Goal: Communication & Community: Answer question/provide support

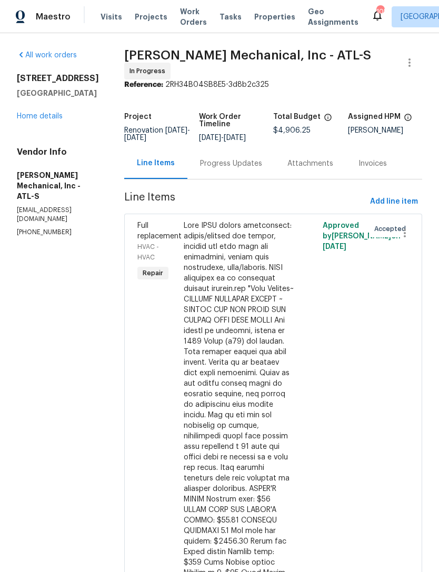
click at [259, 162] on div "Progress Updates" at bounding box center [231, 163] width 62 height 11
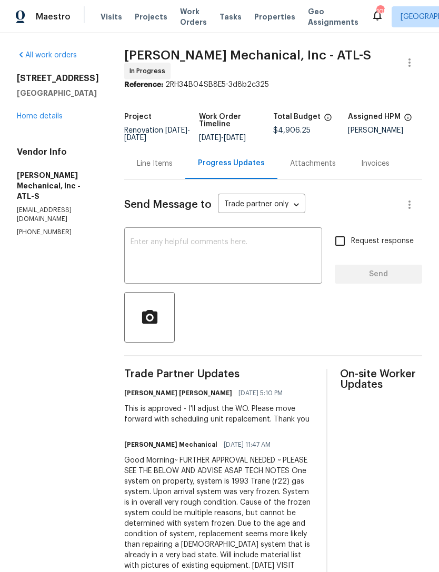
click at [45, 119] on link "Home details" at bounding box center [40, 116] width 46 height 7
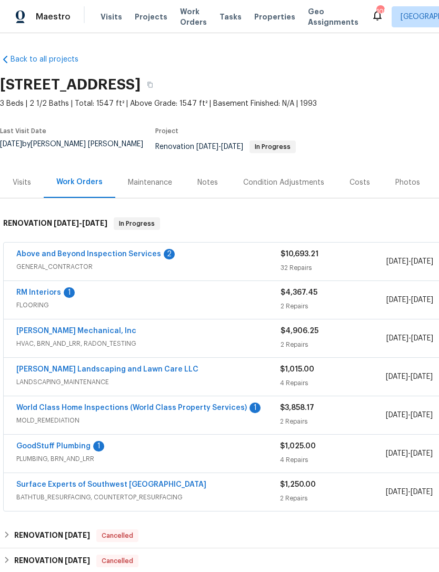
click at [207, 188] on div "Notes" at bounding box center [208, 182] width 46 height 31
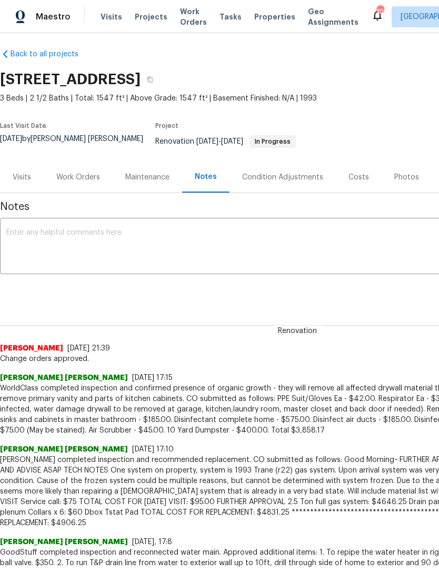
scroll to position [5, 0]
click at [80, 172] on div "Work Orders" at bounding box center [78, 177] width 44 height 11
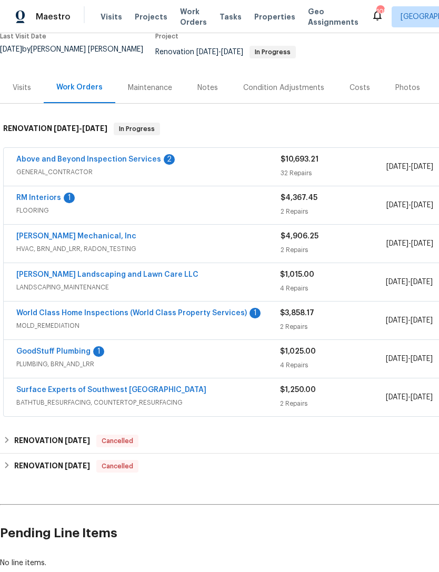
scroll to position [95, 0]
click at [114, 386] on link "Surface Experts of Southwest [GEOGRAPHIC_DATA]" at bounding box center [111, 389] width 190 height 7
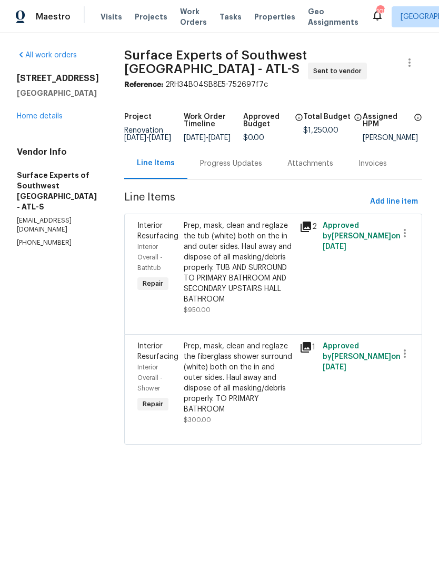
click at [252, 304] on div "Prep, mask, clean and reglaze the tub (white) both on the in and outer sides. H…" at bounding box center [238, 262] width 109 height 84
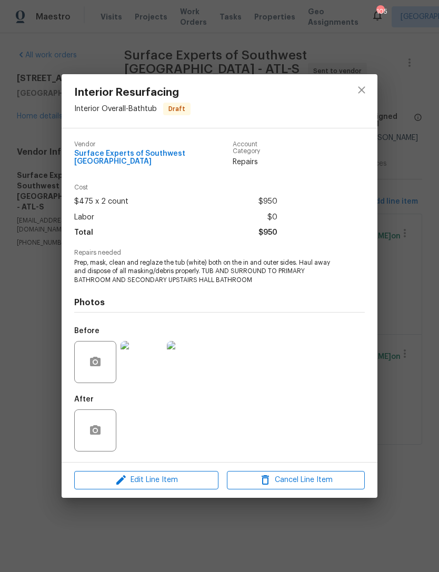
click at [152, 363] on img at bounding box center [141, 362] width 42 height 42
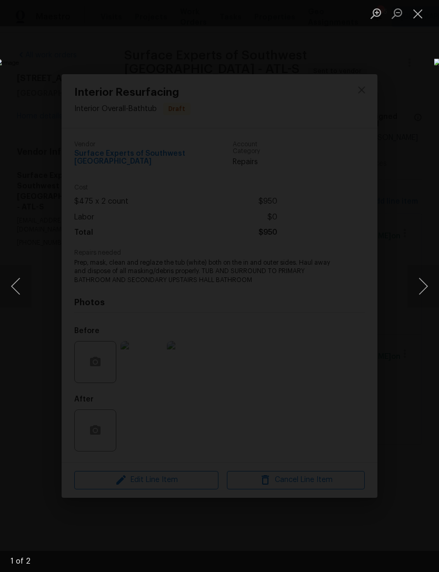
click at [425, 283] on button "Next image" at bounding box center [423, 286] width 32 height 42
click at [422, 280] on button "Next image" at bounding box center [423, 286] width 32 height 42
click at [418, 289] on button "Next image" at bounding box center [423, 286] width 32 height 42
click at [415, 16] on button "Close lightbox" at bounding box center [417, 13] width 21 height 18
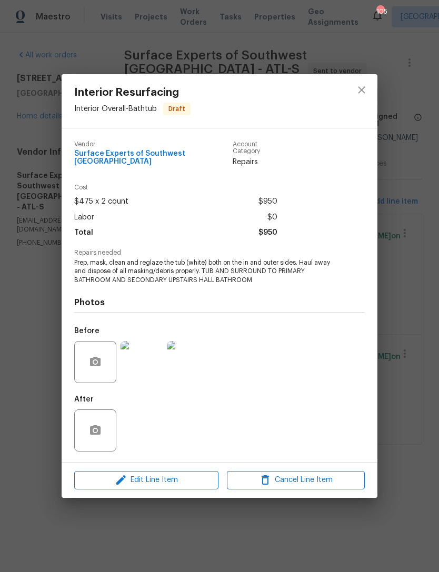
click at [403, 155] on div "Interior Resurfacing Interior Overall - Bathtub Draft Vendor Surface Experts of…" at bounding box center [219, 286] width 439 height 572
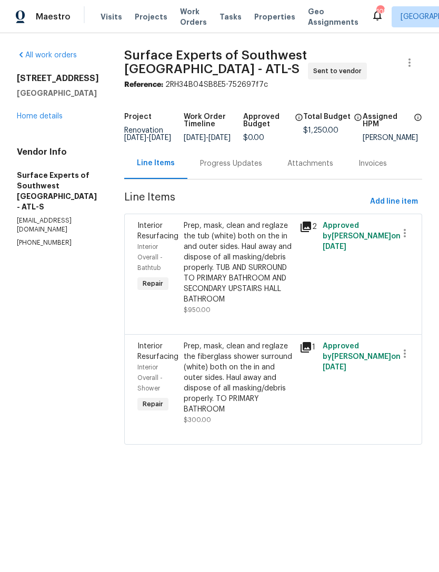
click at [42, 120] on link "Home details" at bounding box center [40, 116] width 46 height 7
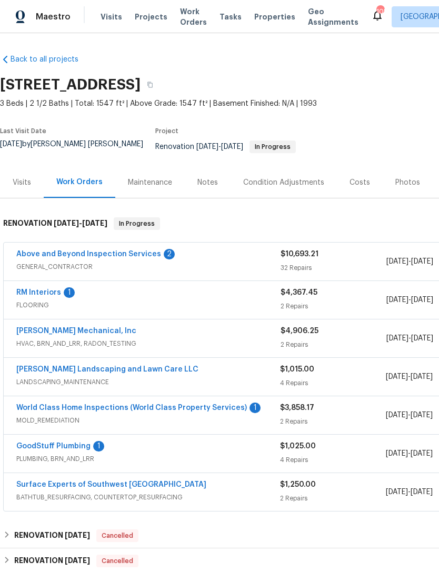
click at [107, 250] on link "Above and Beyond Inspection Services" at bounding box center [88, 253] width 145 height 7
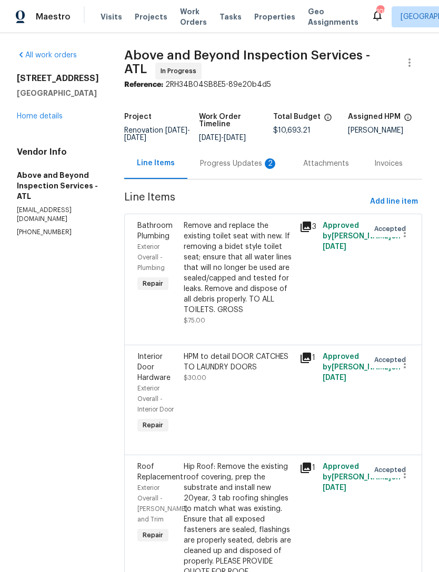
click at [251, 169] on div "Progress Updates 2" at bounding box center [239, 163] width 78 height 11
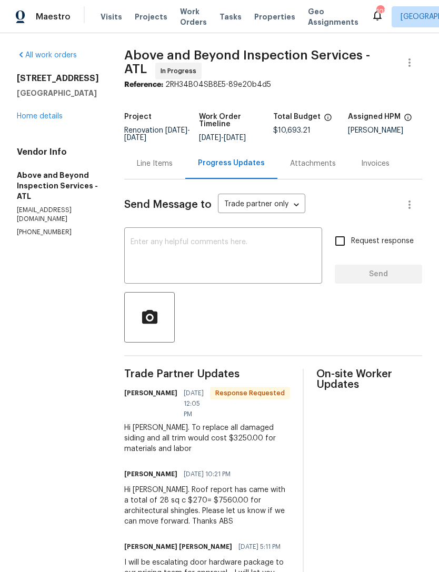
click at [40, 113] on link "Home details" at bounding box center [40, 116] width 46 height 7
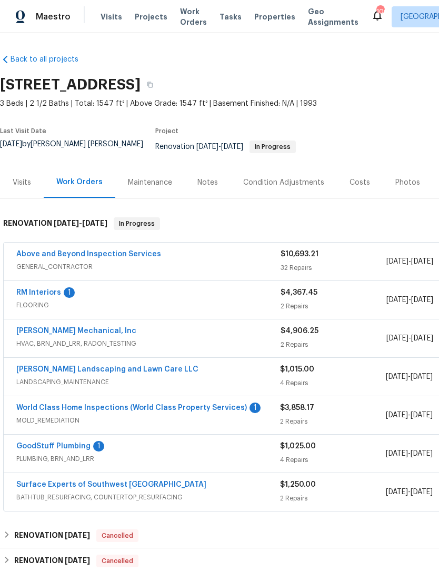
click at [206, 177] on div "Notes" at bounding box center [207, 182] width 21 height 11
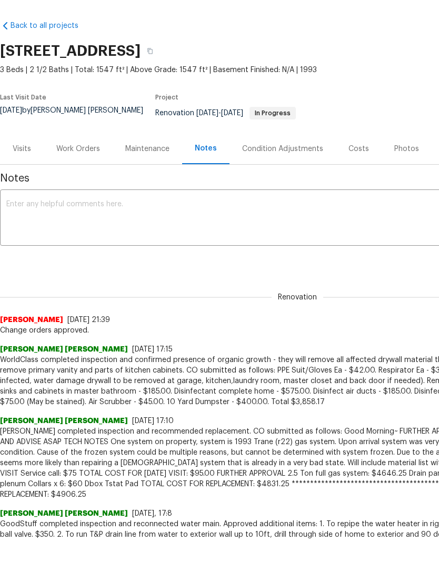
click at [184, 201] on textarea at bounding box center [297, 218] width 582 height 37
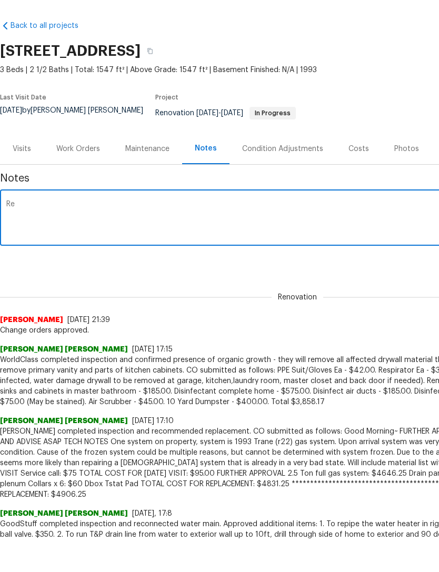
type textarea "R"
type textarea "Manages"
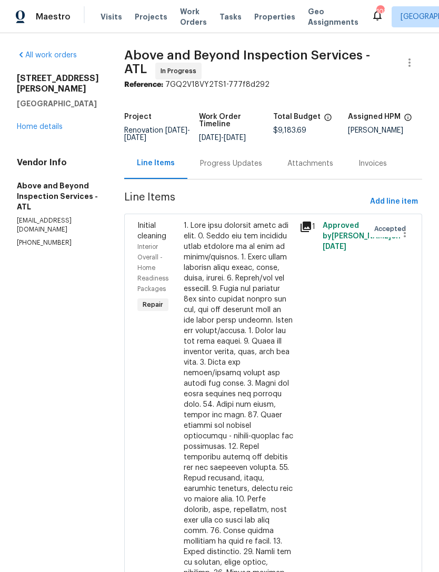
click at [247, 168] on div "Progress Updates" at bounding box center [231, 163] width 62 height 11
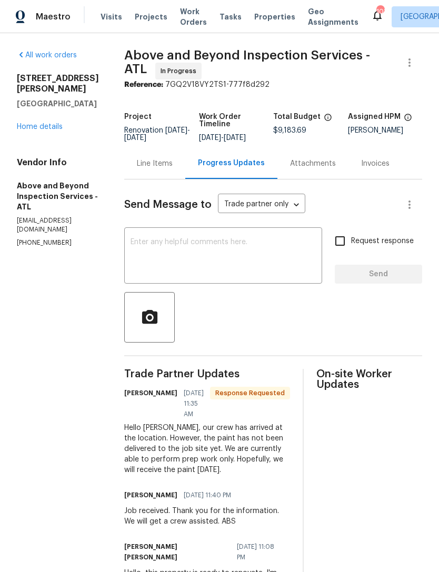
click at [264, 254] on textarea at bounding box center [222, 256] width 185 height 37
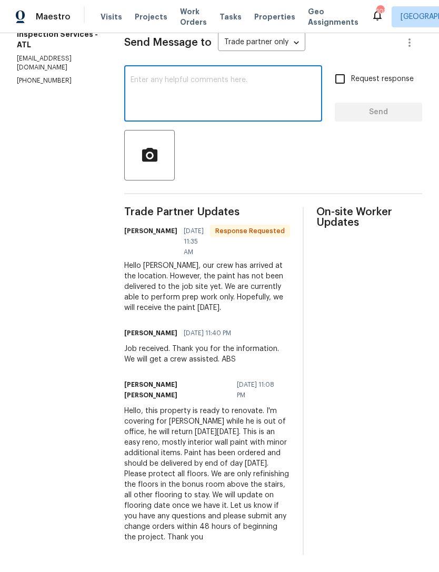
scroll to position [169, 0]
click at [276, 94] on textarea at bounding box center [222, 94] width 185 height 37
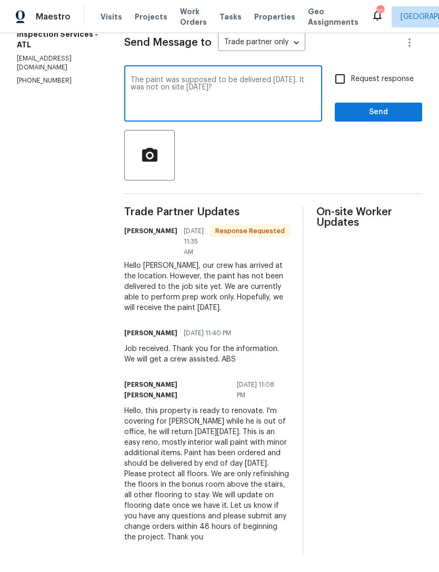
type textarea "The paint was supposed to be delivered [DATE]. It was not on site [DATE]?"
click at [339, 76] on input "Request response" at bounding box center [340, 79] width 22 height 22
checkbox input "true"
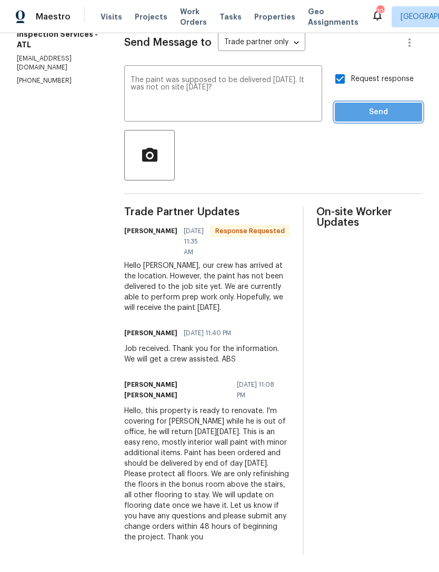
click at [369, 116] on span "Send" at bounding box center [378, 112] width 70 height 13
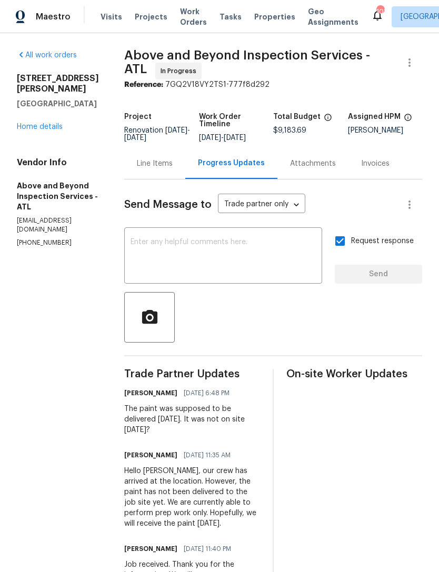
scroll to position [0, 0]
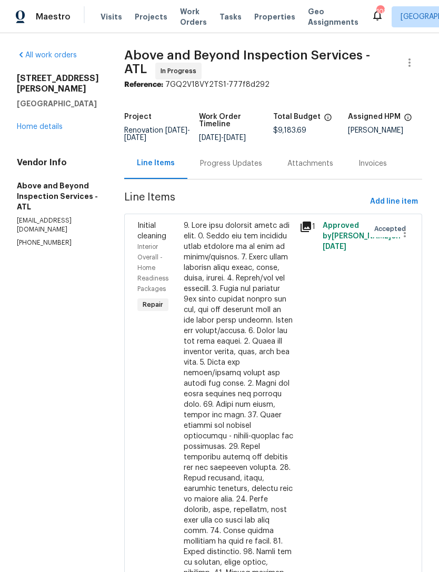
click at [253, 169] on div "Progress Updates" at bounding box center [231, 163] width 62 height 11
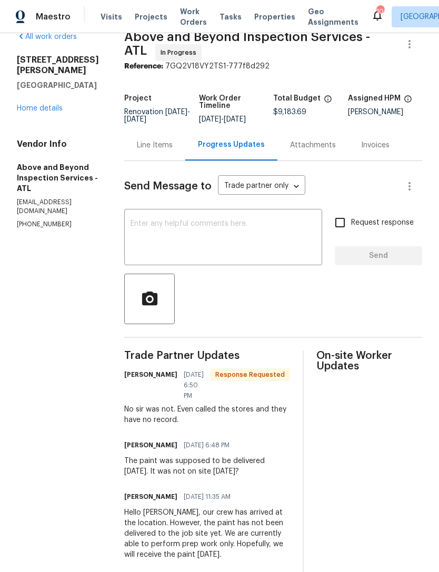
scroll to position [19, 0]
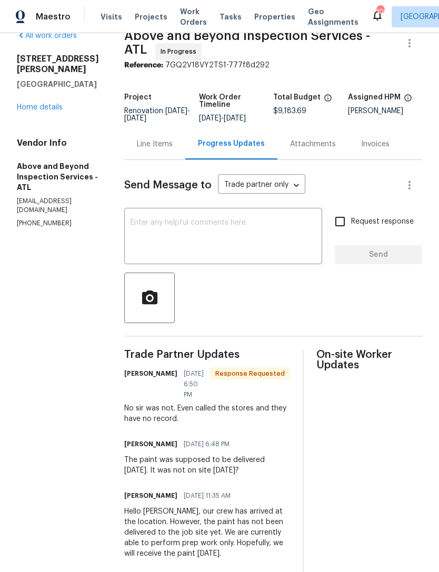
click at [261, 256] on textarea at bounding box center [222, 237] width 185 height 37
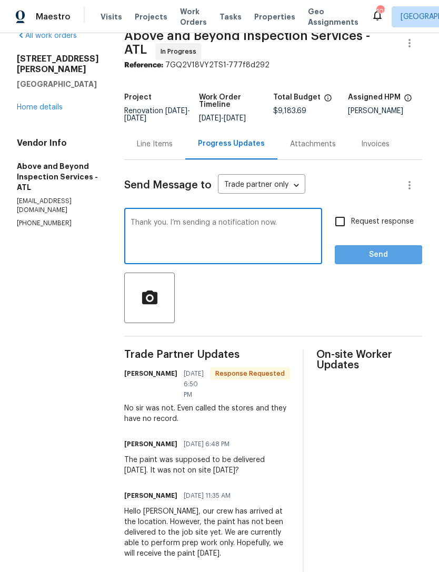
type textarea "Thank you. I’m sending a notification now."
click at [376, 261] on span "Send" at bounding box center [378, 254] width 70 height 13
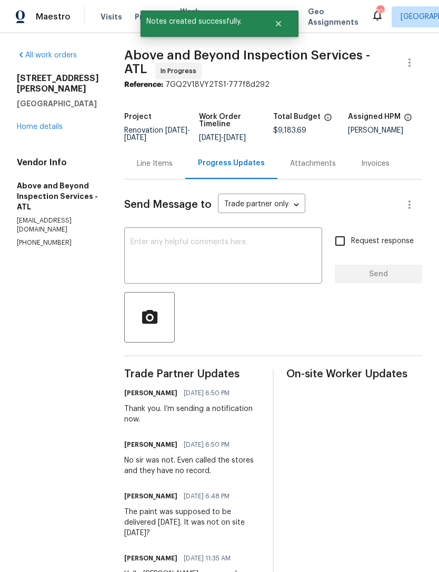
click at [50, 123] on link "Home details" at bounding box center [40, 126] width 46 height 7
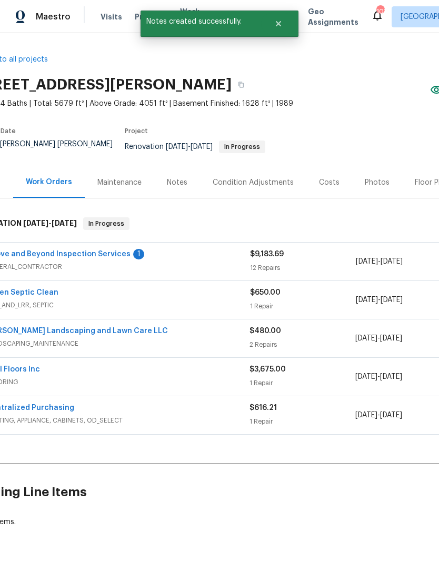
scroll to position [0, 38]
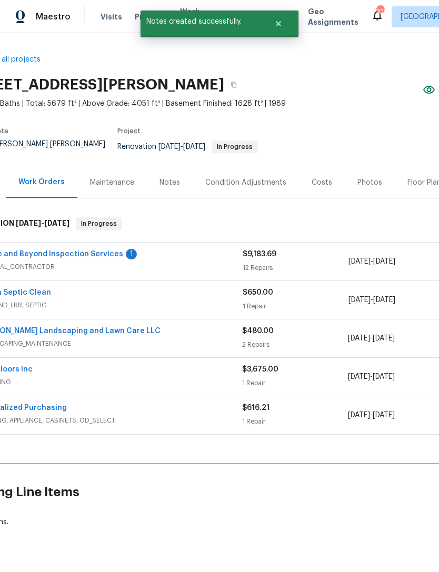
click at [90, 250] on link "Above and Beyond Inspection Services" at bounding box center [50, 253] width 145 height 7
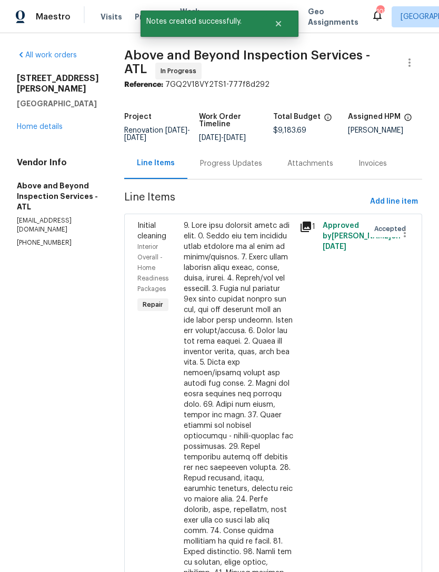
click at [259, 169] on div "Progress Updates" at bounding box center [231, 163] width 62 height 11
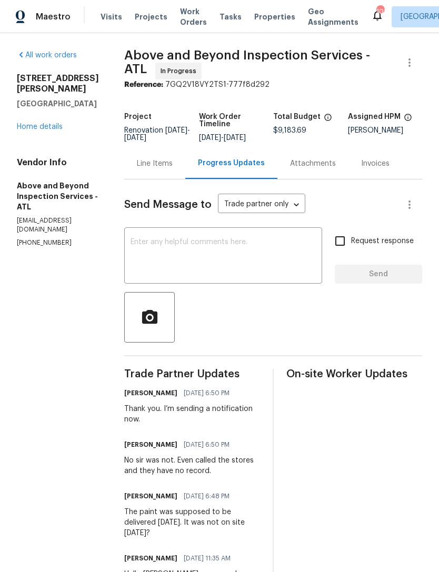
click at [47, 123] on link "Home details" at bounding box center [40, 126] width 46 height 7
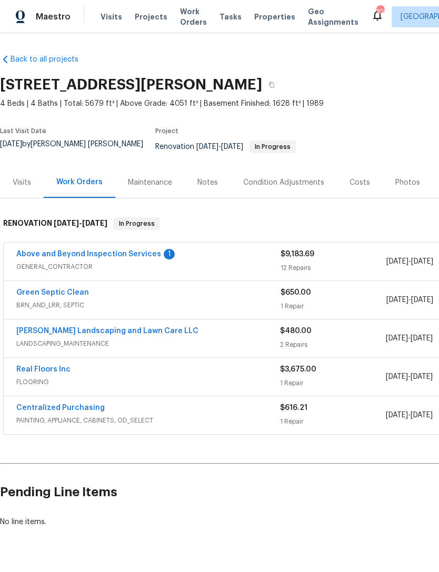
click at [116, 250] on link "Above and Beyond Inspection Services" at bounding box center [88, 253] width 145 height 7
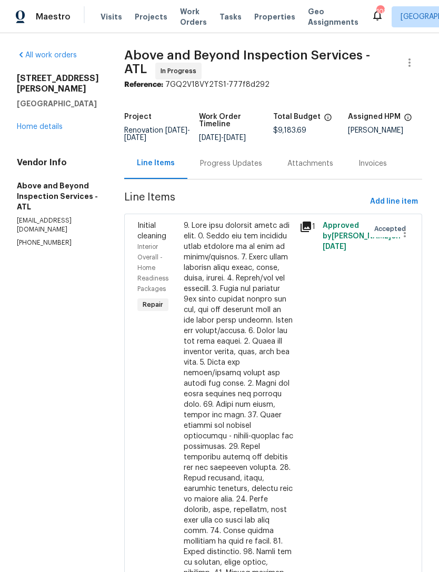
click at [253, 166] on div "Progress Updates" at bounding box center [231, 163] width 62 height 11
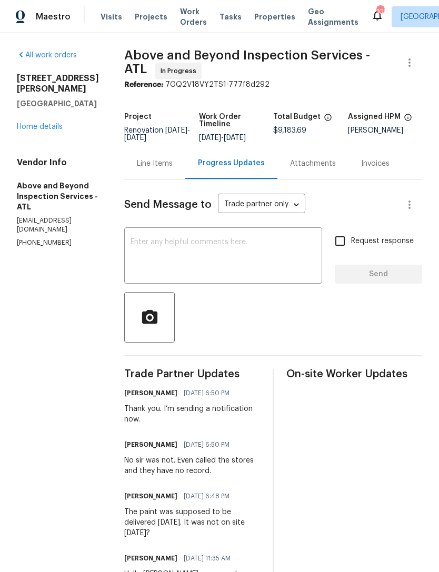
click at [51, 123] on link "Home details" at bounding box center [40, 126] width 46 height 7
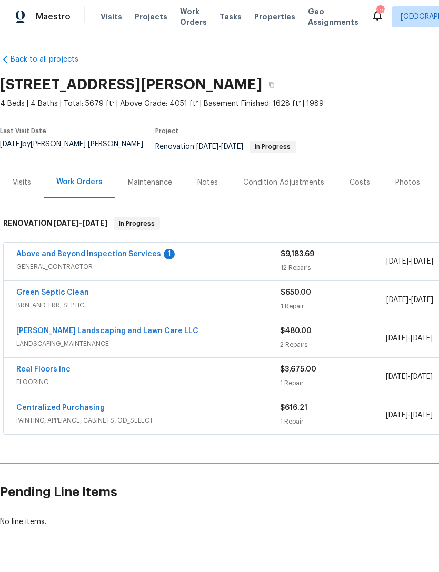
click at [117, 250] on link "Above and Beyond Inspection Services" at bounding box center [88, 253] width 145 height 7
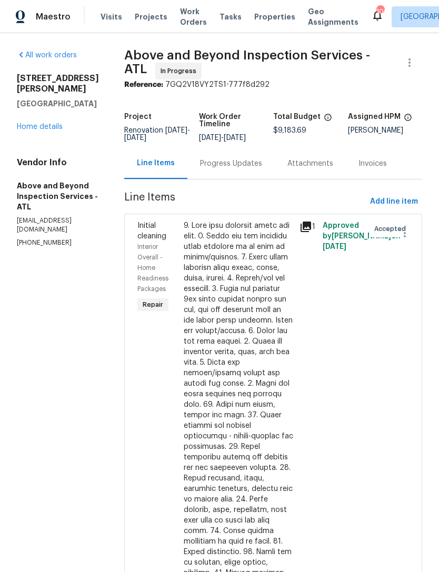
click at [253, 168] on div "Progress Updates" at bounding box center [231, 163] width 62 height 11
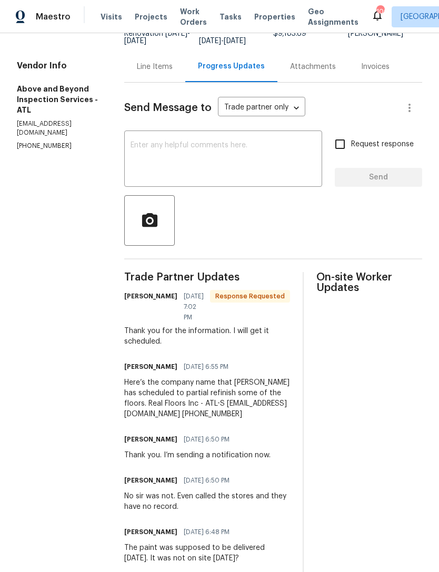
scroll to position [102, 0]
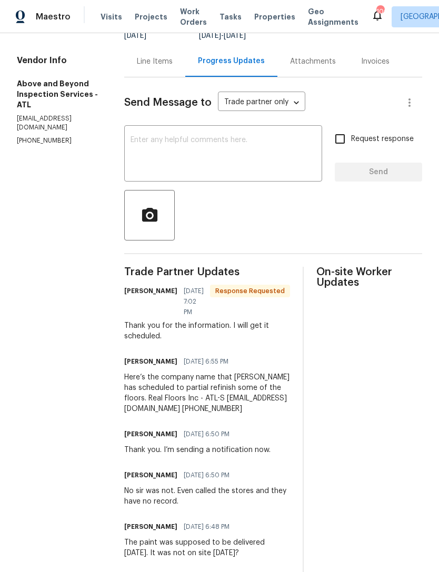
click at [251, 173] on textarea at bounding box center [222, 154] width 185 height 37
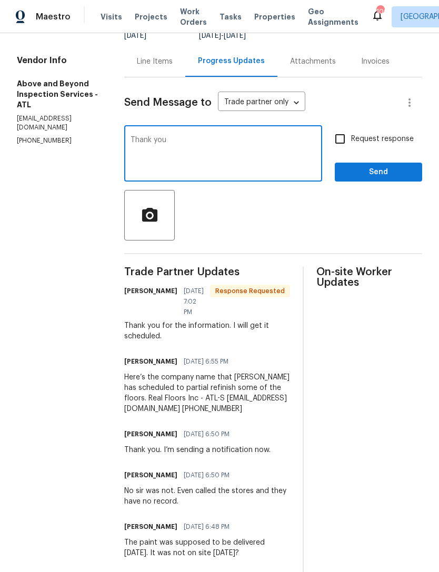
type textarea "Thank you"
click at [390, 179] on span "Send" at bounding box center [378, 172] width 70 height 13
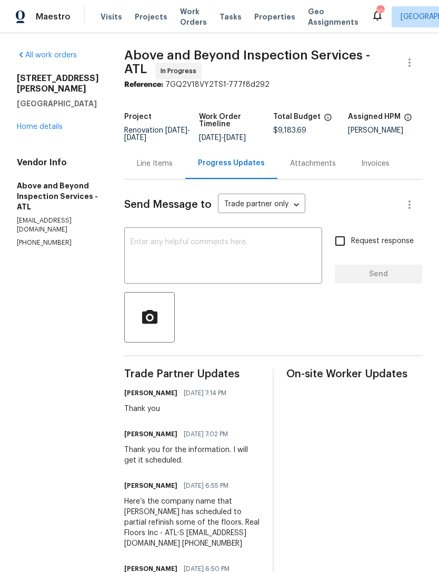
scroll to position [0, 0]
click at [44, 123] on link "Home details" at bounding box center [40, 126] width 46 height 7
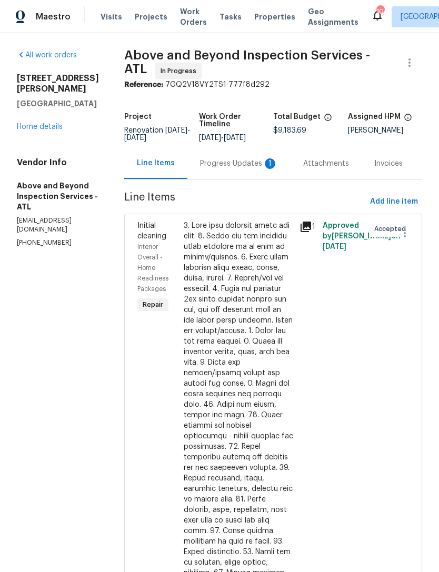
click at [239, 169] on div "Progress Updates 1" at bounding box center [239, 163] width 78 height 11
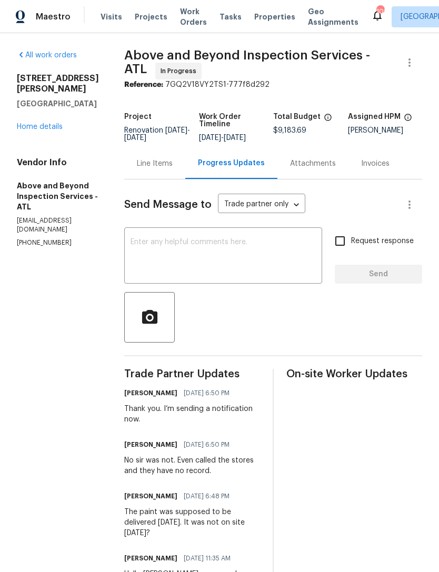
click at [45, 123] on link "Home details" at bounding box center [40, 126] width 46 height 7
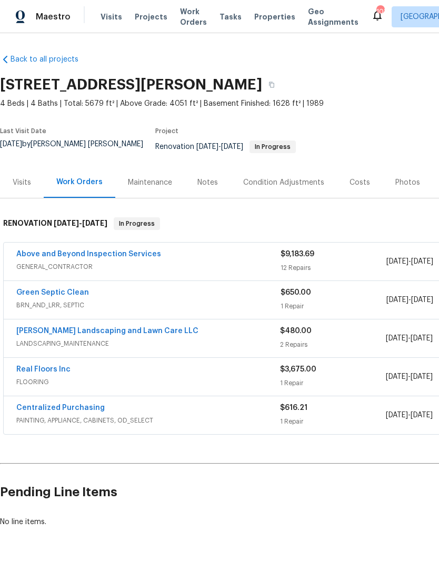
click at [60, 289] on link "Green Septic Clean" at bounding box center [52, 292] width 73 height 7
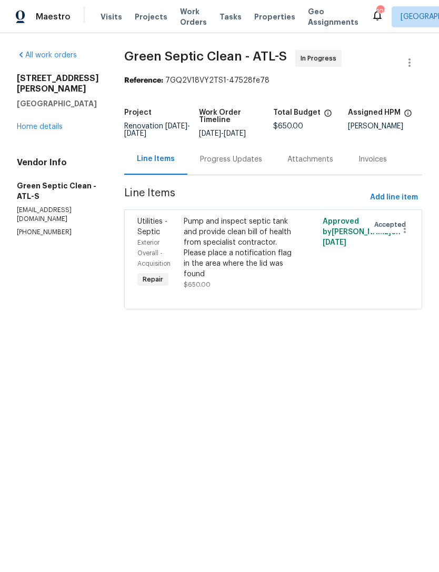
click at [252, 165] on div "Progress Updates" at bounding box center [231, 159] width 62 height 11
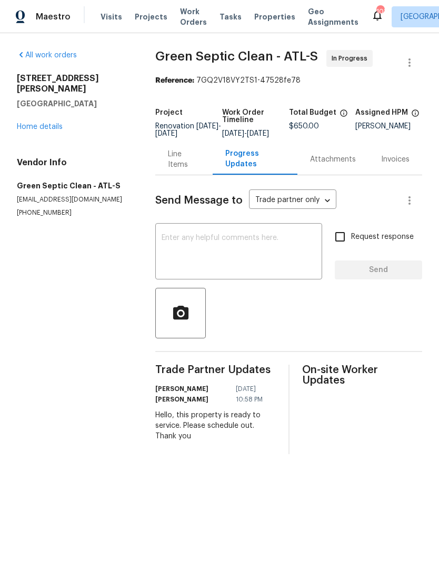
click at [254, 244] on textarea at bounding box center [238, 252] width 154 height 37
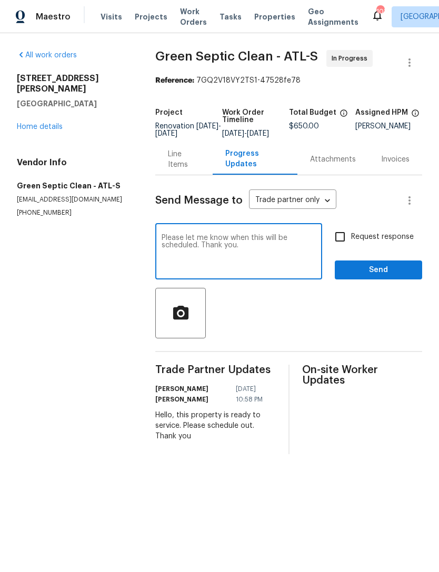
type textarea "Please let me know when this will be scheduled. Thank you."
click at [343, 248] on input "Request response" at bounding box center [340, 237] width 22 height 22
checkbox input "true"
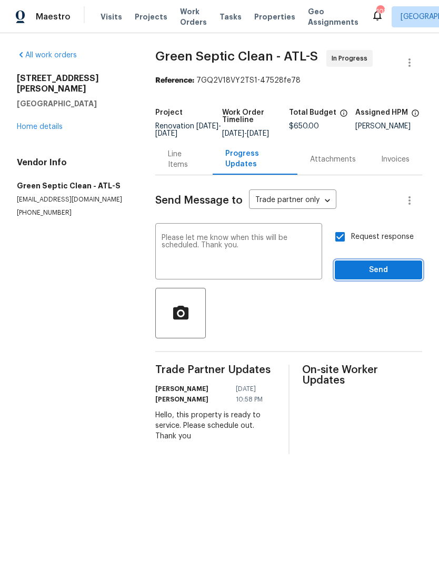
click at [371, 277] on span "Send" at bounding box center [378, 269] width 70 height 13
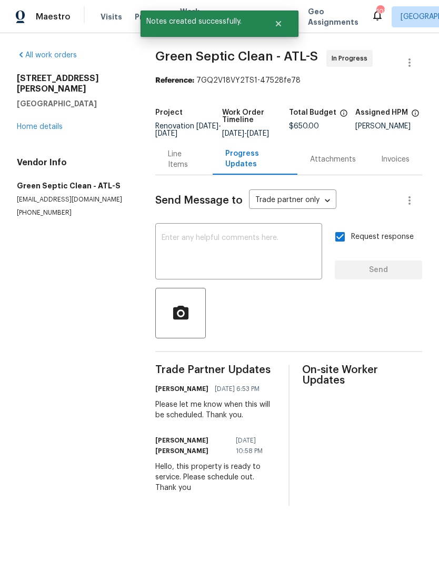
click at [54, 123] on link "Home details" at bounding box center [40, 126] width 46 height 7
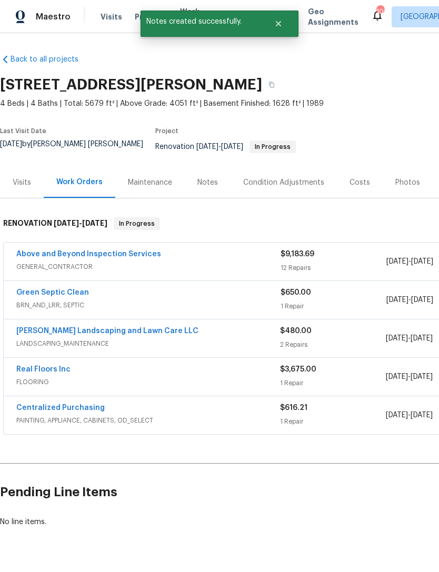
click at [204, 177] on div "Notes" at bounding box center [207, 182] width 21 height 11
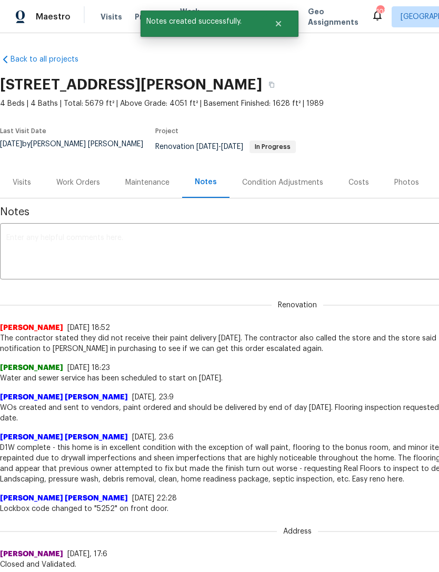
click at [194, 246] on textarea at bounding box center [297, 252] width 582 height 37
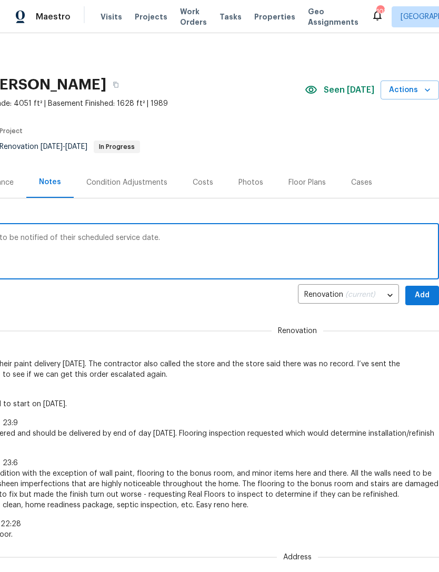
scroll to position [0, 156]
type textarea "I’ve requested from the septic contractor to be notified of their scheduled ser…"
click at [420, 289] on span "Add" at bounding box center [421, 295] width 17 height 13
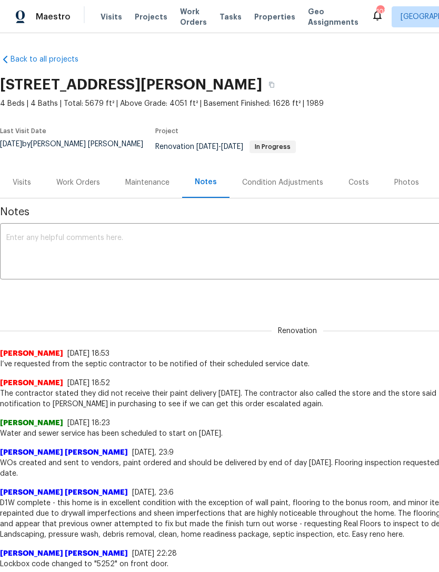
scroll to position [0, 0]
click at [79, 177] on div "Work Orders" at bounding box center [78, 182] width 44 height 11
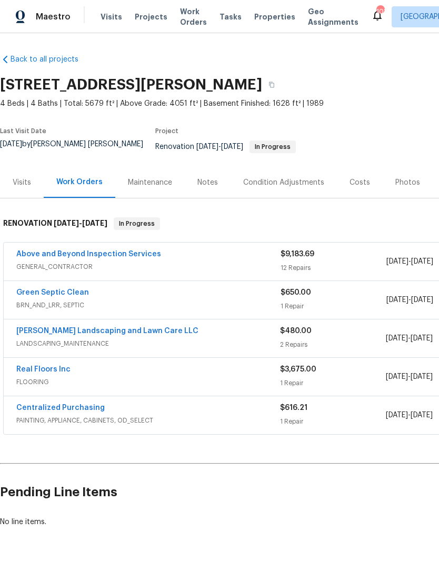
click at [50, 376] on span "FLOORING" at bounding box center [147, 381] width 263 height 11
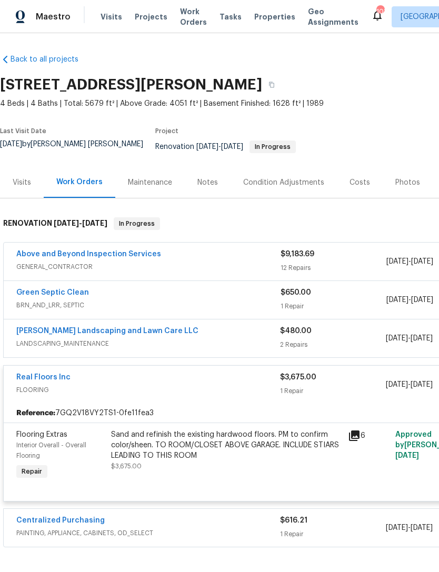
click at [59, 373] on link "Real Floors Inc" at bounding box center [43, 376] width 54 height 7
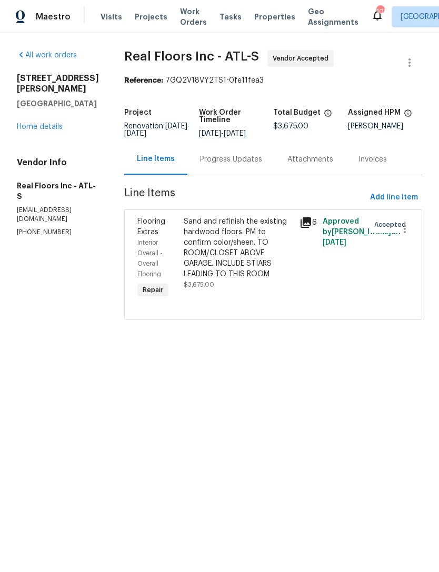
click at [244, 175] on div "Progress Updates" at bounding box center [230, 159] width 87 height 31
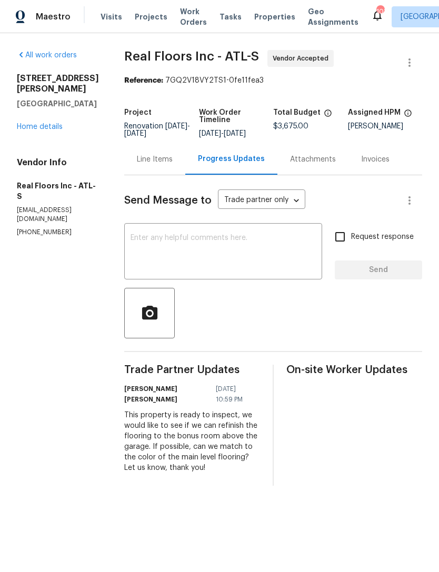
click at [42, 123] on link "Home details" at bounding box center [40, 126] width 46 height 7
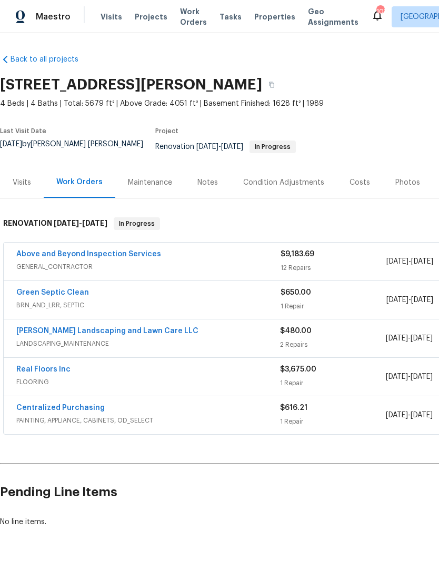
click at [128, 261] on span "GENERAL_CONTRACTOR" at bounding box center [148, 266] width 264 height 11
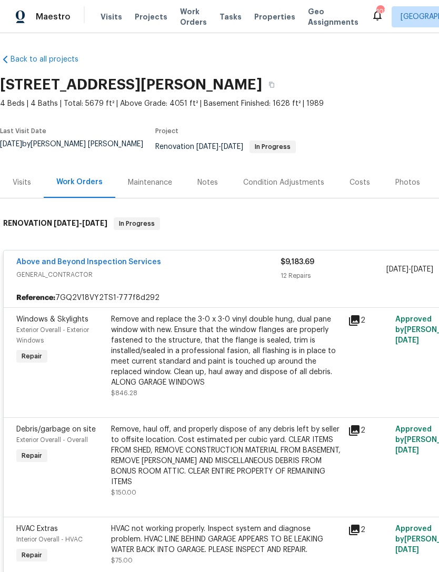
click at [133, 258] on link "Above and Beyond Inspection Services" at bounding box center [88, 261] width 145 height 7
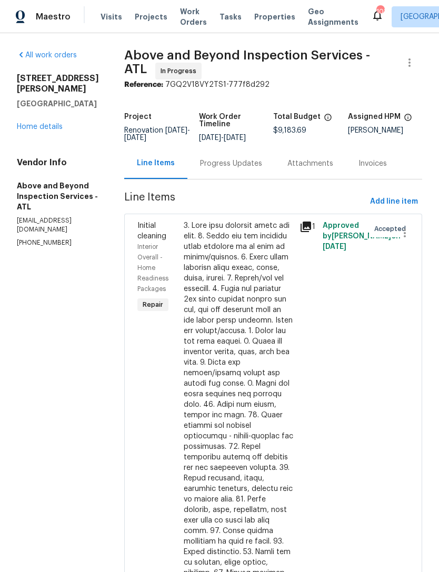
click at [253, 169] on div "Progress Updates" at bounding box center [231, 163] width 62 height 11
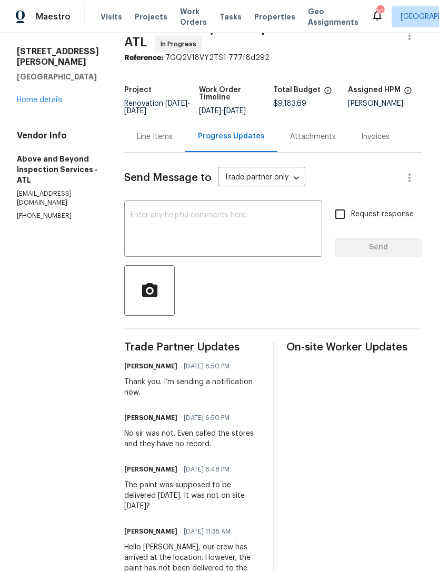
scroll to position [16, 0]
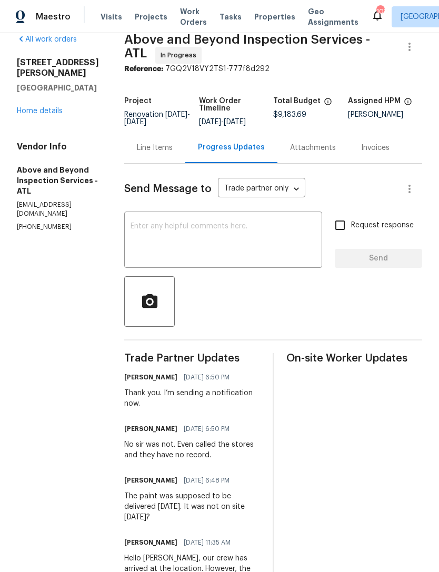
click at [46, 107] on link "Home details" at bounding box center [40, 110] width 46 height 7
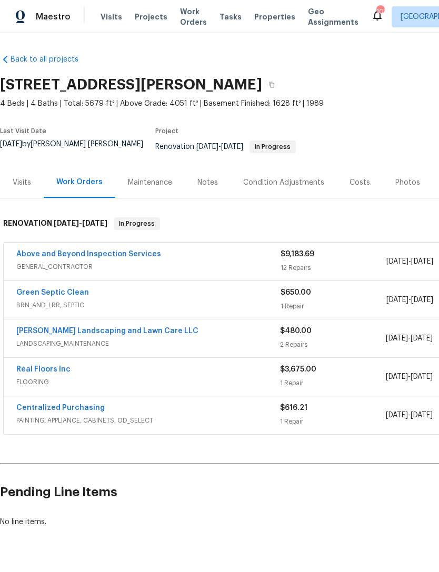
click at [55, 376] on span "FLOORING" at bounding box center [147, 381] width 263 height 11
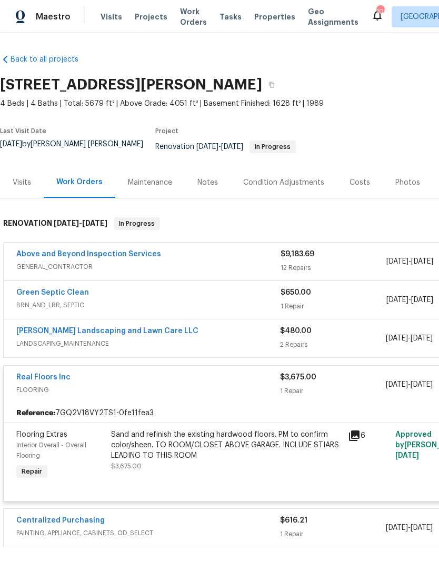
click at [52, 373] on link "Real Floors Inc" at bounding box center [43, 376] width 54 height 7
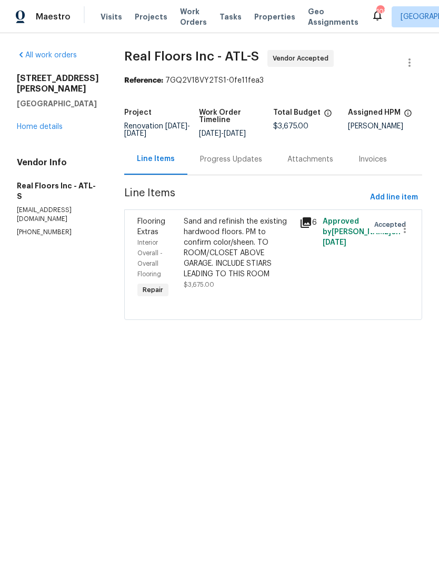
click at [240, 165] on div "Progress Updates" at bounding box center [231, 159] width 62 height 11
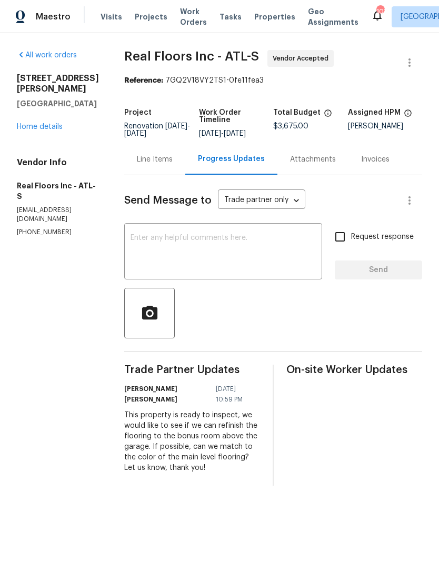
click at [232, 257] on textarea at bounding box center [222, 252] width 185 height 37
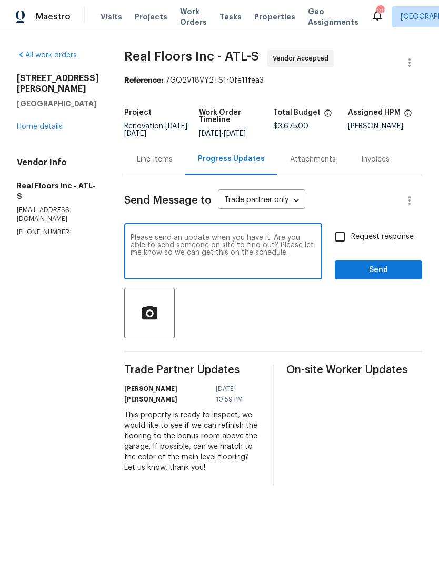
click at [204, 262] on textarea "Please send an update when you have it. Are you able to send someone on site to…" at bounding box center [222, 252] width 185 height 37
click at [259, 256] on textarea "Please send an update when you have it. Are you able to send someone on site to…" at bounding box center [222, 252] width 185 height 37
click at [170, 264] on textarea "Please send an update when you have it. Are you able to send someone on site to…" at bounding box center [222, 252] width 185 height 37
click at [295, 256] on textarea "Please send an update when you have it. Are you able to send someone on site to…" at bounding box center [222, 252] width 185 height 37
click at [256, 252] on textarea "Please send an update when you have it. Are you able to send someone on site to…" at bounding box center [222, 252] width 185 height 37
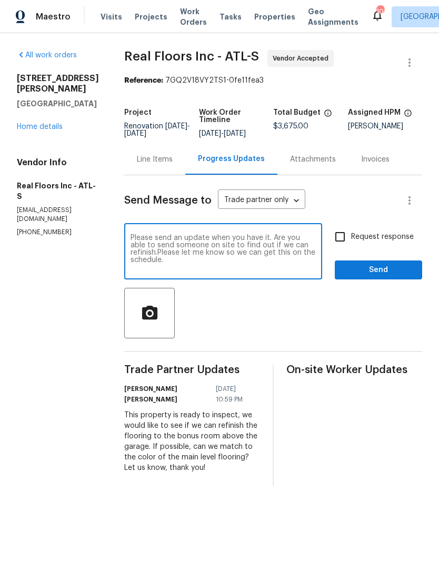
type textarea "Please send an update when you have it. Are you able to send someone on site to…"
click at [346, 244] on input "Request response" at bounding box center [340, 237] width 22 height 22
checkbox input "true"
click at [378, 277] on span "Send" at bounding box center [378, 269] width 70 height 13
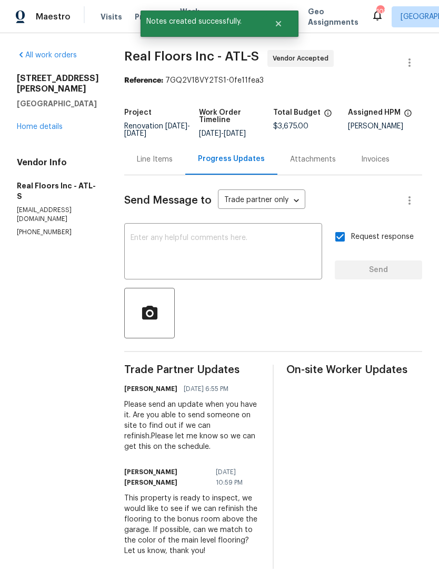
click at [55, 123] on link "Home details" at bounding box center [40, 126] width 46 height 7
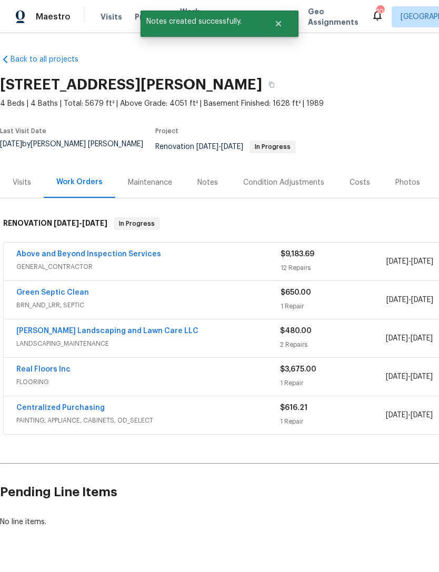
click at [56, 365] on link "Real Floors Inc" at bounding box center [43, 368] width 54 height 7
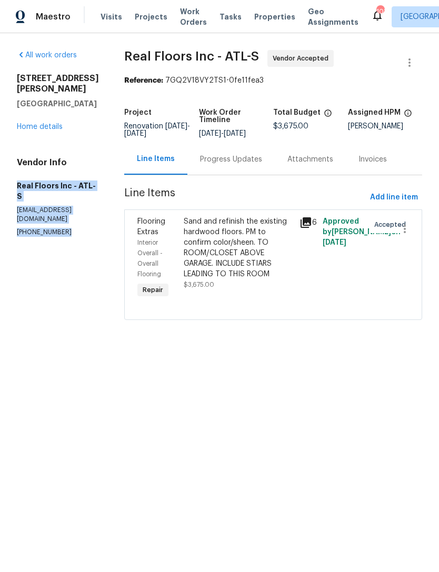
click at [51, 123] on link "Home details" at bounding box center [40, 126] width 46 height 7
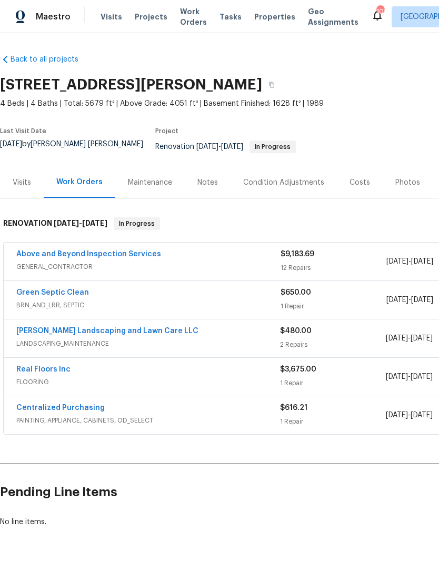
click at [125, 250] on link "Above and Beyond Inspection Services" at bounding box center [88, 253] width 145 height 7
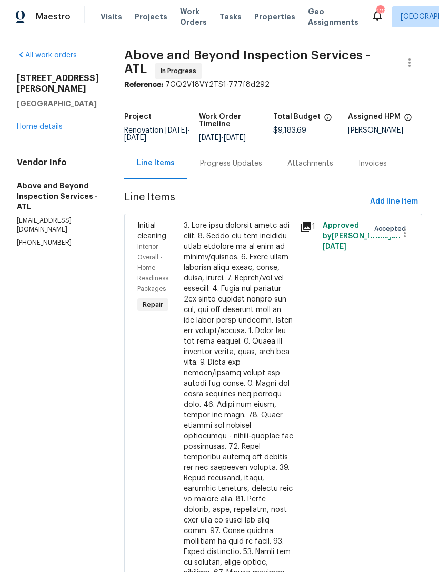
click at [245, 169] on div "Progress Updates" at bounding box center [231, 163] width 62 height 11
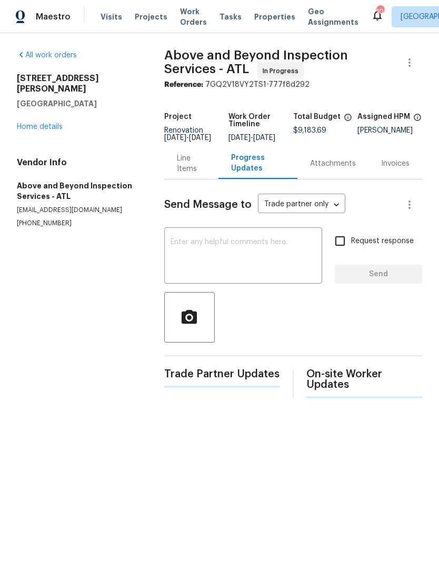
click at [269, 255] on textarea at bounding box center [242, 256] width 145 height 37
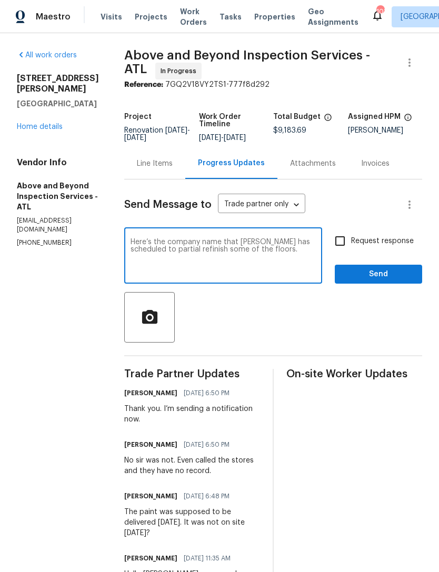
click at [239, 275] on textarea "Here’s the company name that Marcus has scheduled to partial refinish some of t…" at bounding box center [222, 256] width 185 height 37
paste textarea "Real Floors Inc - ATL-S singlefamily@realfloors.com (404) 304-3832"
click at [299, 247] on textarea "Here’s the company name that Marcus has scheduled to partial refinish some of t…" at bounding box center [222, 256] width 185 height 37
click at [278, 274] on textarea "Here’s the company name that Marcos has scheduled to partial refinish some of t…" at bounding box center [222, 256] width 185 height 37
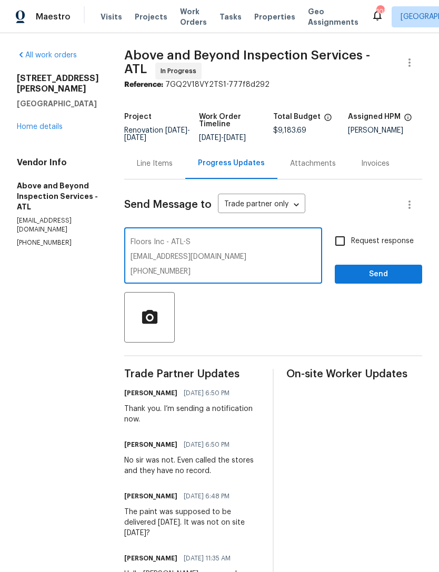
scroll to position [15, 0]
type textarea "Here’s the company name that Marcos has scheduled to partial refinish some of t…"
click at [342, 243] on input "Request response" at bounding box center [340, 241] width 22 height 22
checkbox input "true"
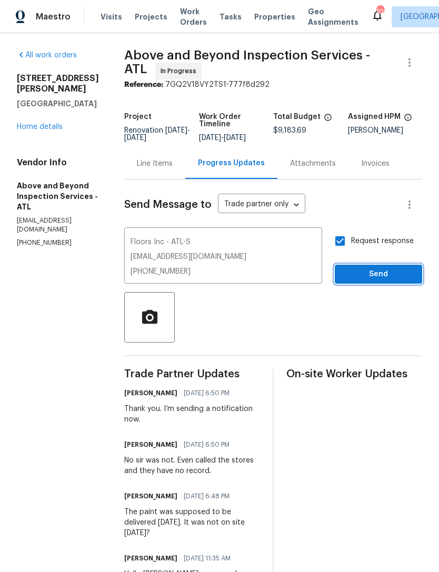
click at [378, 281] on span "Send" at bounding box center [378, 274] width 70 height 13
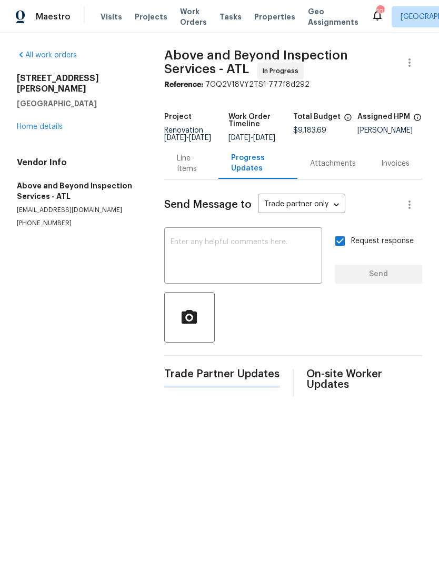
scroll to position [0, 0]
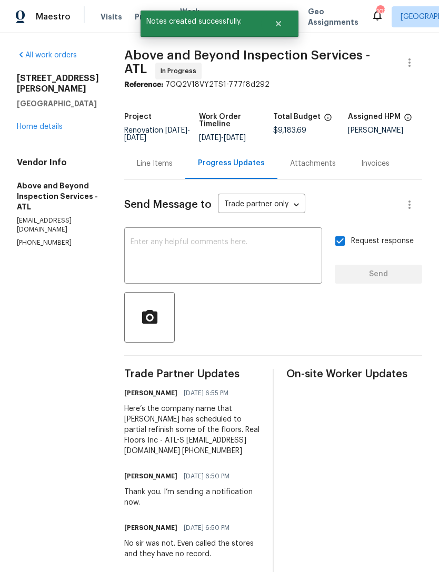
click at [56, 123] on link "Home details" at bounding box center [40, 126] width 46 height 7
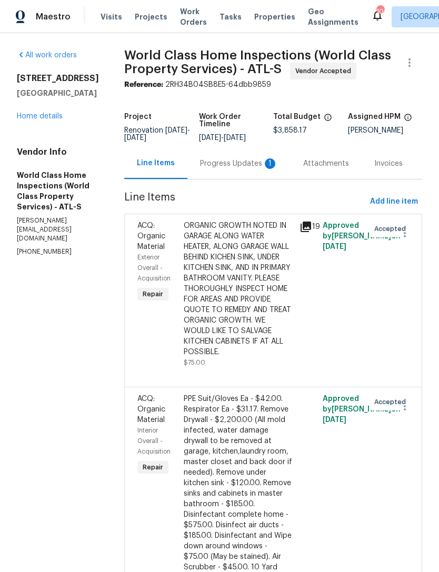
click at [232, 169] on div "Progress Updates 1" at bounding box center [239, 163] width 78 height 11
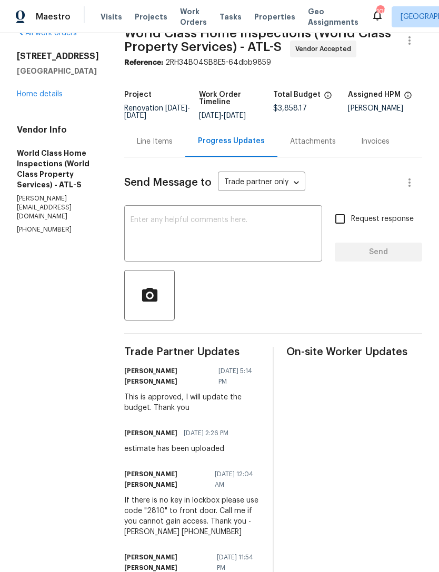
scroll to position [5, 0]
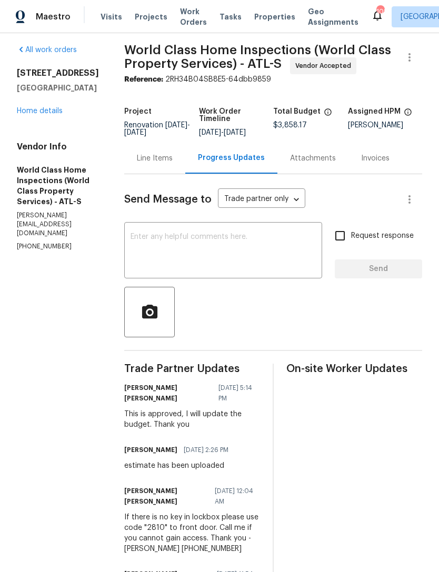
click at [43, 115] on link "Home details" at bounding box center [40, 110] width 46 height 7
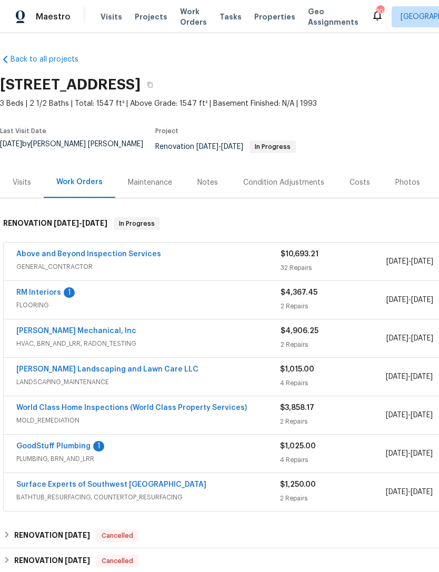
click at [128, 404] on link "World Class Home Inspections (World Class Property Services)" at bounding box center [131, 407] width 230 height 7
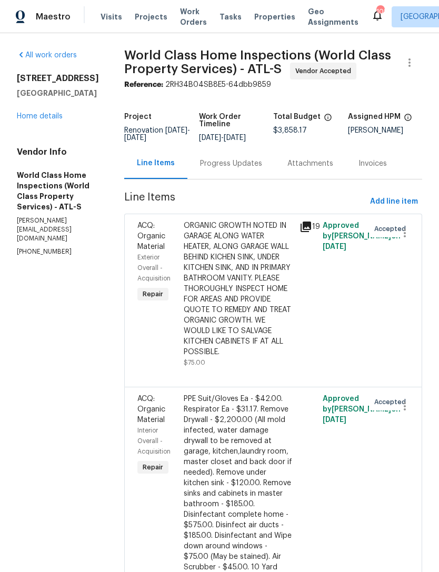
click at [237, 165] on div "Progress Updates" at bounding box center [230, 163] width 87 height 31
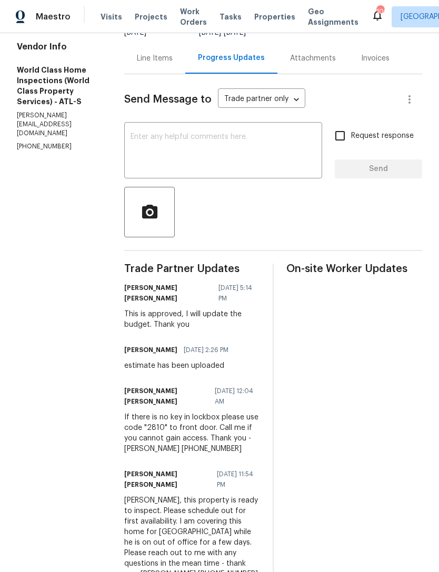
click at [264, 149] on textarea at bounding box center [222, 151] width 185 height 37
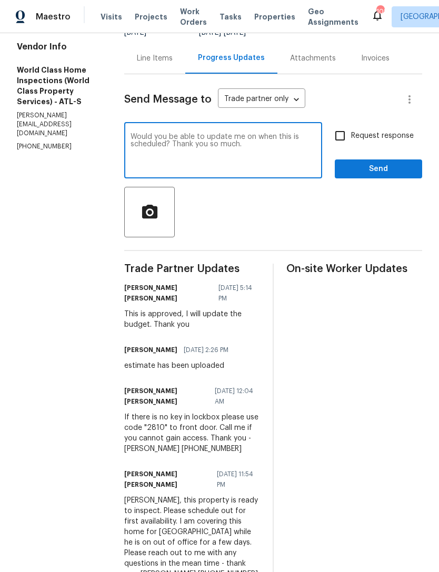
type textarea "Would you be able to update me on when this is scheduled? Thank you so much."
click at [345, 144] on input "Request response" at bounding box center [340, 136] width 22 height 22
checkbox input "true"
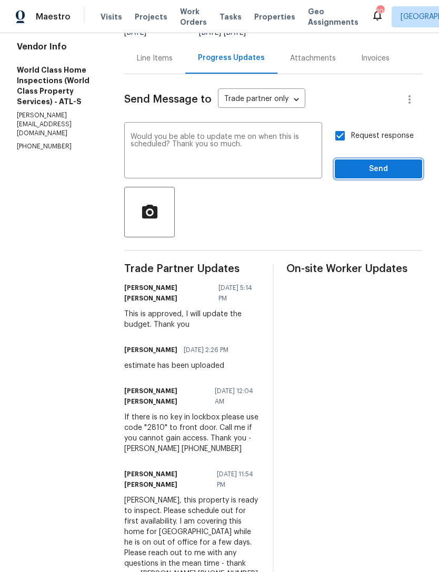
click at [374, 176] on span "Send" at bounding box center [378, 168] width 70 height 13
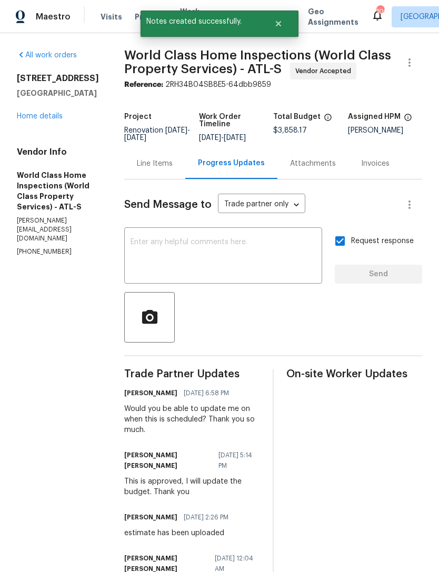
click at [53, 120] on link "Home details" at bounding box center [40, 116] width 46 height 7
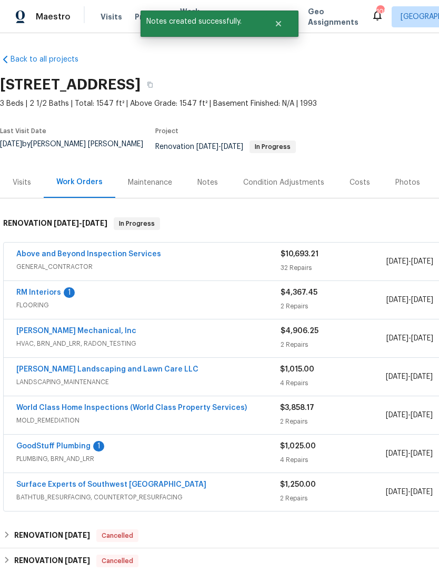
click at [136, 250] on link "Above and Beyond Inspection Services" at bounding box center [88, 253] width 145 height 7
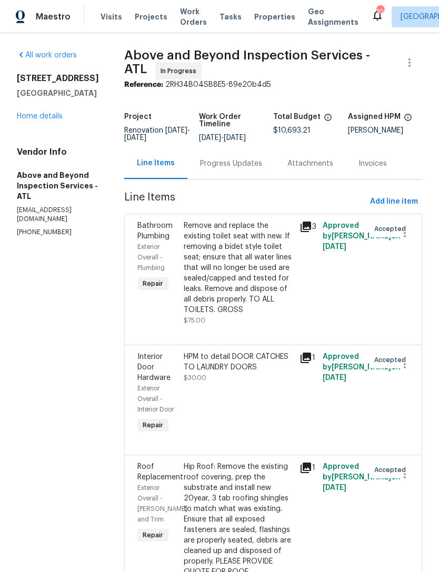
click at [272, 179] on div "Progress Updates" at bounding box center [230, 163] width 87 height 31
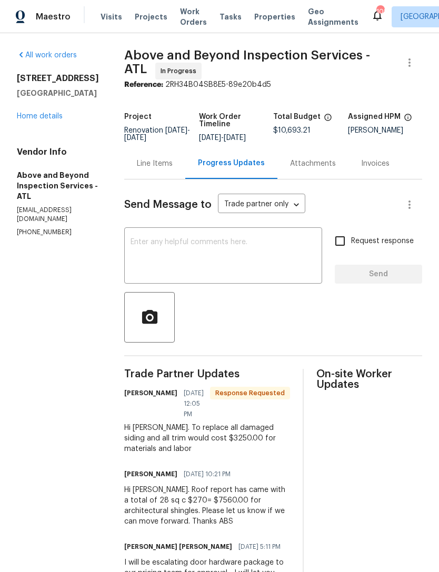
click at [40, 118] on link "Home details" at bounding box center [40, 116] width 46 height 7
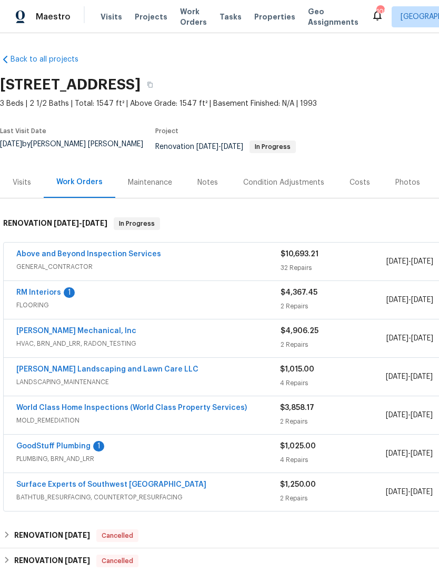
click at [66, 442] on link "GoodStuff Plumbing" at bounding box center [53, 445] width 74 height 7
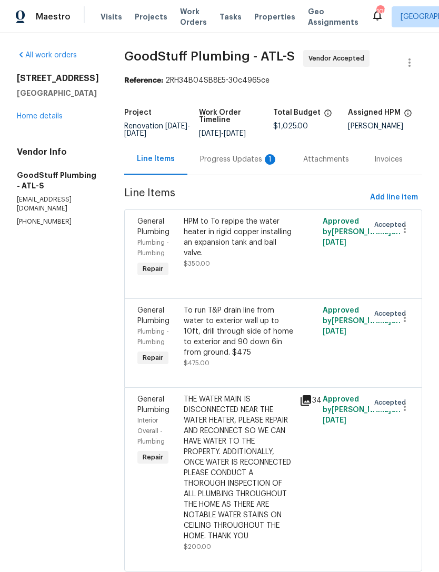
click at [238, 165] on div "Progress Updates 1" at bounding box center [239, 159] width 78 height 11
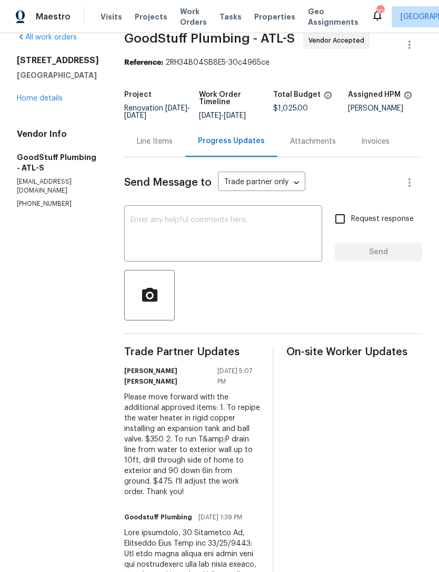
scroll to position [14, 0]
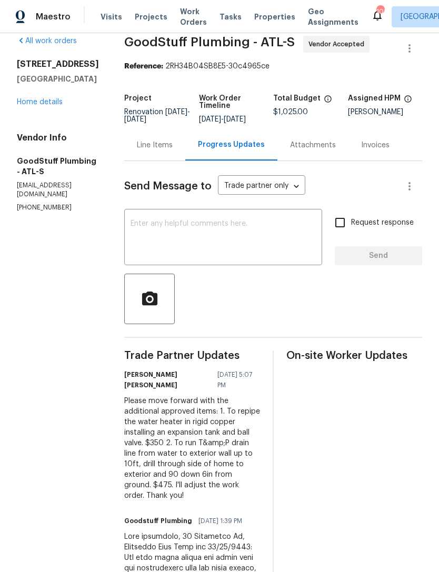
click at [54, 101] on link "Home details" at bounding box center [40, 101] width 46 height 7
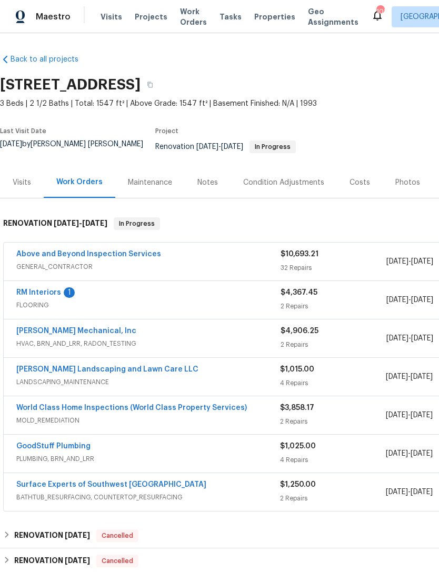
click at [73, 442] on link "GoodStuff Plumbing" at bounding box center [53, 445] width 74 height 7
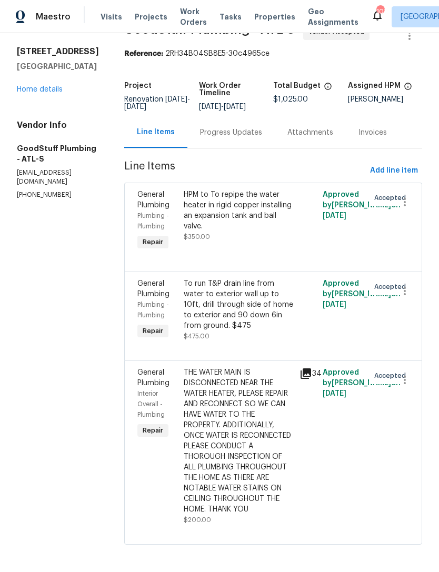
scroll to position [26, 0]
click at [280, 465] on div "THE WATER MAIN IS DISCONNECTED NEAR THE WATER HEATER, PLEASE REPAIR AND RECONNE…" at bounding box center [238, 441] width 109 height 147
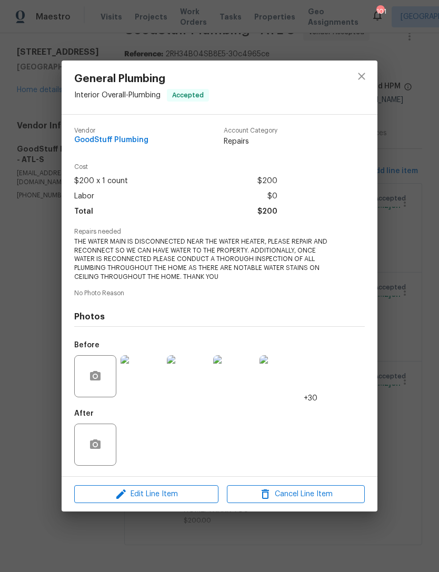
click at [193, 395] on img at bounding box center [188, 376] width 42 height 42
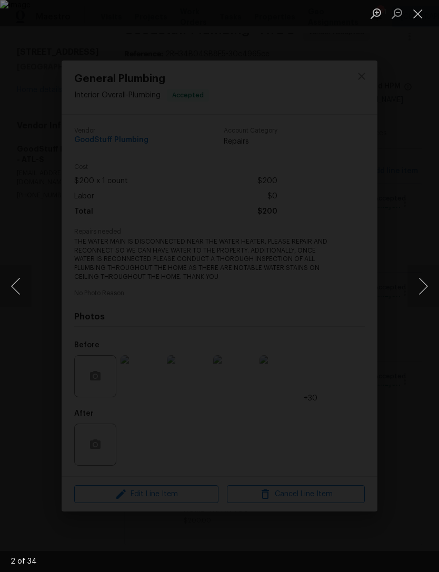
click at [419, 12] on button "Close lightbox" at bounding box center [417, 13] width 21 height 18
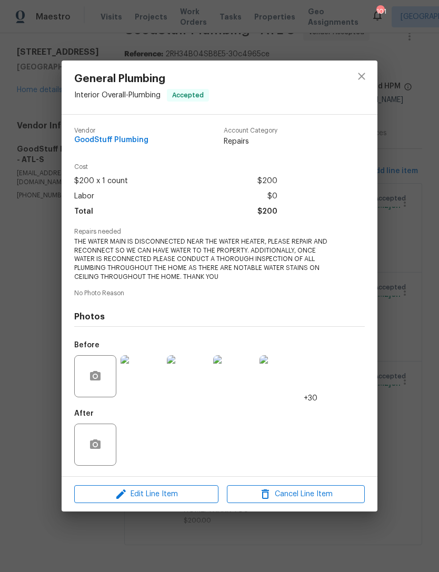
click at [398, 269] on div "General Plumbing Interior Overall - Plumbing Accepted Vendor GoodStuff Plumbing…" at bounding box center [219, 286] width 439 height 572
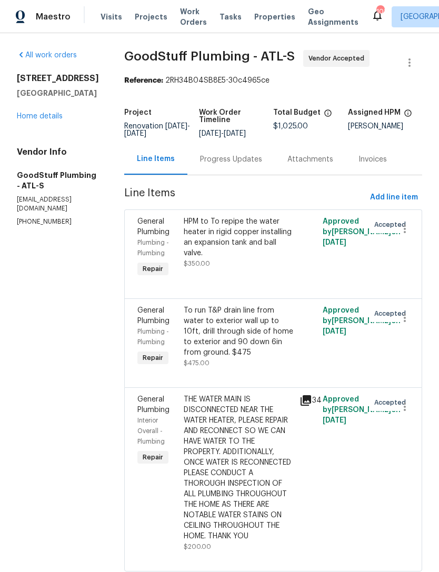
scroll to position [0, 0]
click at [262, 165] on div "Progress Updates" at bounding box center [231, 159] width 62 height 11
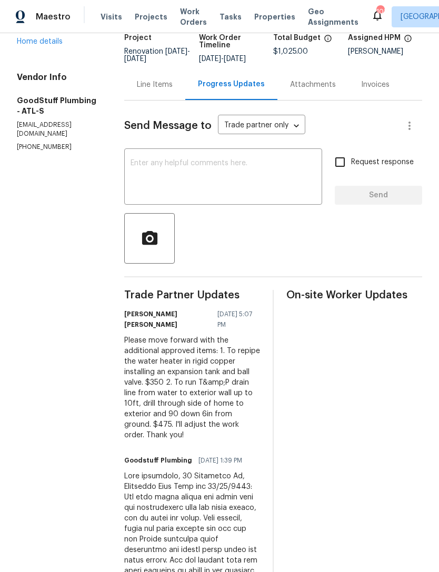
scroll to position [70, 0]
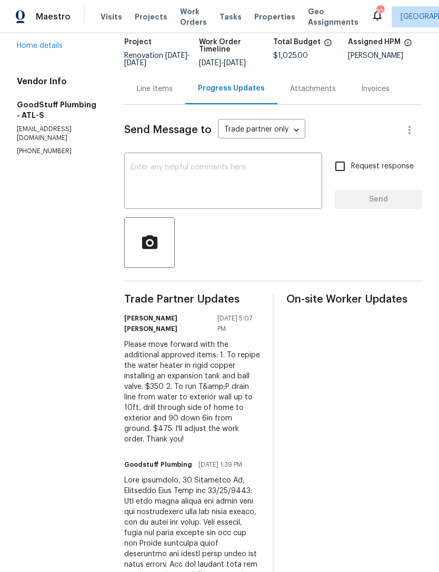
click at [247, 181] on textarea at bounding box center [222, 182] width 185 height 37
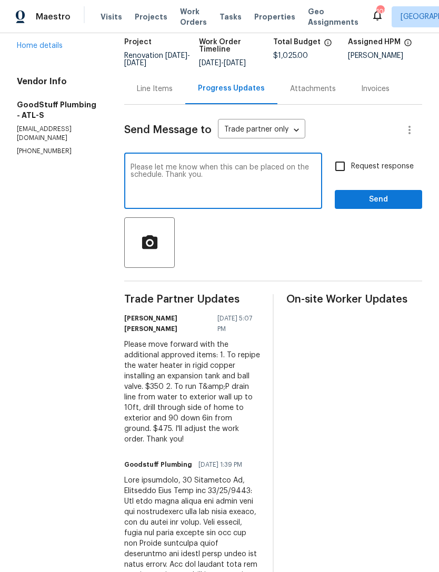
type textarea "Please let me know when this can be placed on the schedule. Thank you."
click at [345, 177] on input "Request response" at bounding box center [340, 166] width 22 height 22
checkbox input "true"
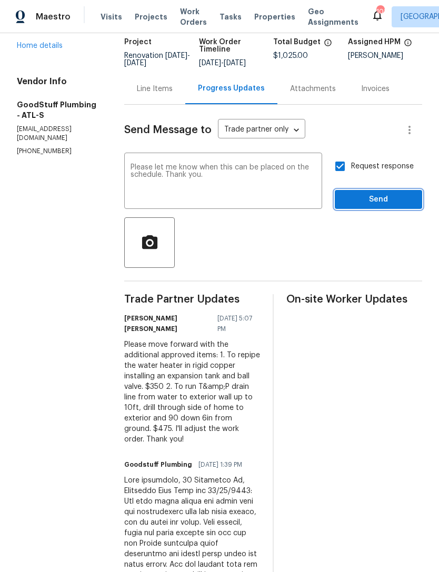
click at [371, 206] on span "Send" at bounding box center [378, 199] width 70 height 13
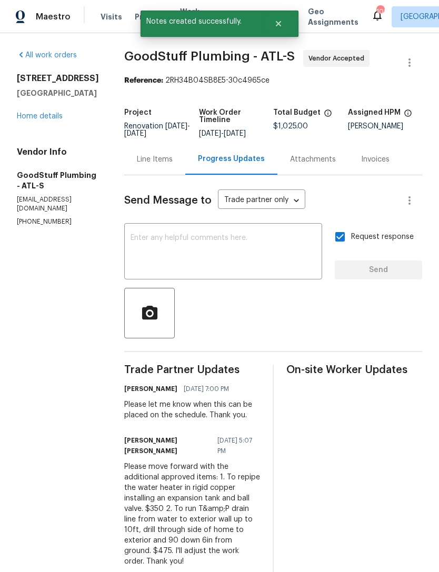
click at [55, 115] on link "Home details" at bounding box center [40, 116] width 46 height 7
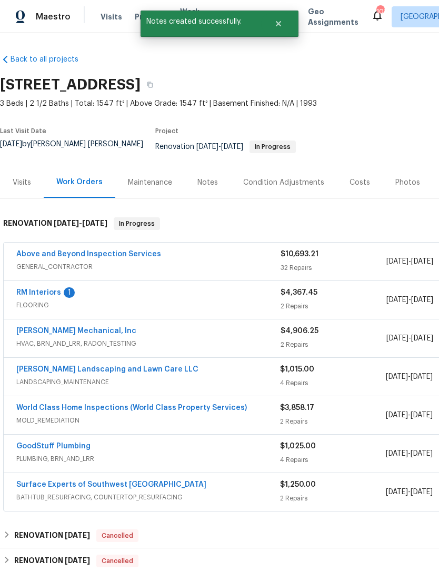
click at [50, 289] on link "RM Interiors" at bounding box center [38, 292] width 45 height 7
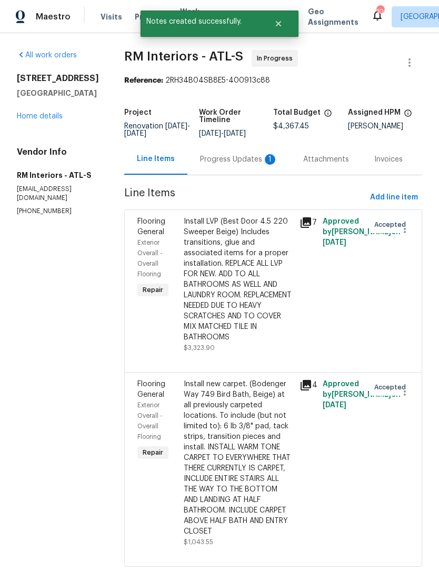
click at [240, 164] on div "Progress Updates 1" at bounding box center [239, 159] width 78 height 11
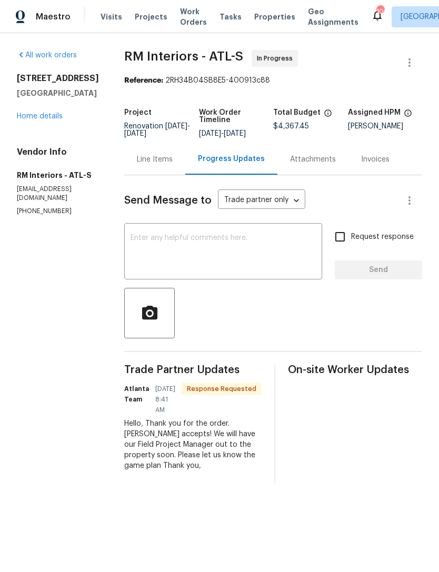
click at [235, 254] on textarea at bounding box center [222, 252] width 185 height 37
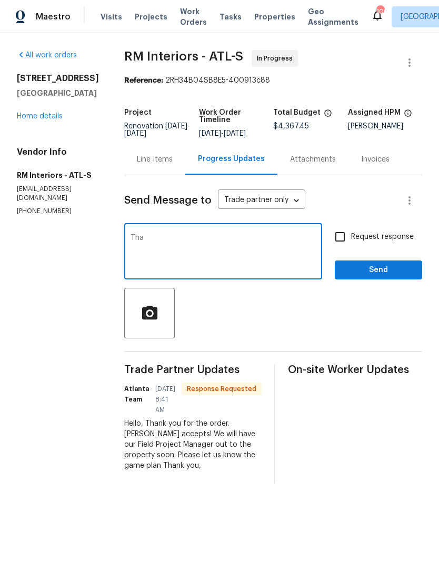
type textarea "Tha"
click at [334, 322] on div at bounding box center [273, 313] width 298 height 50
click at [47, 120] on link "Home details" at bounding box center [40, 116] width 46 height 7
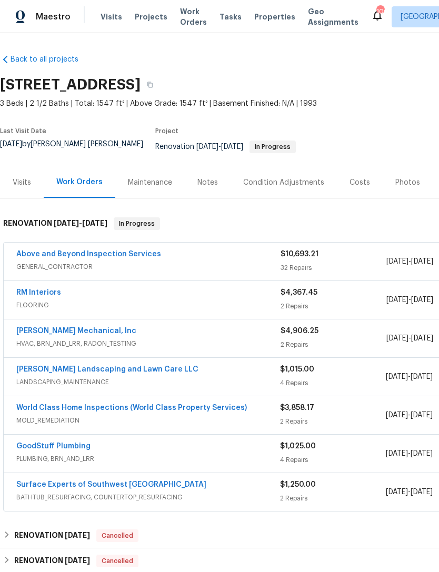
click at [133, 250] on link "Above and Beyond Inspection Services" at bounding box center [88, 253] width 145 height 7
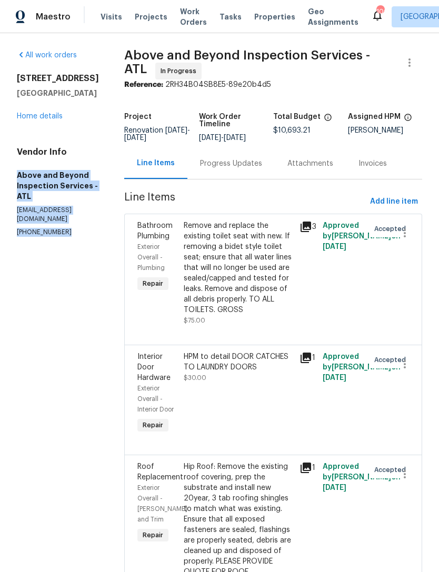
click at [47, 116] on link "Home details" at bounding box center [40, 116] width 46 height 7
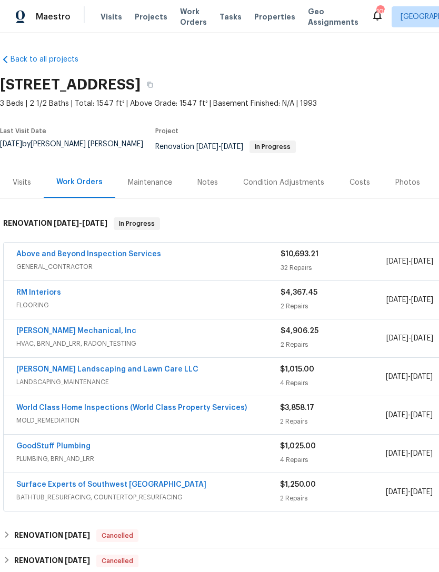
click at [47, 289] on link "RM Interiors" at bounding box center [38, 292] width 45 height 7
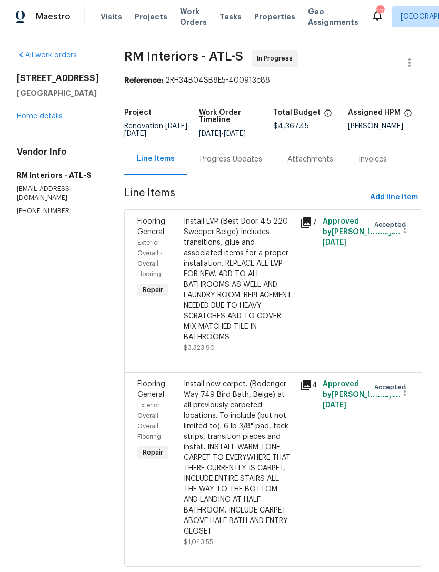
click at [240, 159] on div "Progress Updates" at bounding box center [231, 159] width 62 height 11
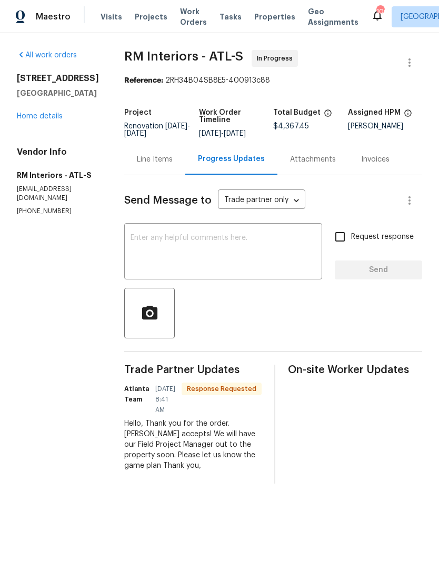
click at [252, 254] on textarea at bounding box center [222, 252] width 185 height 37
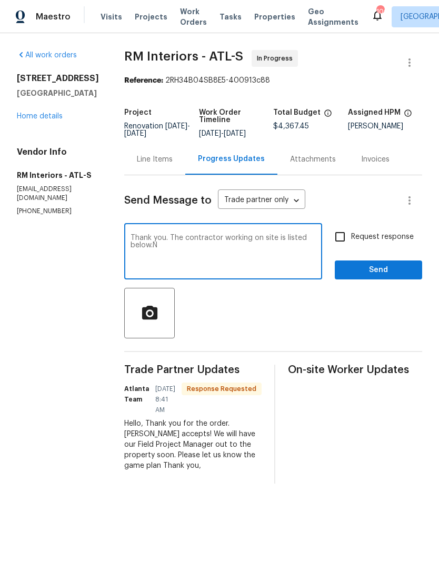
click at [222, 259] on textarea "Thank you. The contractor working on site is listed below.N" at bounding box center [222, 252] width 185 height 37
click at [200, 254] on textarea "Thank you. The contractor working on site is listed below." at bounding box center [222, 252] width 185 height 37
paste textarea "Above and Beyond Inspection Services - ATL aboveandbeyondservices22@gmail.com (…"
type textarea "Thank you. The contractor working on site is listed below. Above and Beyond Ins…"
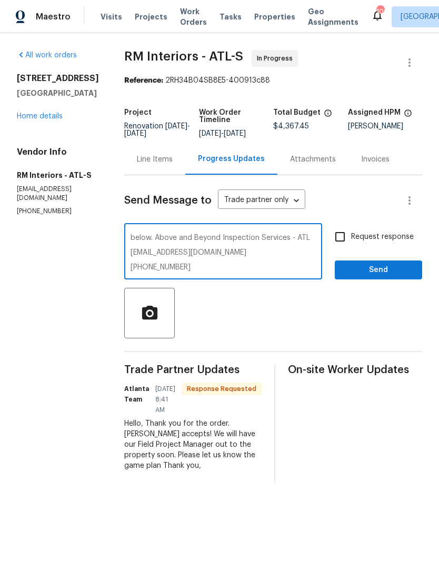
click at [339, 241] on input "Request response" at bounding box center [340, 237] width 22 height 22
checkbox input "true"
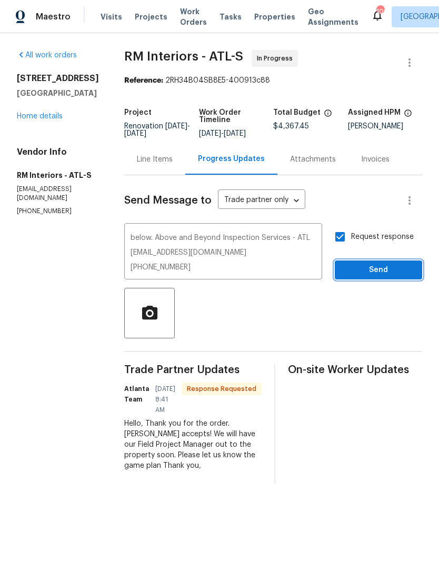
click at [372, 278] on button "Send" at bounding box center [377, 269] width 87 height 19
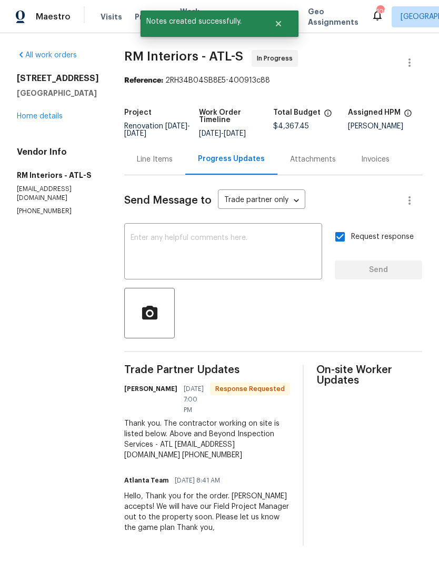
scroll to position [0, 0]
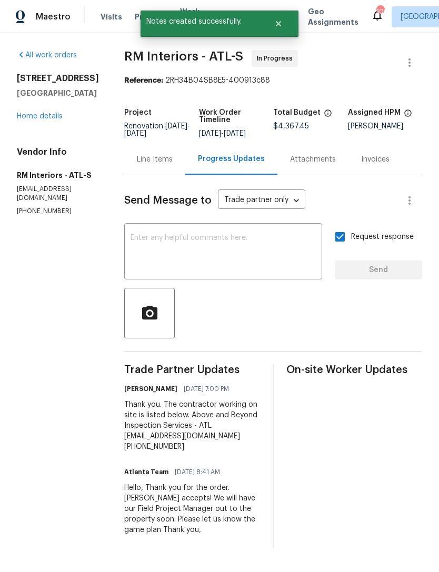
click at [44, 120] on link "Home details" at bounding box center [40, 116] width 46 height 7
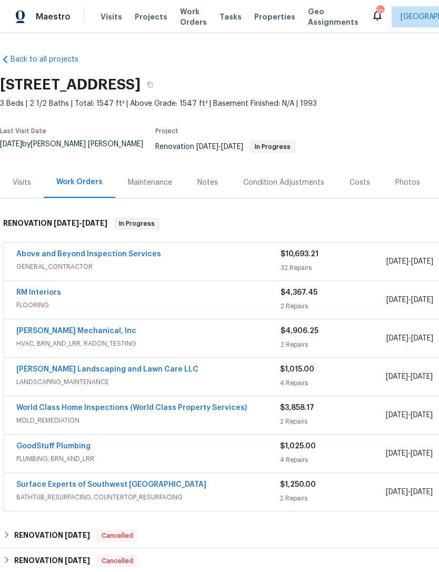
click at [50, 289] on link "RM Interiors" at bounding box center [38, 292] width 45 height 7
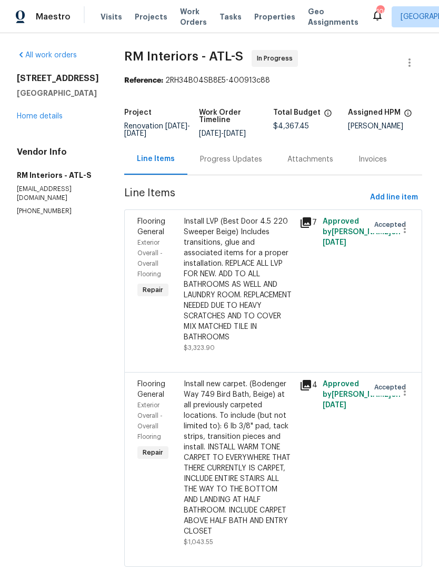
click at [72, 180] on div "Vendor Info RM Interiors - ATL-S atlanta@rmiflooring.com (404) 771-0472" at bounding box center [58, 181] width 82 height 69
click at [50, 120] on link "Home details" at bounding box center [40, 116] width 46 height 7
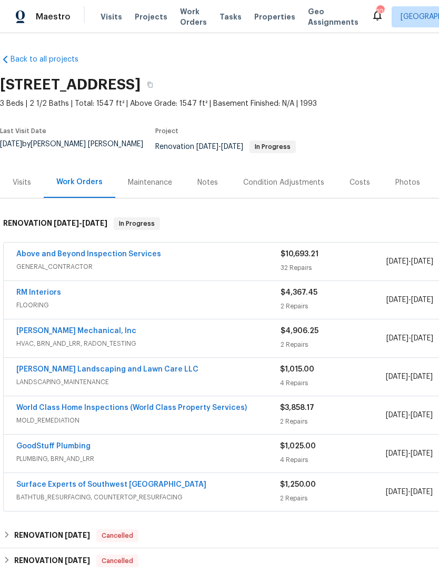
click at [116, 250] on link "Above and Beyond Inspection Services" at bounding box center [88, 253] width 145 height 7
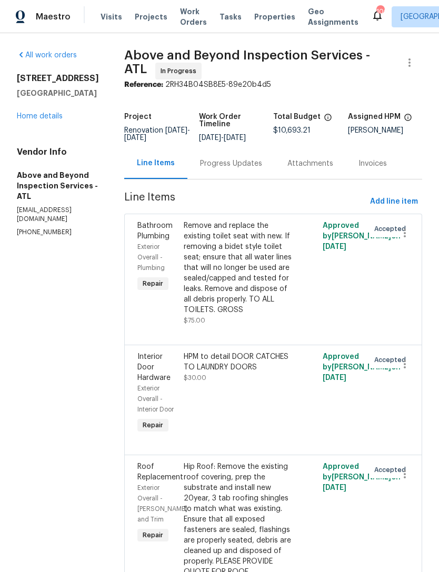
click at [243, 167] on div "Progress Updates" at bounding box center [231, 163] width 62 height 11
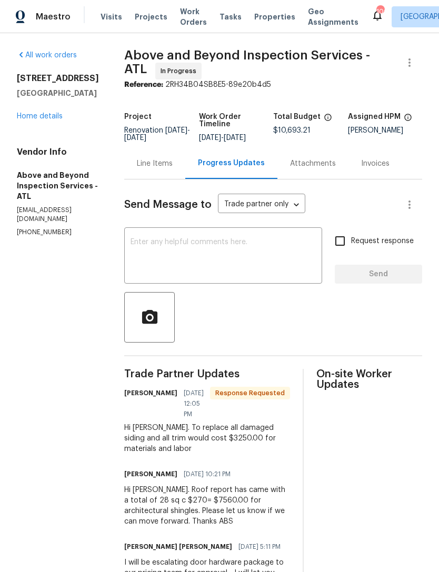
click at [41, 117] on link "Home details" at bounding box center [40, 116] width 46 height 7
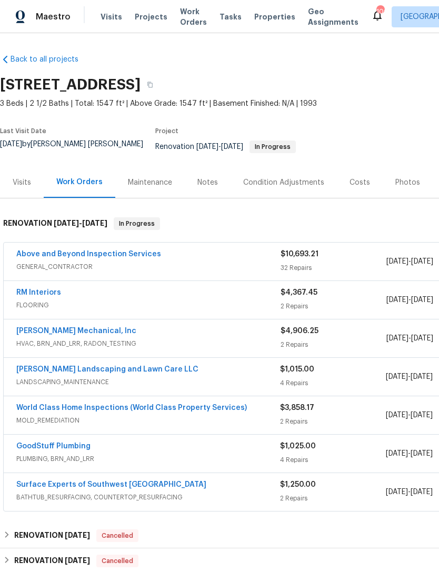
click at [124, 481] on link "Surface Experts of Southwest [GEOGRAPHIC_DATA]" at bounding box center [111, 484] width 190 height 7
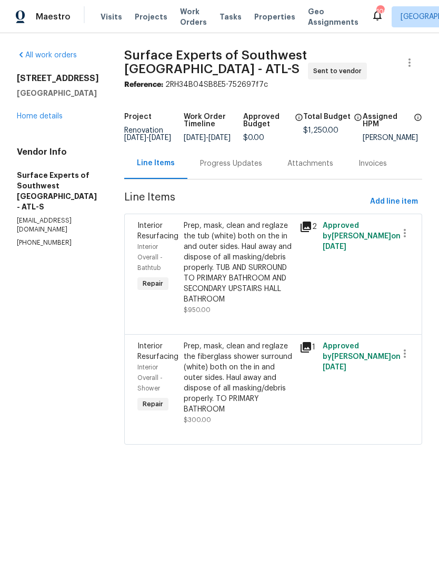
click at [53, 120] on link "Home details" at bounding box center [40, 116] width 46 height 7
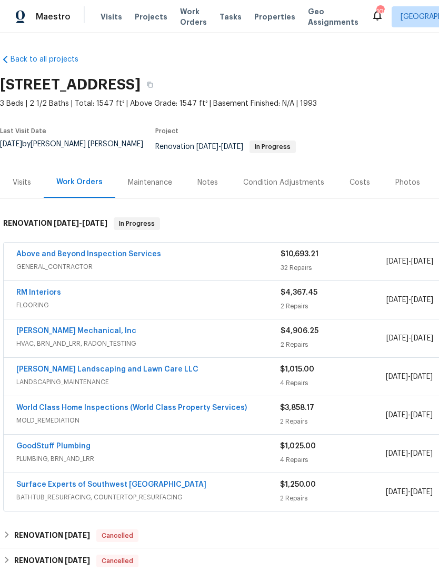
click at [77, 327] on link "[PERSON_NAME] Mechanical, Inc" at bounding box center [76, 330] width 120 height 7
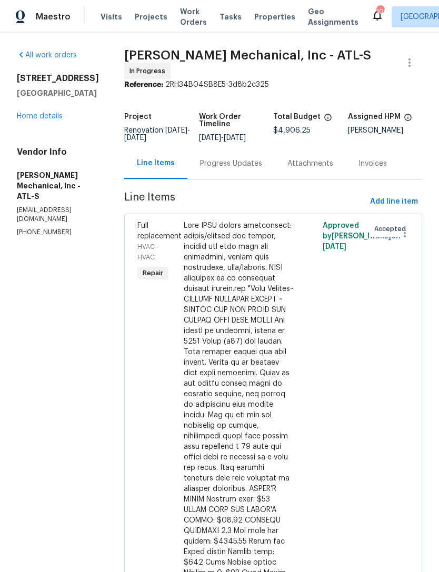
click at [55, 117] on link "Home details" at bounding box center [40, 116] width 46 height 7
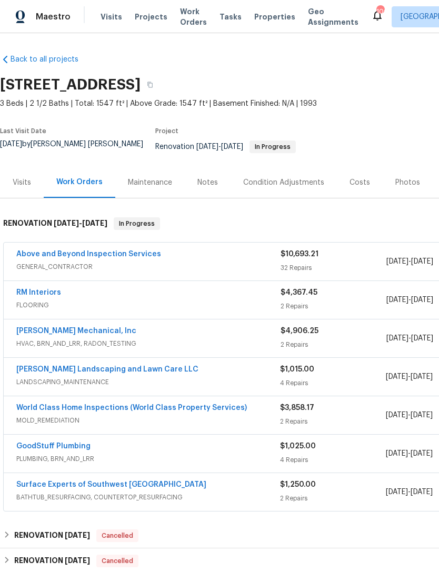
click at [123, 250] on link "Above and Beyond Inspection Services" at bounding box center [88, 253] width 145 height 7
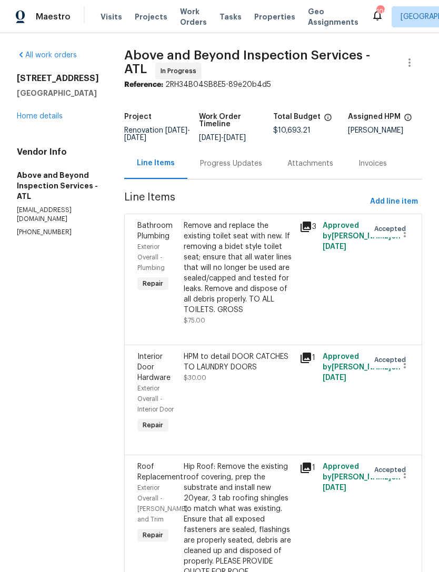
click at [257, 169] on div "Progress Updates" at bounding box center [231, 163] width 62 height 11
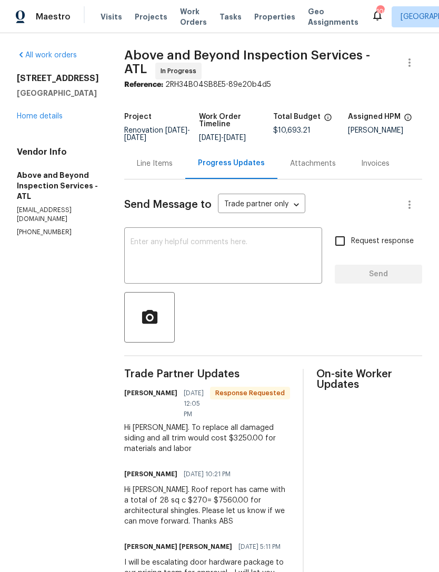
click at [52, 118] on link "Home details" at bounding box center [40, 116] width 46 height 7
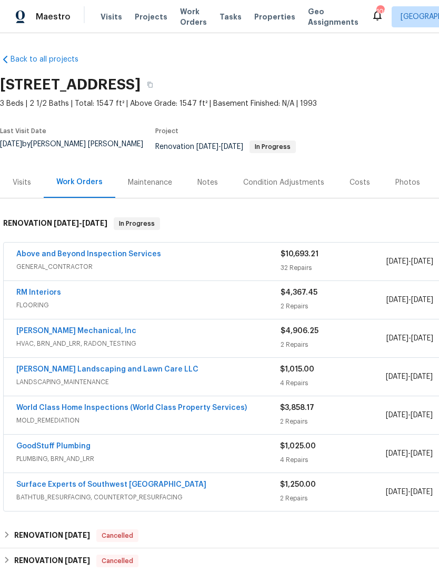
click at [124, 250] on link "Above and Beyond Inspection Services" at bounding box center [88, 253] width 145 height 7
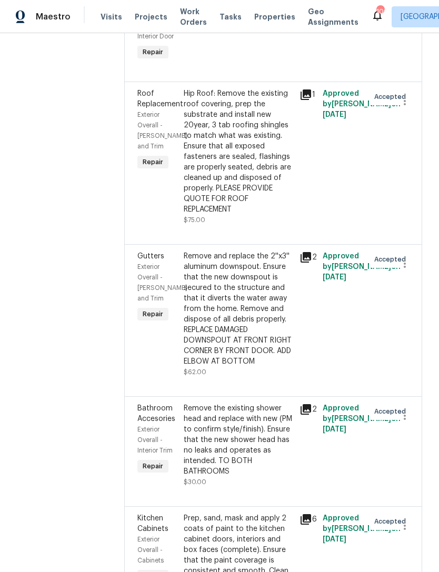
scroll to position [375, 0]
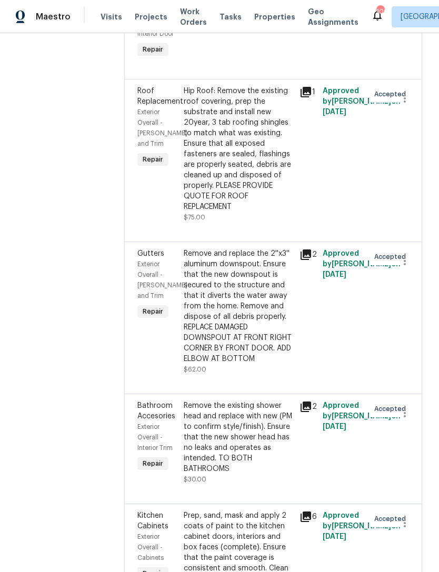
click at [267, 212] on div "Hip Roof: Remove the existing roof covering, prep the substrate and install new…" at bounding box center [238, 149] width 109 height 126
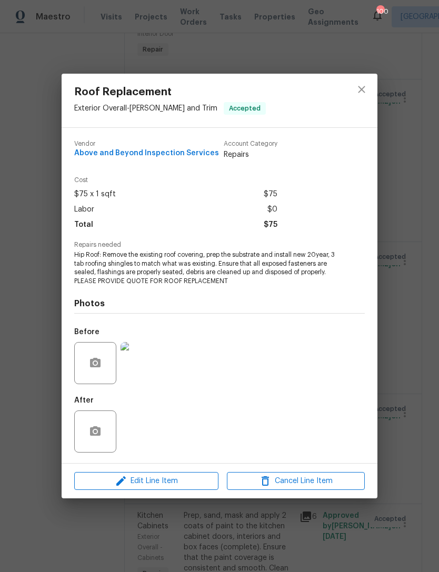
click at [148, 368] on img at bounding box center [141, 363] width 42 height 42
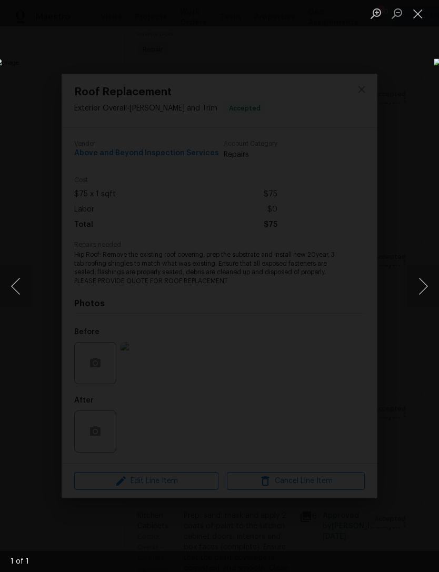
click at [427, 281] on button "Next image" at bounding box center [423, 286] width 32 height 42
click at [423, 281] on button "Next image" at bounding box center [423, 286] width 32 height 42
click at [414, 21] on button "Close lightbox" at bounding box center [417, 13] width 21 height 18
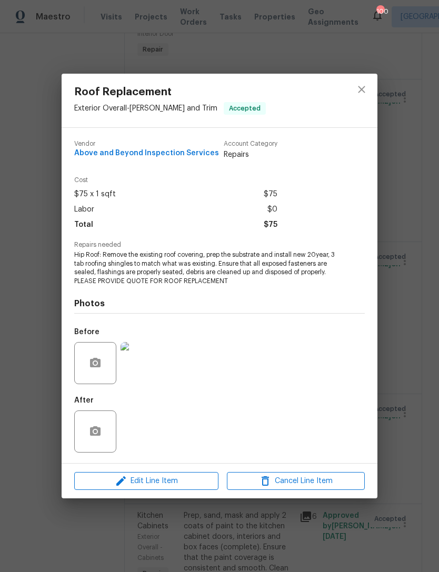
click at [414, 266] on div "Roof Replacement Exterior Overall - Eaves and Trim Accepted Vendor Above and Be…" at bounding box center [219, 286] width 439 height 572
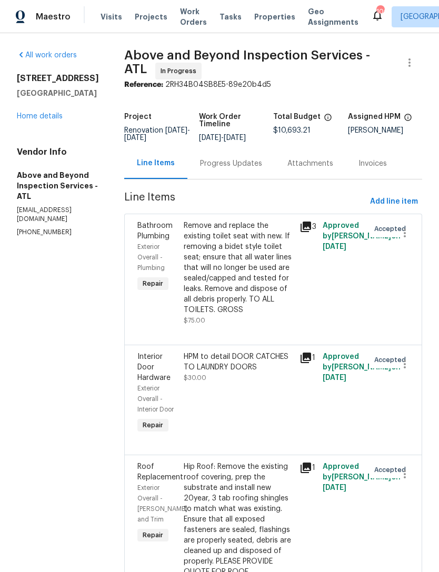
scroll to position [0, 0]
click at [51, 118] on link "Home details" at bounding box center [40, 116] width 46 height 7
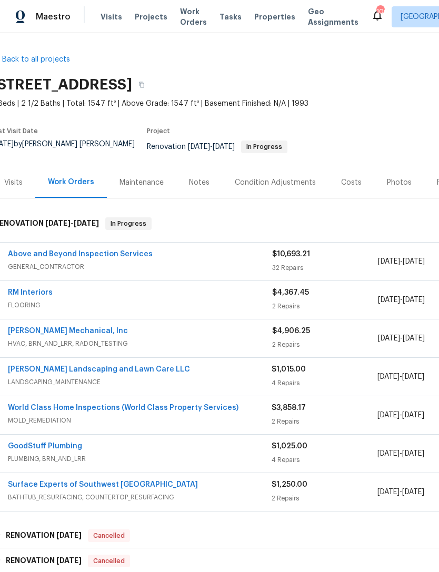
scroll to position [0, 8]
click at [283, 177] on div "Condition Adjustments" at bounding box center [275, 182] width 81 height 11
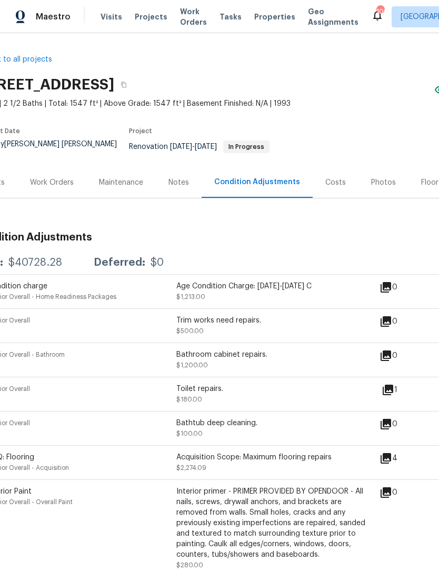
scroll to position [0, 30]
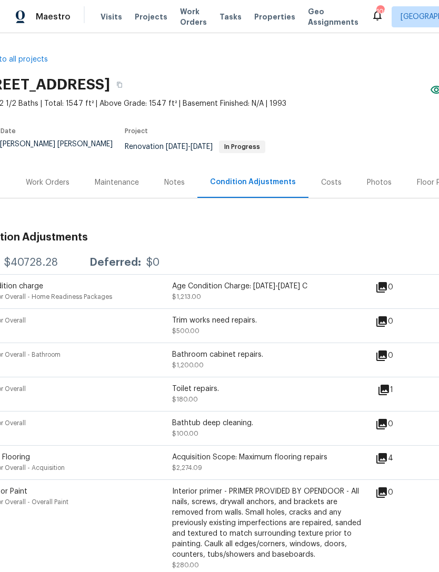
click at [50, 179] on div "Work Orders" at bounding box center [48, 182] width 44 height 11
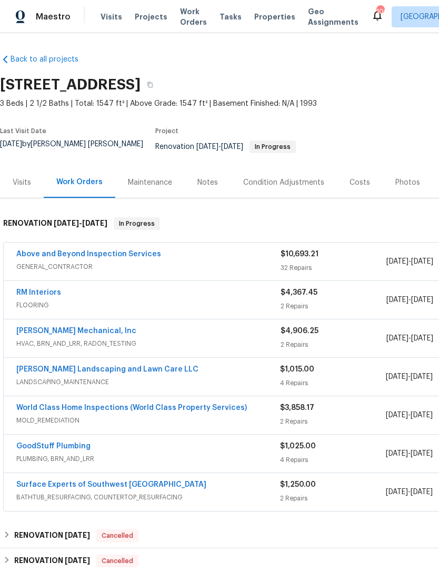
click at [122, 250] on link "Above and Beyond Inspection Services" at bounding box center [88, 253] width 145 height 7
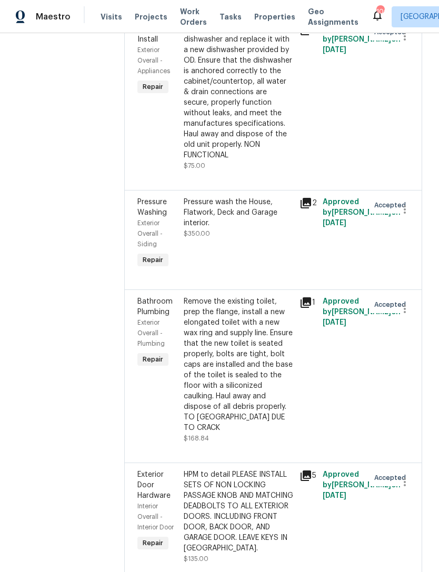
scroll to position [5067, 0]
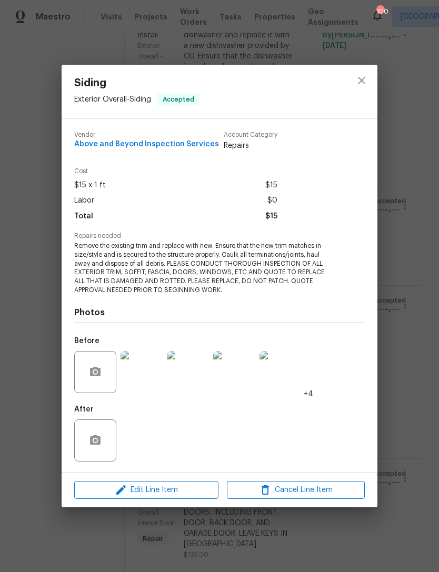
click at [149, 379] on img at bounding box center [141, 372] width 42 height 42
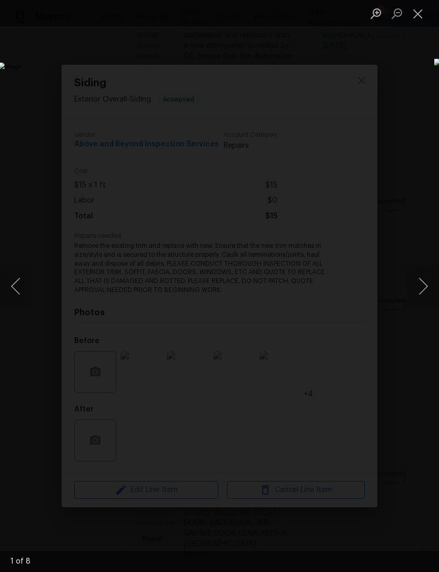
click at [425, 281] on button "Next image" at bounding box center [423, 286] width 32 height 42
click at [431, 279] on button "Next image" at bounding box center [423, 286] width 32 height 42
click at [422, 277] on button "Next image" at bounding box center [423, 286] width 32 height 42
click at [424, 277] on button "Next image" at bounding box center [423, 286] width 32 height 42
click at [423, 276] on button "Next image" at bounding box center [423, 286] width 32 height 42
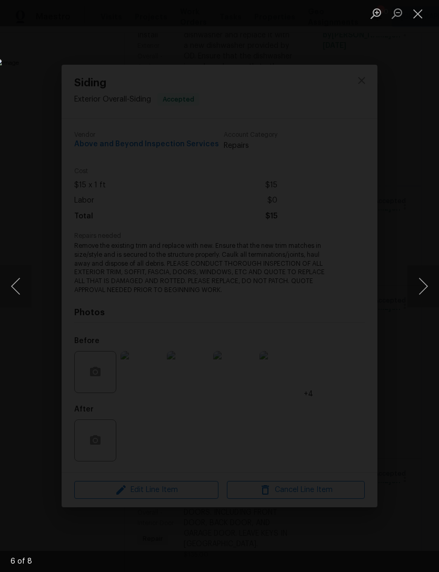
click at [422, 280] on button "Next image" at bounding box center [423, 286] width 32 height 42
click at [414, 19] on button "Close lightbox" at bounding box center [417, 13] width 21 height 18
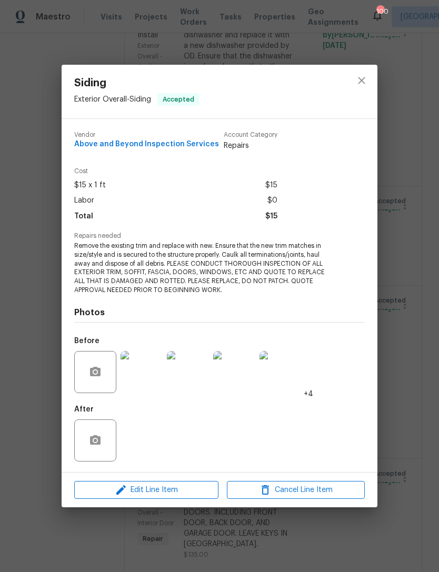
click at [410, 224] on div "Siding Exterior Overall - Siding Accepted Vendor Above and Beyond Inspection Se…" at bounding box center [219, 286] width 439 height 572
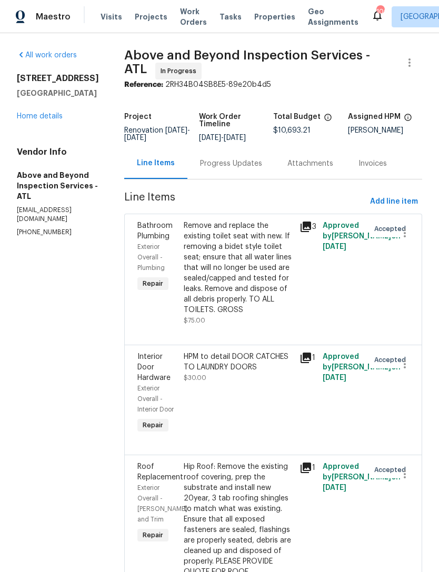
scroll to position [0, 0]
click at [262, 158] on div "Progress Updates" at bounding box center [231, 163] width 62 height 11
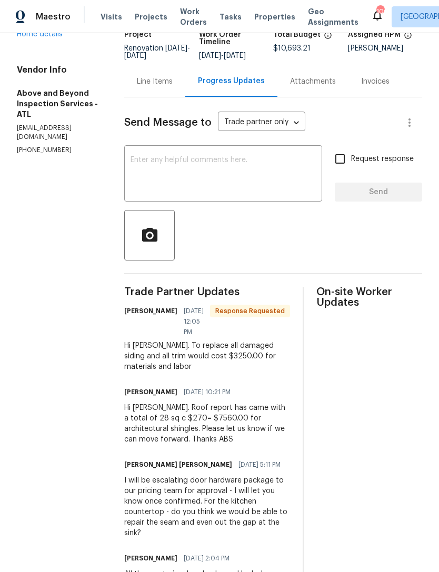
scroll to position [88, 0]
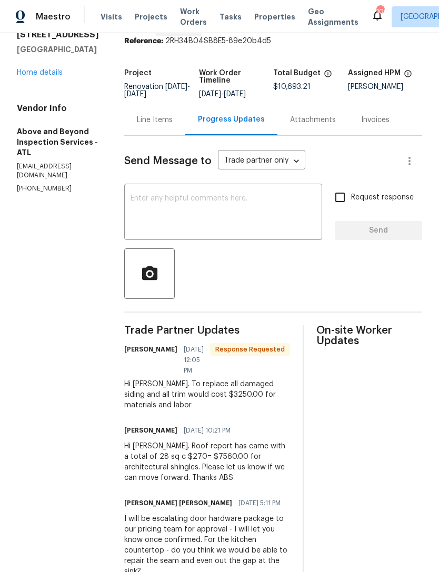
scroll to position [26, 0]
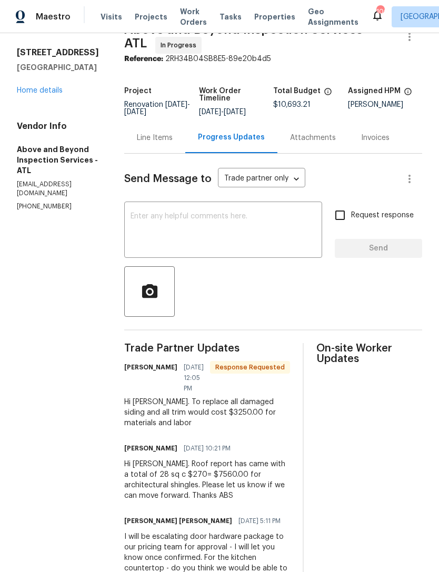
click at [51, 94] on link "Home details" at bounding box center [40, 90] width 46 height 7
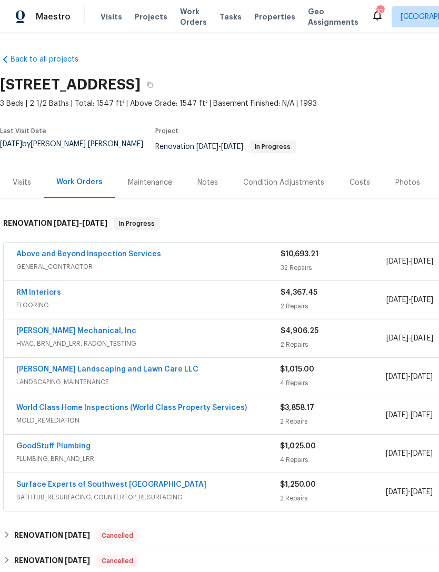
click at [121, 250] on link "Above and Beyond Inspection Services" at bounding box center [88, 253] width 145 height 7
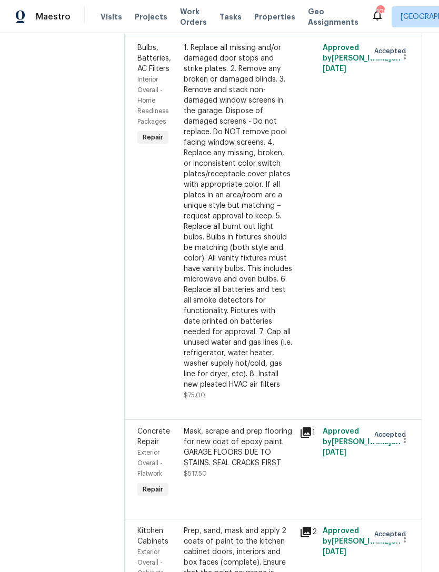
scroll to position [3809, 0]
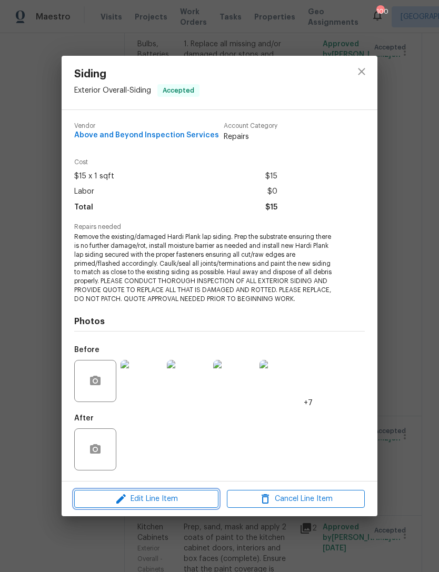
click at [192, 502] on span "Edit Line Item" at bounding box center [146, 498] width 138 height 13
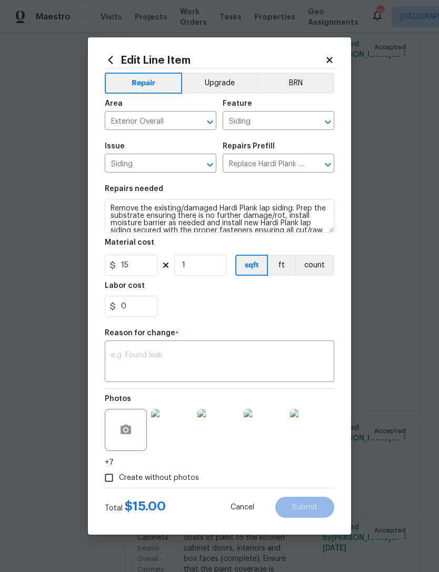
click at [199, 358] on textarea at bounding box center [219, 362] width 217 height 22
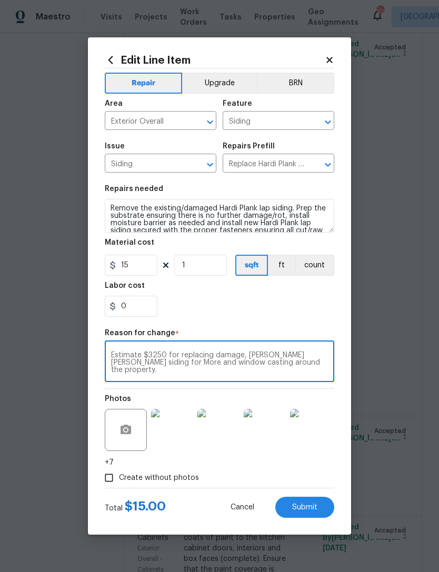
click at [262, 358] on textarea "Estimate $3250 for replacing damage, hardy plank siding for More and window cas…" at bounding box center [219, 362] width 217 height 22
click at [127, 370] on textarea "Estimate $3250 for replacing damage, hardie plank siding for More and window ca…" at bounding box center [219, 362] width 217 height 22
click at [129, 364] on textarea "Estimate $3250 for replacing damage, hardie plank siding for More and window ca…" at bounding box center [219, 362] width 217 height 22
click at [141, 361] on textarea "Estimate $3250 for replacing damage, hardie plank siding f, trim and window cas…" at bounding box center [219, 362] width 217 height 22
click at [236, 359] on textarea "Estimate $3250 for replacing damage, hardie plank siding f, trim and window cas…" at bounding box center [219, 362] width 217 height 22
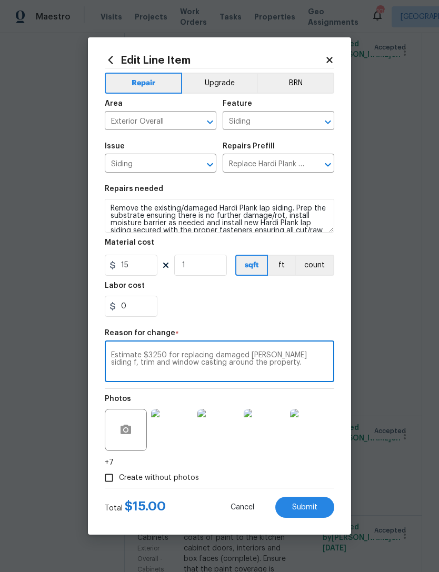
click at [324, 356] on textarea "Estimate $3250 for replacing damaged hardie plank siding f, trim and window cas…" at bounding box center [219, 362] width 217 height 22
click at [298, 370] on textarea "Estimate $3250 for replacing damaged [PERSON_NAME] siding ,trim and window cast…" at bounding box center [219, 362] width 217 height 22
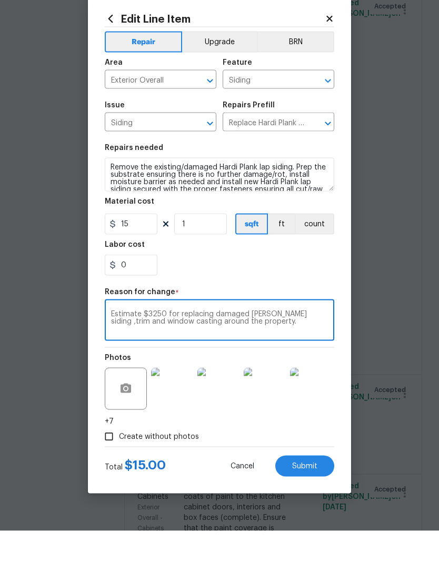
type textarea "Estimate $3250 for replacing damaged [PERSON_NAME] siding ,trim and window cast…"
click at [147, 254] on input "15" at bounding box center [131, 264] width 53 height 21
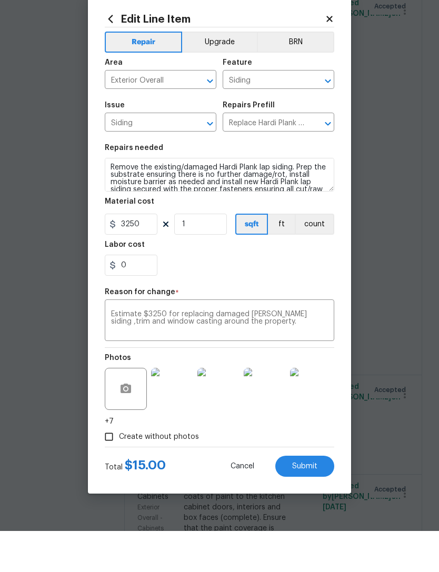
click at [267, 283] on div "Repair Upgrade BRN Area Exterior Overall ​ Feature Siding ​ Issue Siding ​ Repa…" at bounding box center [219, 277] width 229 height 419
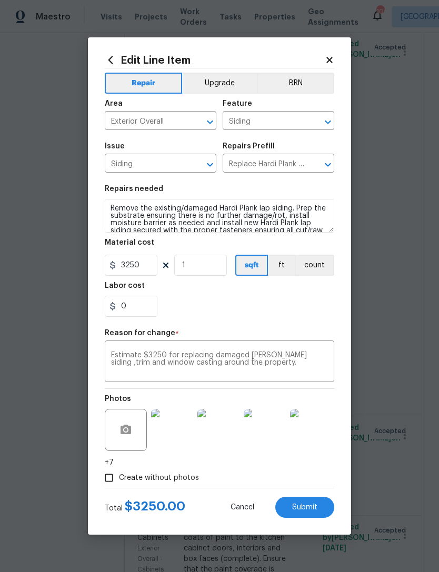
click at [308, 506] on span "Submit" at bounding box center [304, 507] width 25 height 8
type input "15"
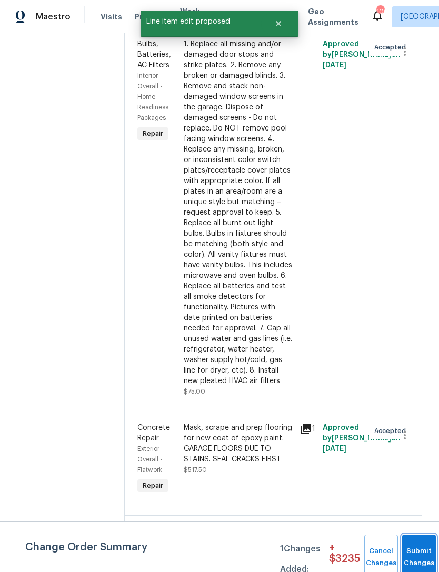
click at [410, 547] on button "Submit Changes" at bounding box center [419, 556] width 34 height 45
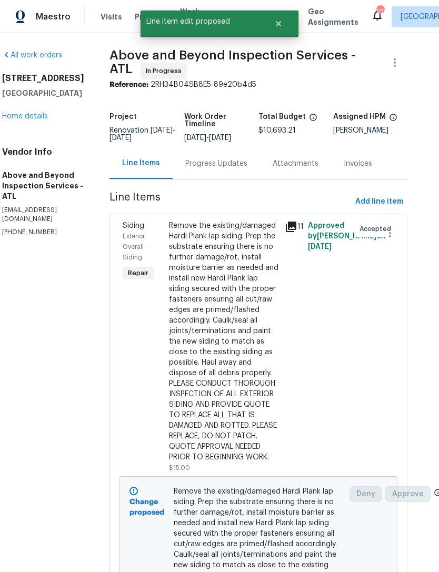
scroll to position [0, 15]
click at [235, 168] on div "Progress Updates" at bounding box center [216, 163] width 62 height 11
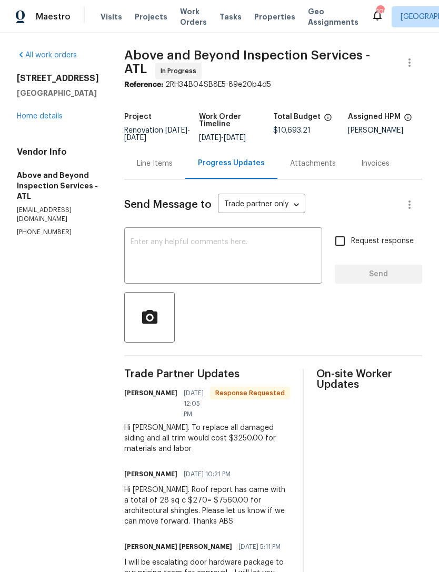
click at [261, 256] on textarea at bounding box center [222, 256] width 185 height 37
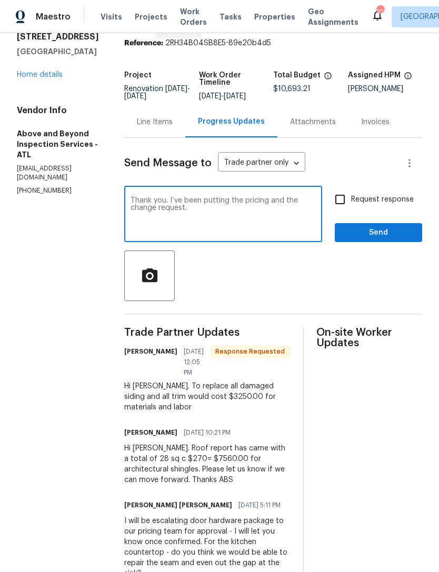
scroll to position [20, 0]
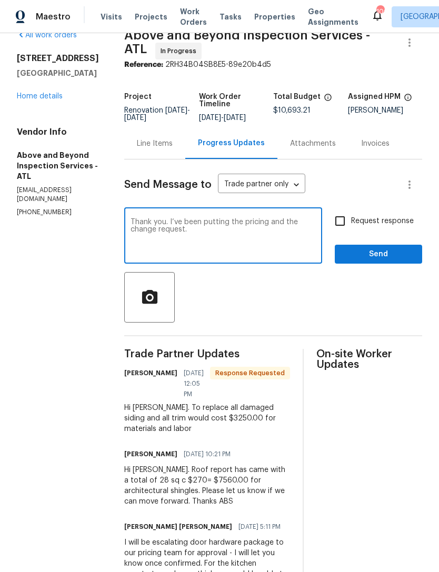
click at [290, 240] on textarea "Thank you. I’ve been putting the pricing and the change request." at bounding box center [222, 236] width 185 height 37
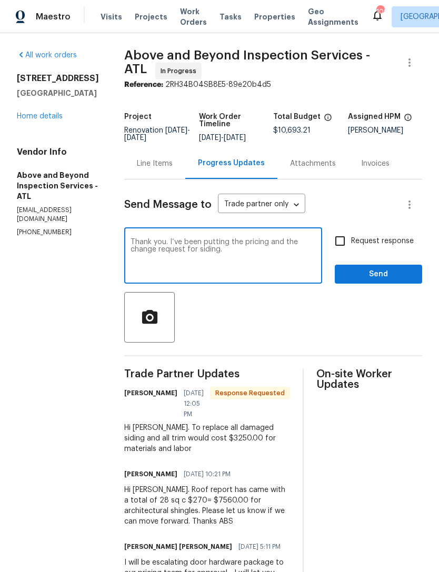
scroll to position [0, 0]
click at [239, 238] on textarea "Thank you. I’ve been putting the pricing and the change request for siding." at bounding box center [222, 256] width 185 height 37
click at [257, 238] on textarea "Thank you. I’ve been putting the pricing and the change request for siding." at bounding box center [222, 256] width 185 height 37
click at [290, 239] on textarea "Thank you. I’ve input pricing and the change request for siding." at bounding box center [222, 256] width 185 height 37
click at [286, 238] on textarea "Thank you. I’ve input pricing and the change request for siding." at bounding box center [222, 256] width 185 height 37
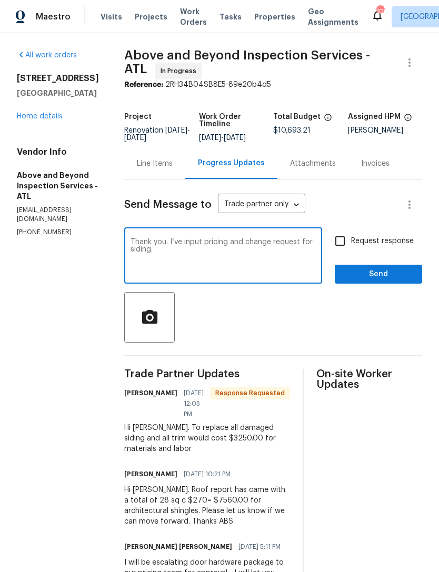
click at [281, 238] on textarea "Thank you. I’ve input pricing and change request for siding." at bounding box center [222, 256] width 185 height 37
type textarea "Thank you. I’ve input pricing change request for siding."
click at [360, 268] on span "Send" at bounding box center [378, 274] width 70 height 13
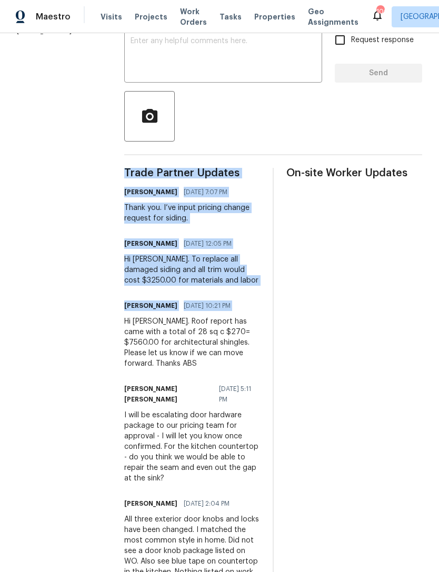
scroll to position [202, 0]
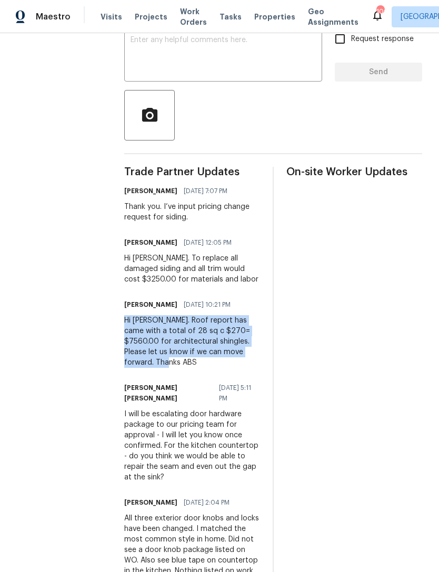
copy div "Hi [PERSON_NAME]. Roof report has came with a total of 28 sq c $270= $7560.00 f…"
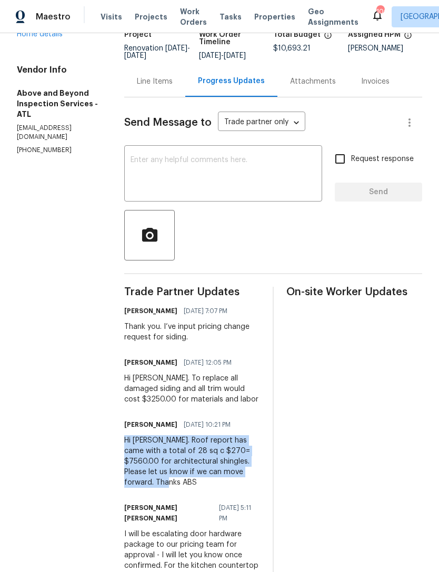
scroll to position [72, 0]
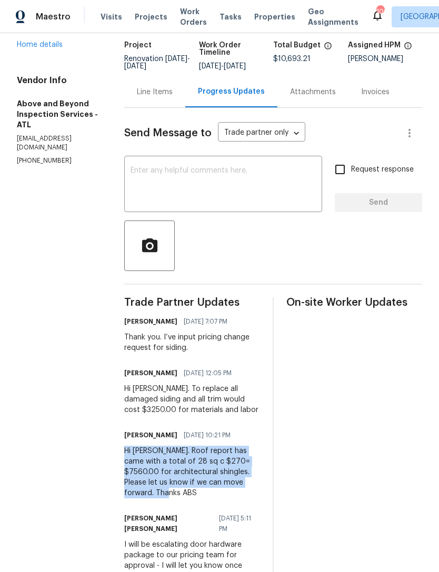
click at [48, 43] on link "Home details" at bounding box center [40, 44] width 46 height 7
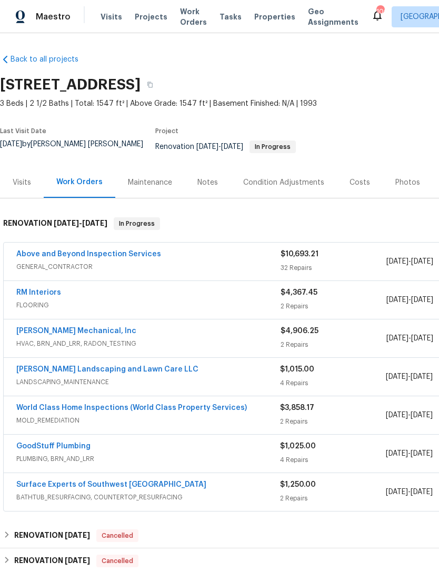
click at [131, 250] on link "Above and Beyond Inspection Services" at bounding box center [88, 253] width 145 height 7
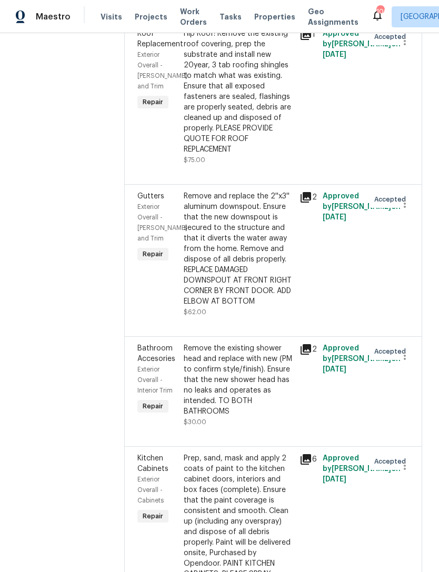
scroll to position [933, 0]
click at [291, 155] on div "Hip Roof: Remove the existing roof covering, prep the substrate and install new…" at bounding box center [238, 91] width 109 height 126
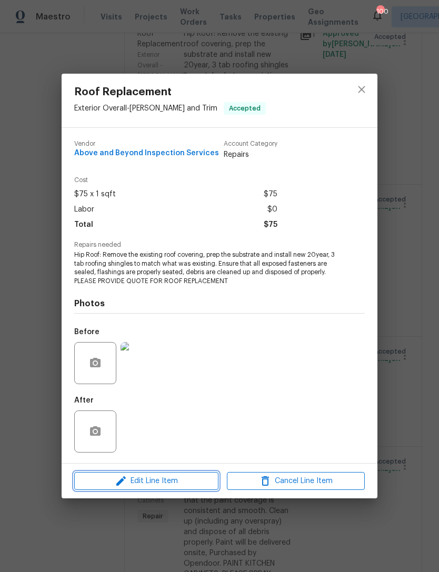
click at [190, 480] on span "Edit Line Item" at bounding box center [146, 480] width 138 height 13
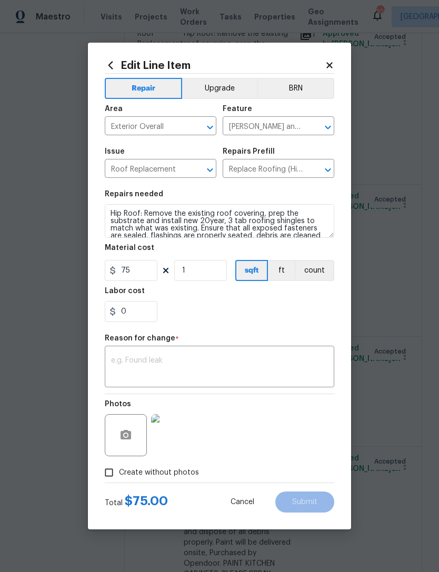
click at [212, 369] on textarea at bounding box center [219, 367] width 217 height 22
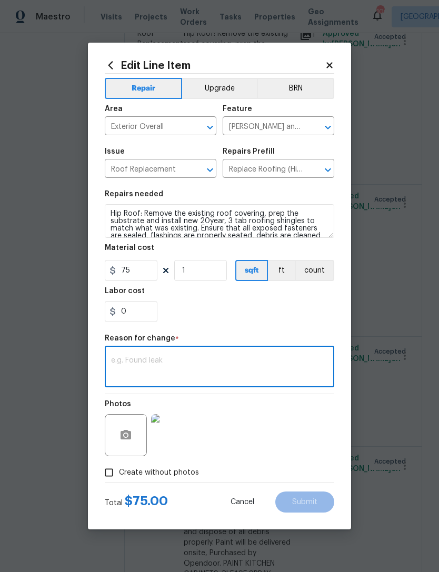
click at [199, 364] on textarea at bounding box center [219, 367] width 217 height 22
paste textarea "Hi [PERSON_NAME]. Roof report has came with a total of 28 sq c $270= $7560.00 f…"
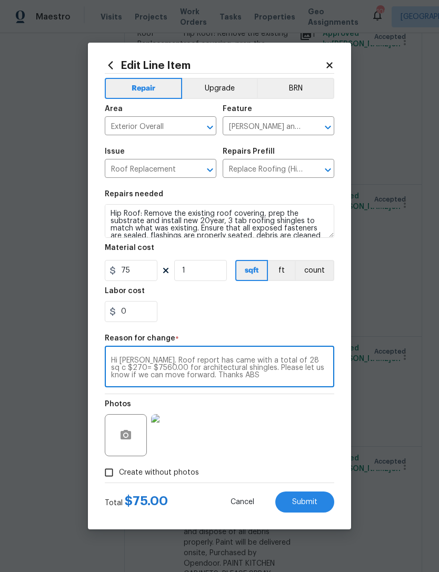
type textarea "Hi [PERSON_NAME]. Roof report has came with a total of 28 sq c $270= $7560.00 f…"
click at [146, 272] on input "75" at bounding box center [131, 270] width 53 height 21
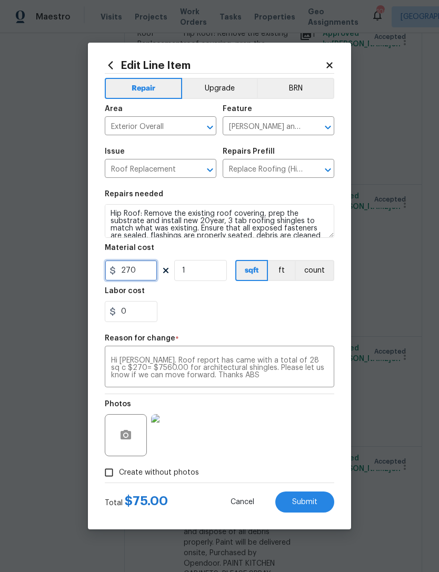
type input "270"
click at [196, 276] on input "1" at bounding box center [200, 270] width 53 height 21
click at [263, 320] on div "0" at bounding box center [219, 311] width 229 height 21
click at [312, 504] on span "Submit" at bounding box center [304, 502] width 25 height 8
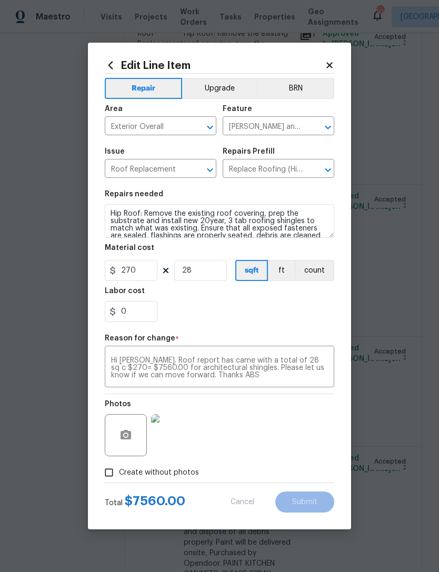
type input "1"
type input "75"
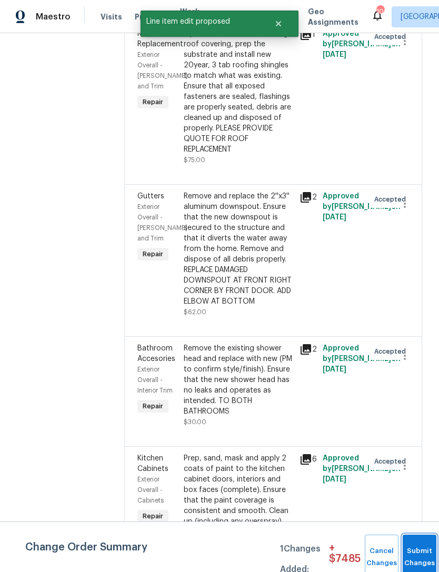
click at [424, 555] on span "Submit Changes" at bounding box center [418, 557] width 23 height 24
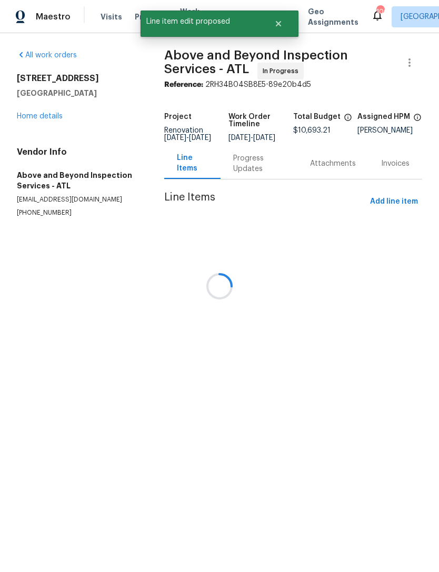
scroll to position [0, 0]
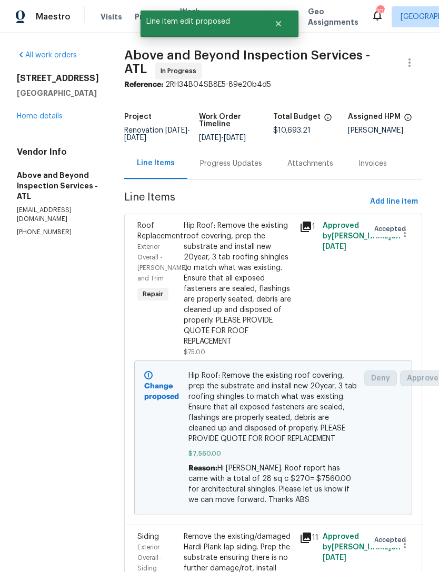
click at [256, 169] on div "Progress Updates" at bounding box center [231, 163] width 62 height 11
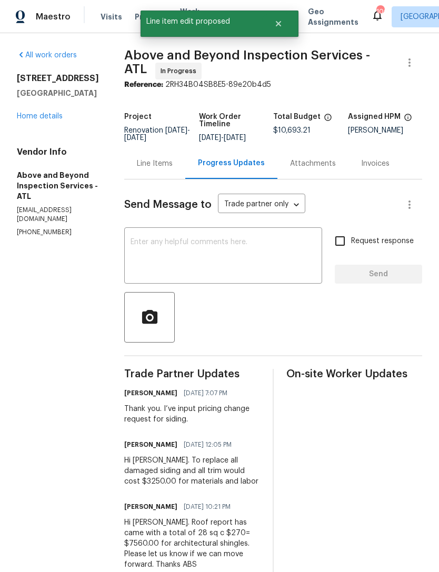
click at [315, 263] on textarea at bounding box center [222, 256] width 185 height 37
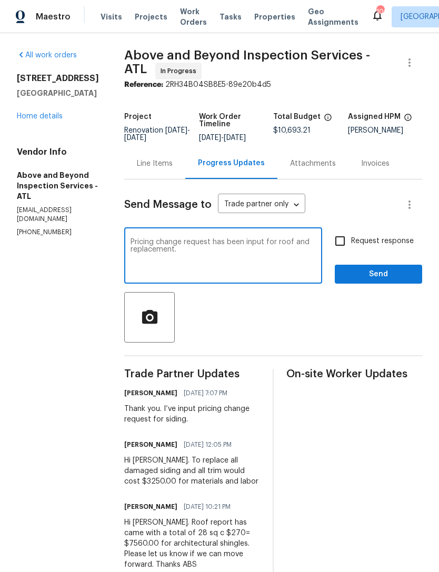
click at [201, 261] on textarea "Pricing change request has been input for roof and replacement." at bounding box center [222, 256] width 185 height 37
click at [197, 255] on textarea "Pricing change request has been input for roof and replacement." at bounding box center [222, 256] width 185 height 37
type textarea "Pricing change request has been input for roofing replacement."
click at [312, 320] on div at bounding box center [273, 317] width 298 height 50
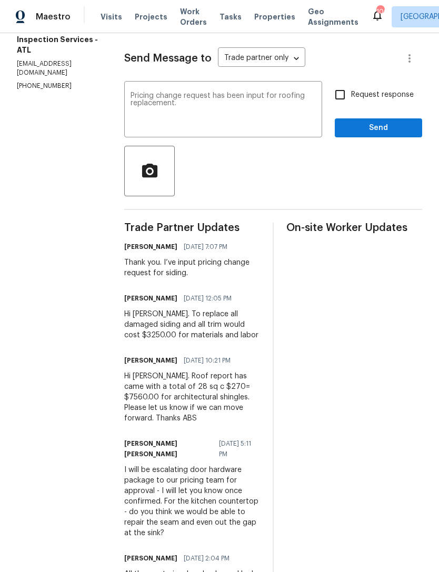
scroll to position [135, 0]
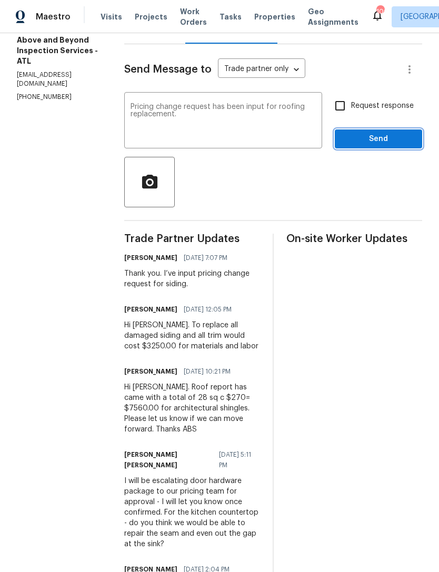
click at [360, 143] on span "Send" at bounding box center [378, 139] width 70 height 13
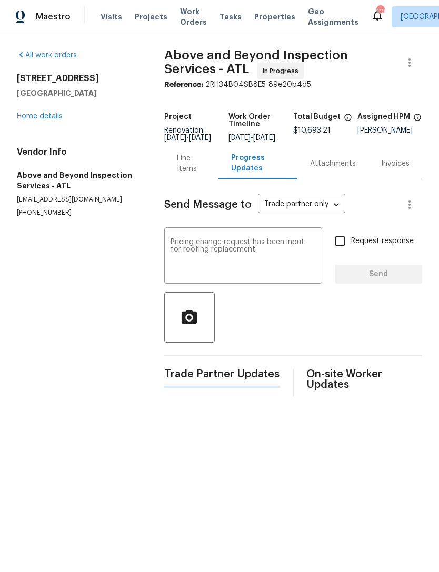
scroll to position [0, 0]
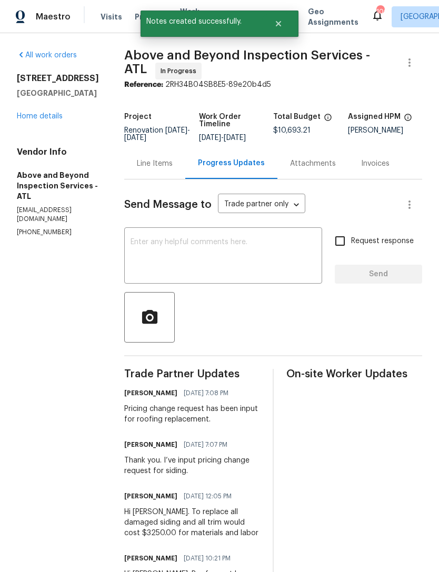
click at [53, 113] on link "Home details" at bounding box center [40, 116] width 46 height 7
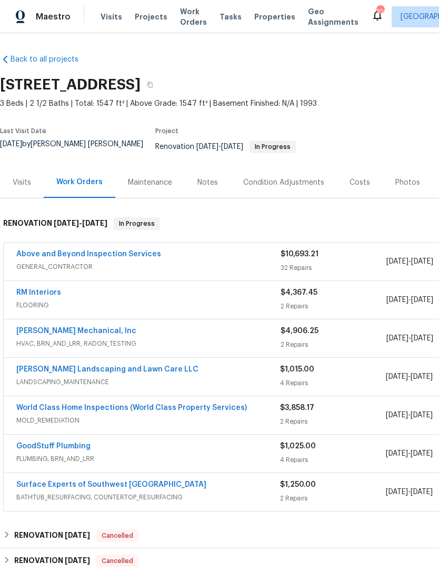
click at [120, 261] on span "GENERAL_CONTRACTOR" at bounding box center [148, 266] width 264 height 11
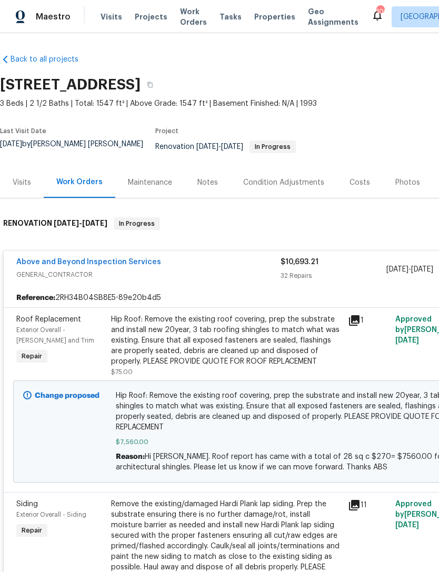
click at [80, 177] on div "Work Orders" at bounding box center [79, 182] width 46 height 11
click at [117, 258] on link "Above and Beyond Inspection Services" at bounding box center [88, 261] width 145 height 7
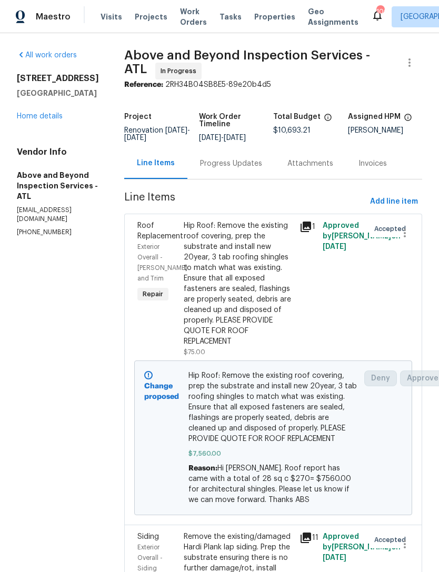
click at [47, 106] on div "95 Prestwick Ln Peachtree City, GA 30269 Home details" at bounding box center [58, 97] width 82 height 48
click at [48, 113] on link "Home details" at bounding box center [40, 116] width 46 height 7
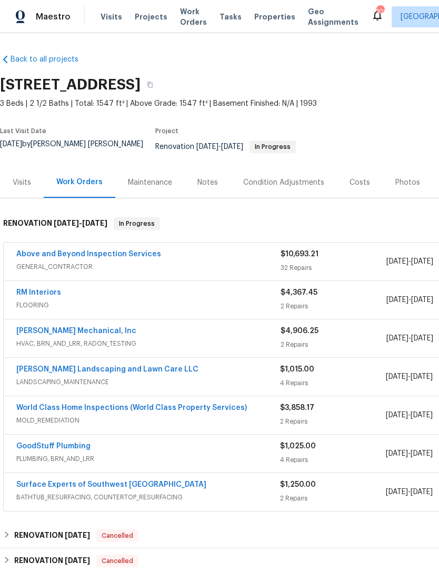
click at [45, 281] on div "RM Interiors FLOORING $4,367.45 2 Repairs 10/2/2025 - 10/22/2025 In Progress" at bounding box center [297, 300] width 587 height 38
click at [42, 289] on link "RM Interiors" at bounding box center [38, 292] width 45 height 7
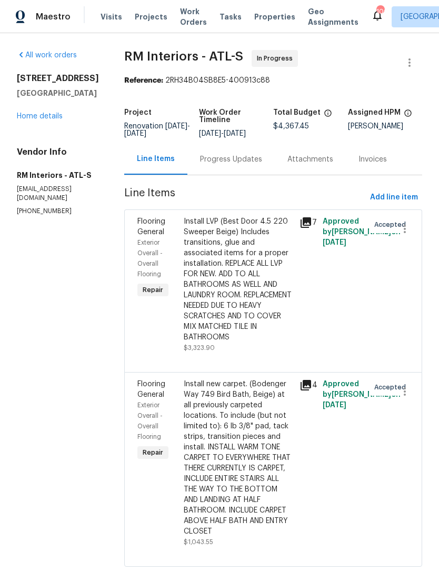
click at [44, 120] on link "Home details" at bounding box center [40, 116] width 46 height 7
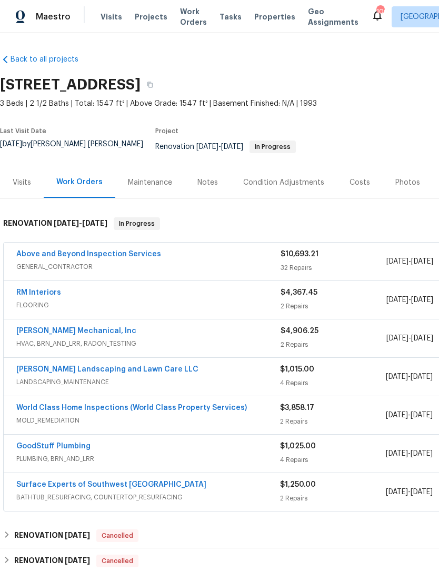
click at [138, 250] on link "Above and Beyond Inspection Services" at bounding box center [88, 253] width 145 height 7
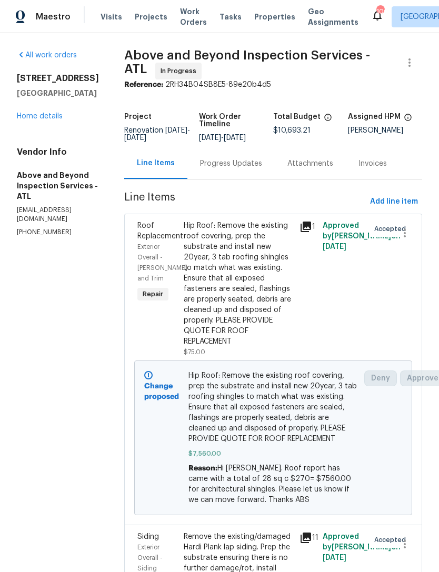
click at [253, 169] on div "Progress Updates" at bounding box center [231, 163] width 62 height 11
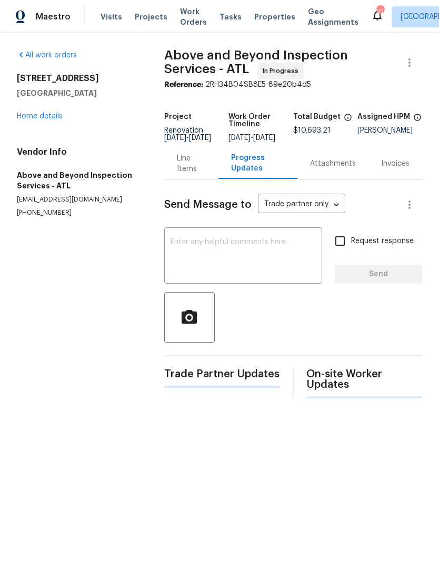
click at [271, 258] on textarea at bounding box center [242, 256] width 145 height 37
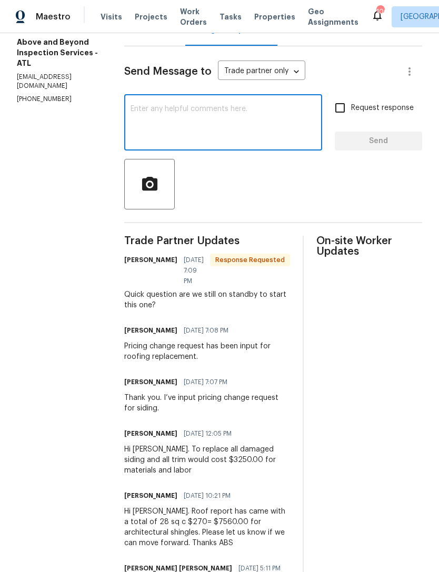
scroll to position [134, 0]
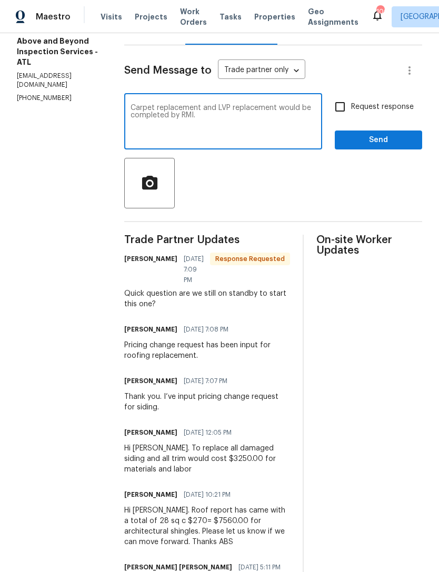
click at [178, 125] on textarea "Carpet replacement and LVP replacement would be completed by RMI." at bounding box center [222, 122] width 185 height 37
click at [286, 125] on textarea "Carpet replacement and LVP replacement will be completed by RMI." at bounding box center [222, 122] width 185 height 37
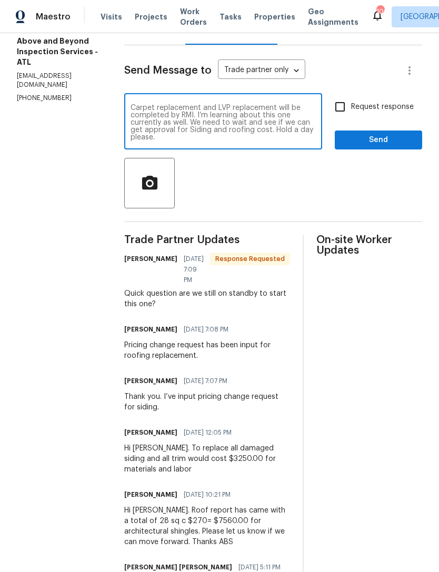
type textarea "Carpet replacement and LVP replacement will be completed by RMI. I’m learning a…"
click at [369, 142] on span "Send" at bounding box center [378, 140] width 70 height 13
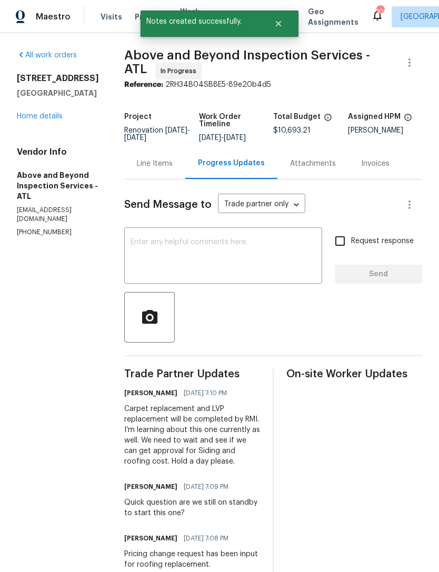
click at [38, 116] on link "Home details" at bounding box center [40, 116] width 46 height 7
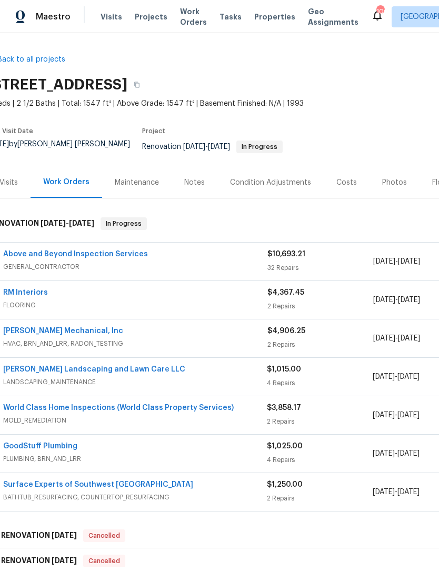
scroll to position [0, 13]
click at [197, 178] on div "Notes" at bounding box center [194, 182] width 21 height 11
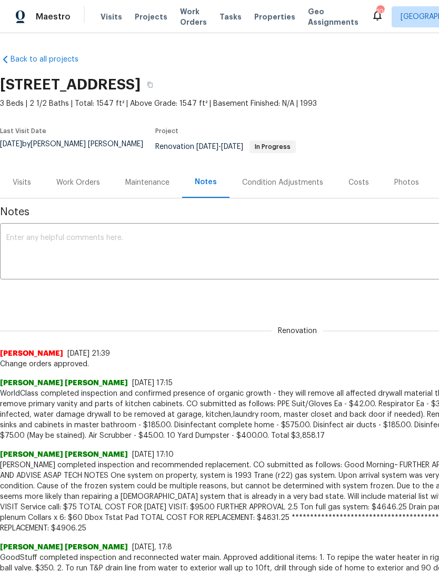
click at [160, 237] on textarea at bounding box center [297, 252] width 582 height 37
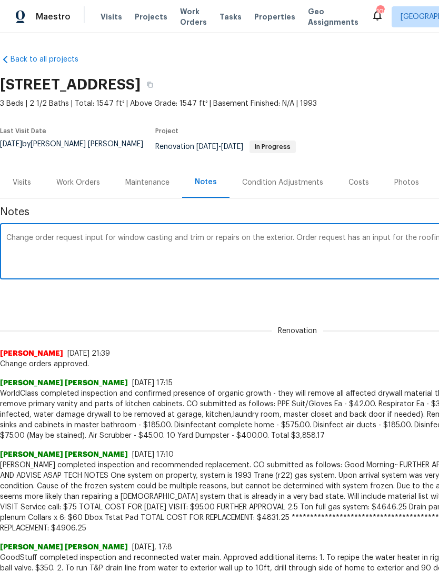
click at [213, 241] on textarea "Change order request input for window casting and trim or repairs on the exteri…" at bounding box center [297, 252] width 582 height 37
click at [212, 240] on textarea "Change order request input for window casting and trim or repairs on the exteri…" at bounding box center [297, 252] width 582 height 37
click at [213, 234] on textarea "Change order request input for window casting and trim or repairs on the exteri…" at bounding box center [297, 252] width 582 height 37
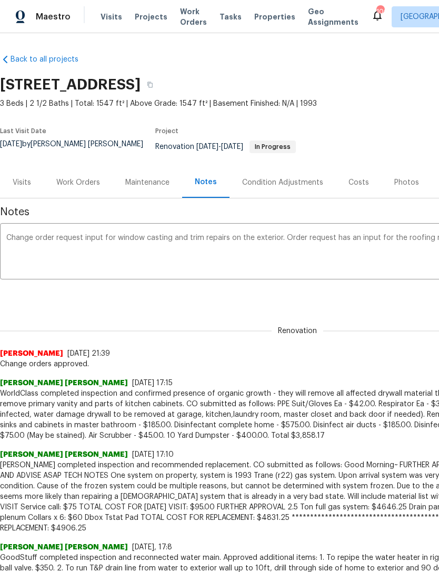
click at [285, 234] on textarea "Change order request input for window casting and trim repairs on the exterior.…" at bounding box center [297, 252] width 582 height 37
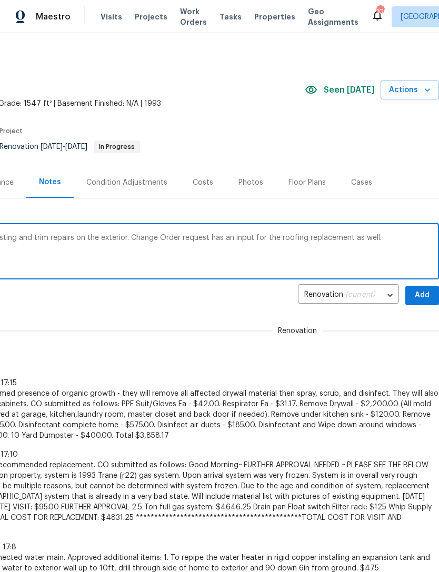
scroll to position [0, 156]
click at [227, 234] on textarea "Change order request input for window casting and trim repairs on the exterior.…" at bounding box center [142, 252] width 582 height 37
type textarea "Change order request input for window casting and trim repairs on the exterior.…"
click at [422, 289] on span "Add" at bounding box center [421, 295] width 17 height 13
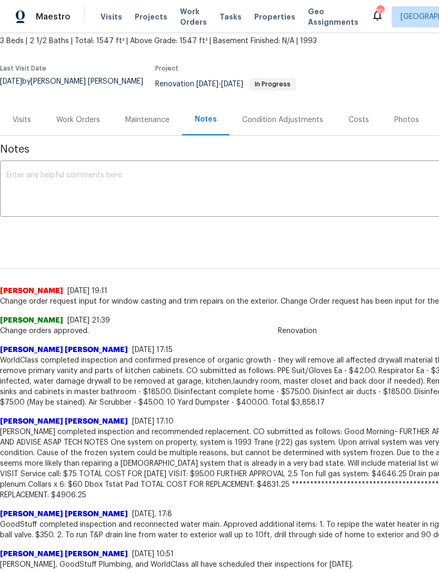
scroll to position [63, 0]
click at [176, 178] on textarea at bounding box center [297, 189] width 582 height 37
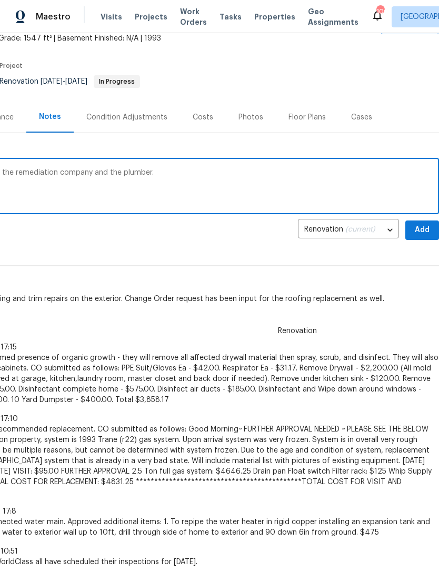
scroll to position [65, 156]
type textarea "Completion date request has been sent to the remediation company and the plumbe…"
click at [420, 223] on span "Add" at bounding box center [421, 229] width 17 height 13
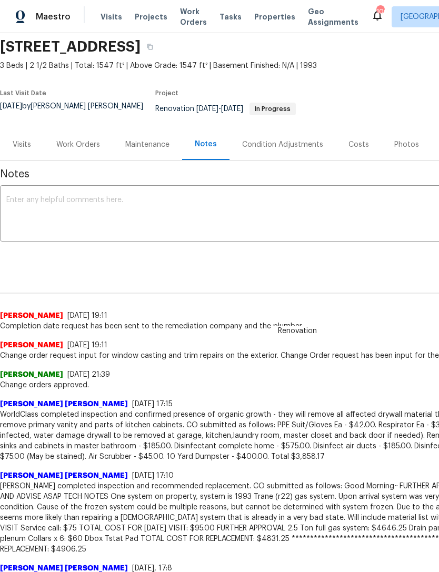
scroll to position [15, 1]
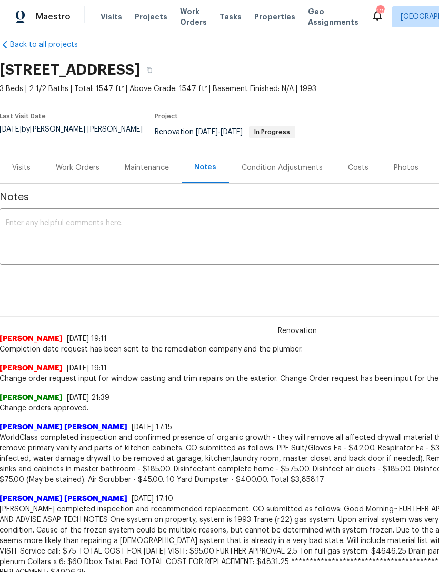
click at [73, 162] on div "Work Orders" at bounding box center [78, 167] width 44 height 11
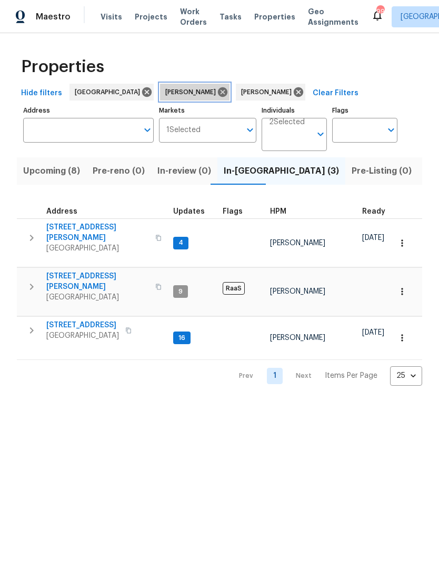
click at [217, 93] on icon at bounding box center [223, 92] width 12 height 12
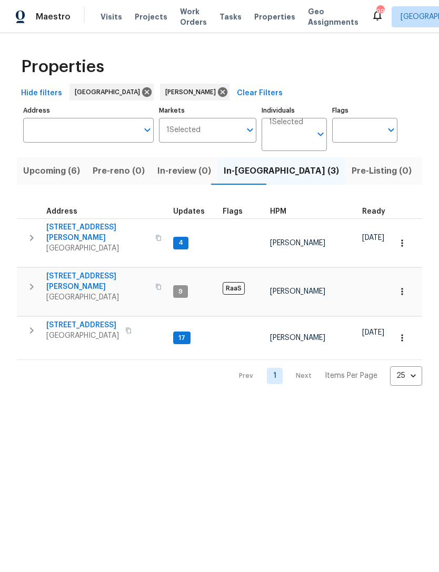
click at [30, 324] on icon "button" at bounding box center [31, 330] width 13 height 13
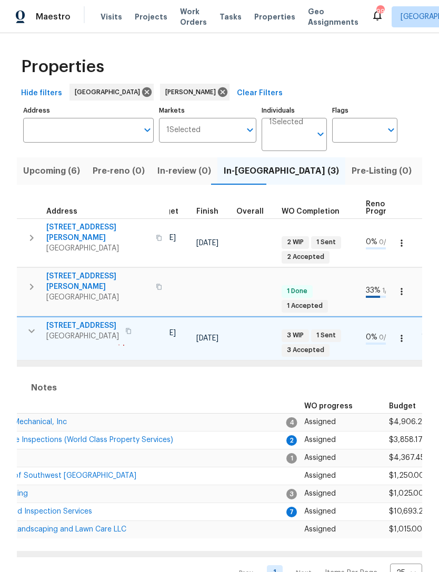
scroll to position [0, 84]
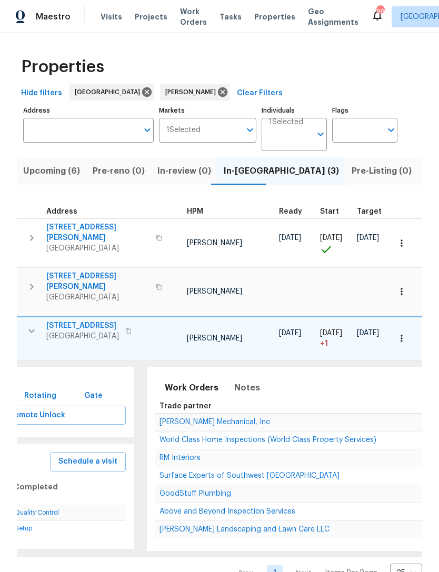
click at [233, 436] on span "World Class Home Inspections (World Class Property Services)" at bounding box center [267, 439] width 217 height 7
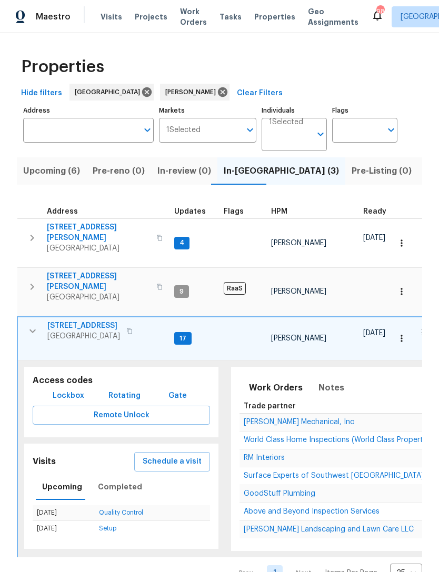
scroll to position [0, 0]
click at [35, 235] on icon "button" at bounding box center [32, 237] width 13 height 13
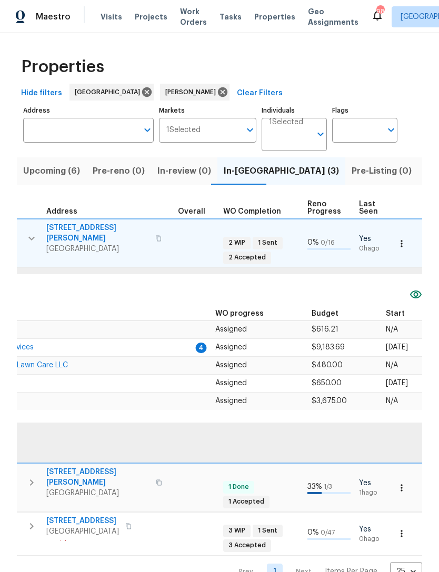
scroll to position [0, 121]
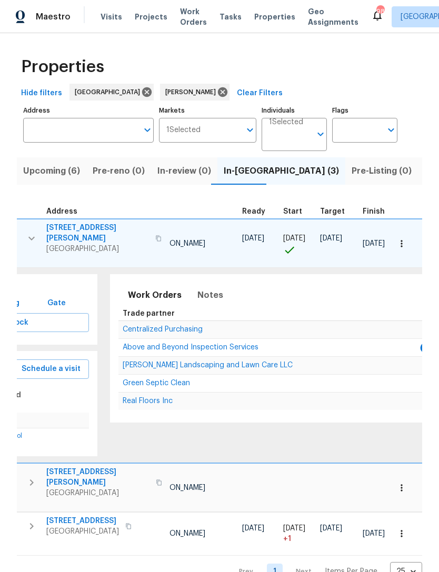
click at [231, 346] on span "Above and Beyond Inspection Services" at bounding box center [191, 346] width 136 height 7
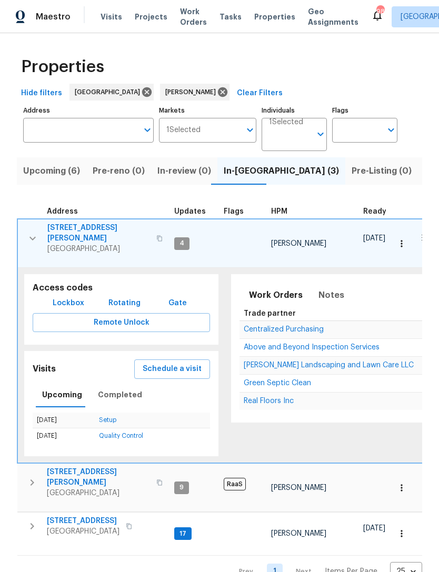
scroll to position [0, 0]
click at [31, 241] on button "button" at bounding box center [32, 238] width 21 height 32
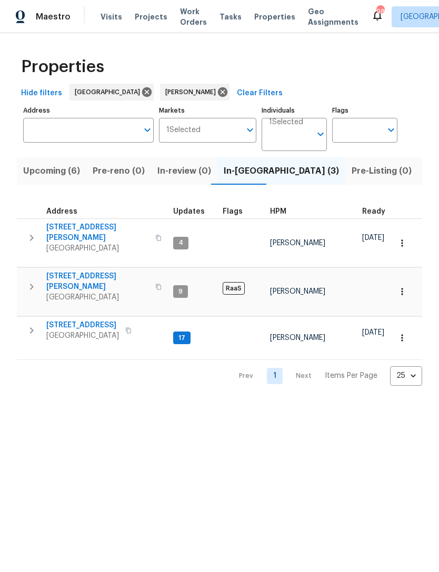
click at [34, 324] on icon "button" at bounding box center [31, 330] width 13 height 13
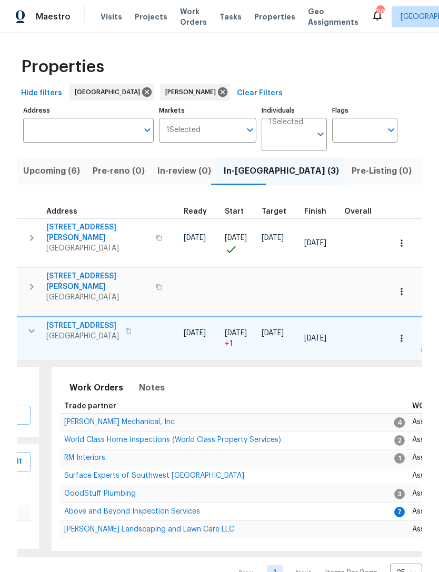
scroll to position [0, 179]
click at [176, 507] on span "Above and Beyond Inspection Services" at bounding box center [132, 510] width 136 height 7
click at [399, 333] on icon "button" at bounding box center [401, 338] width 11 height 11
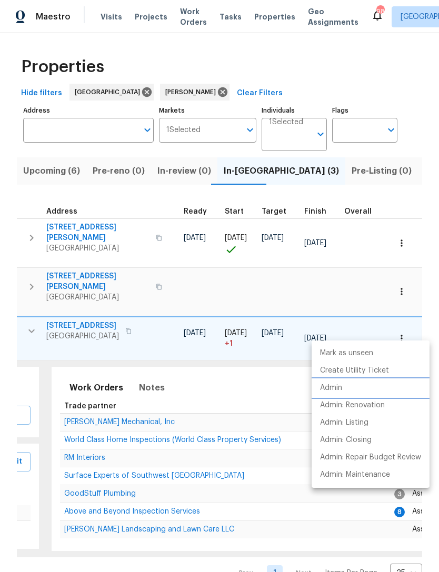
click at [352, 389] on li "Admin" at bounding box center [370, 387] width 118 height 17
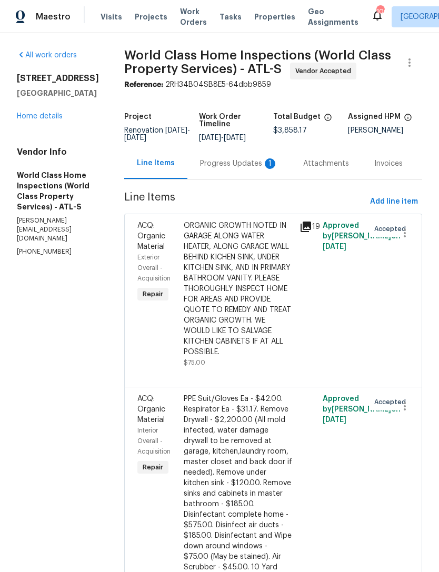
click at [234, 178] on div "Progress Updates 1" at bounding box center [238, 163] width 103 height 31
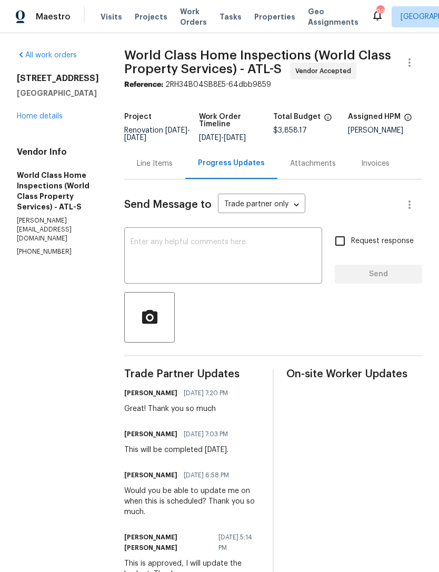
click at [52, 120] on link "Home details" at bounding box center [40, 116] width 46 height 7
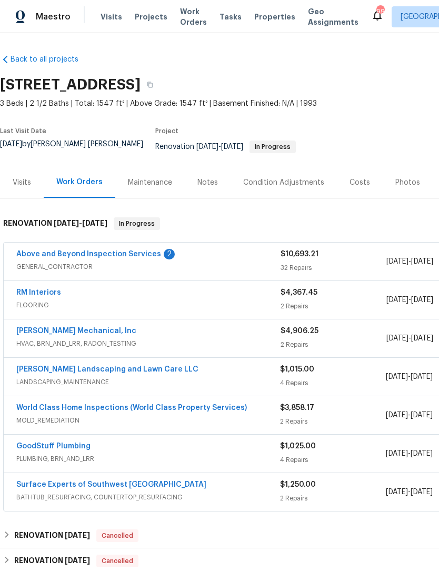
click at [210, 177] on div "Notes" at bounding box center [207, 182] width 21 height 11
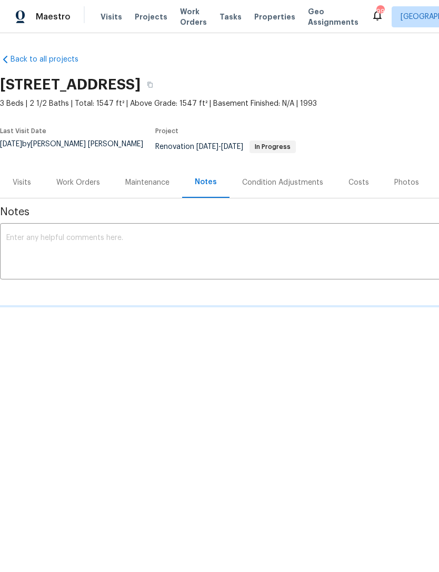
click at [189, 245] on textarea at bounding box center [297, 252] width 582 height 37
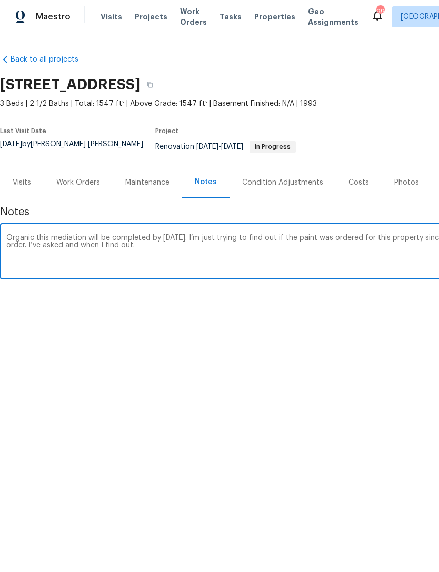
click at [51, 234] on textarea "Organic this mediation will be completed by tomorrow. I’m just trying to find o…" at bounding box center [297, 252] width 582 height 37
click at [223, 255] on textarea "Organic growth remediation will be completed by tomorrow. I’m just trying to fi…" at bounding box center [297, 252] width 582 height 37
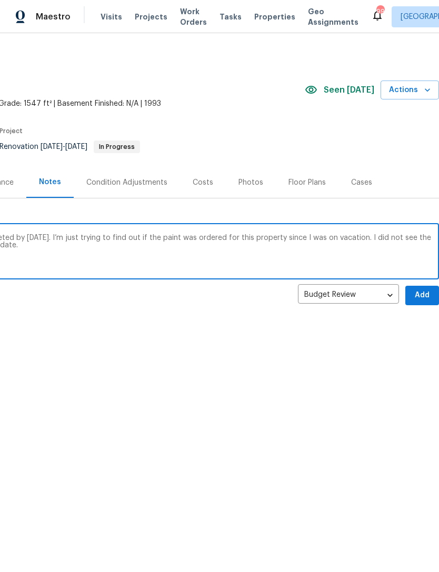
scroll to position [0, 156]
type textarea "Organic growth remediation will be completed by tomorrow. I’m just trying to fi…"
click at [422, 289] on span "Add" at bounding box center [421, 295] width 17 height 13
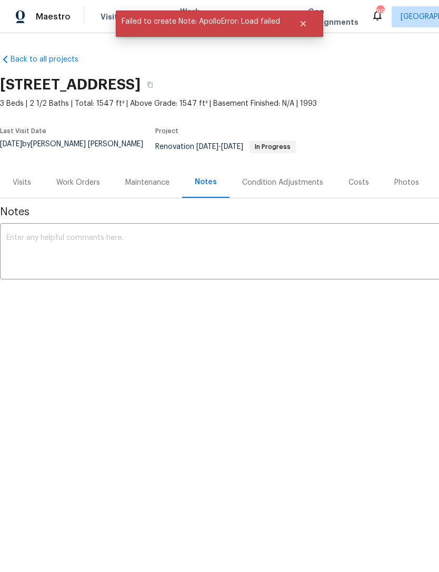
scroll to position [0, 0]
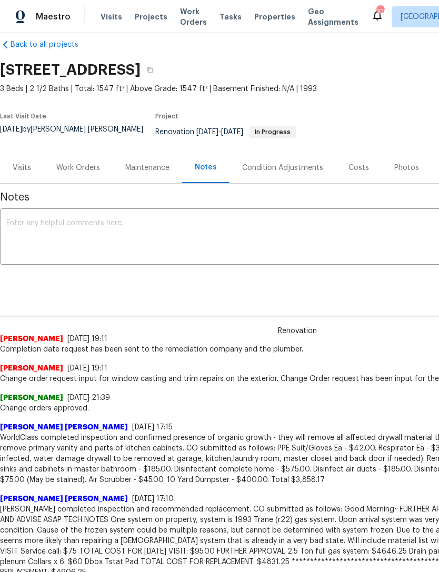
scroll to position [15, 0]
click at [370, 227] on textarea at bounding box center [297, 237] width 582 height 37
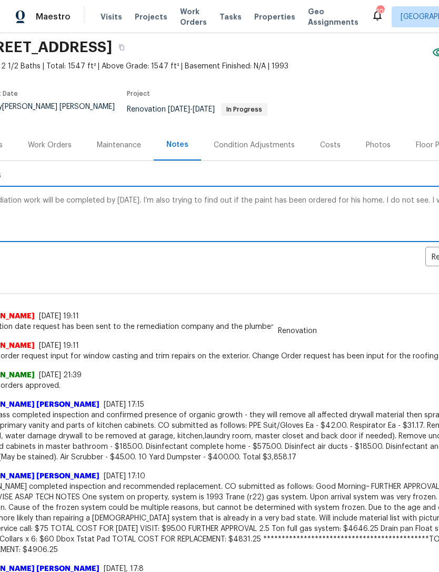
scroll to position [37, 29]
click at [384, 197] on textarea "Remediation work will be completed by [DATE]. I’m also trying to find out if th…" at bounding box center [268, 215] width 582 height 37
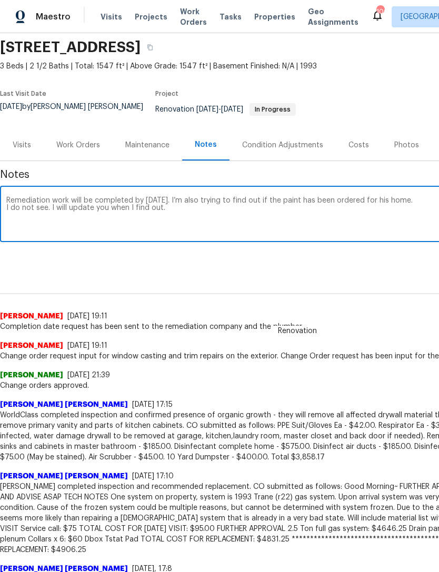
click at [419, 197] on textarea "Remediation work will be completed by [DATE]. I’m also trying to find out if th…" at bounding box center [297, 215] width 582 height 37
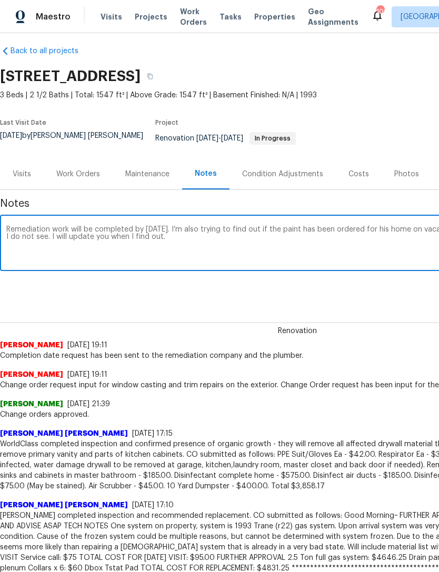
scroll to position [6, 0]
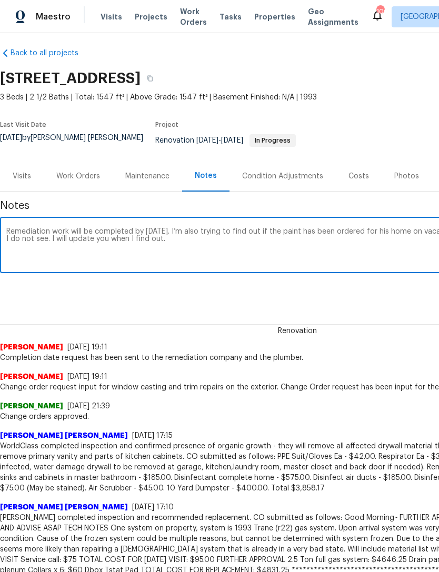
click at [53, 236] on textarea "Remediation work will be completed by [DATE]. I’m also trying to find out if th…" at bounding box center [297, 246] width 582 height 37
click at [41, 230] on textarea "Remediation work will be completed by [DATE]. I’m also trying to find out if th…" at bounding box center [297, 246] width 582 height 37
type textarea "Remediation work will be completed by [DATE]. I’m also trying to find out if th…"
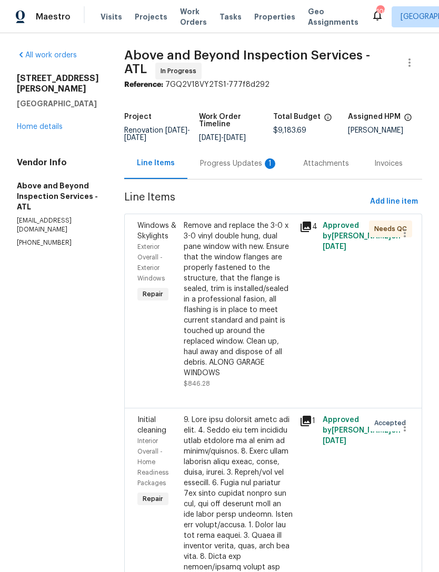
click at [249, 169] on div "Progress Updates 1" at bounding box center [239, 163] width 78 height 11
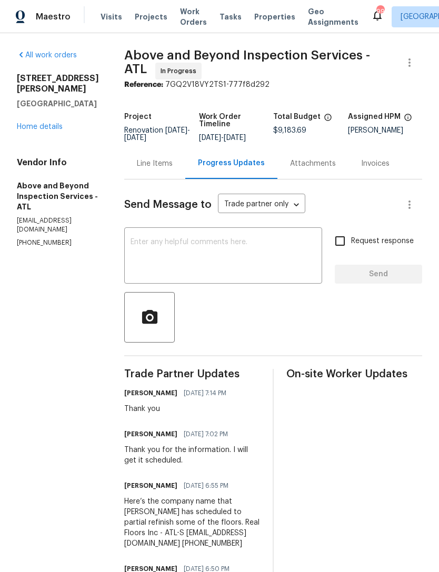
click at [50, 123] on link "Home details" at bounding box center [40, 126] width 46 height 7
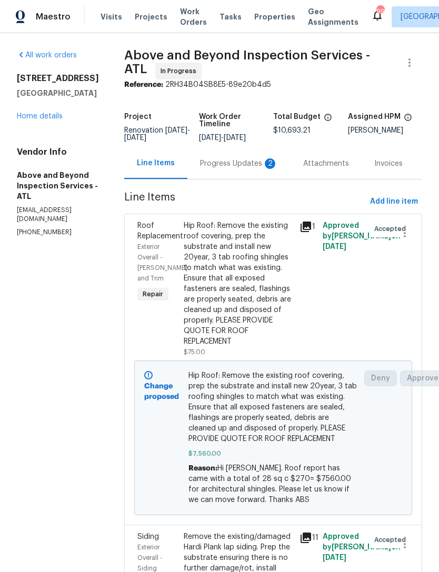
click at [249, 169] on div "Progress Updates 2" at bounding box center [239, 163] width 78 height 11
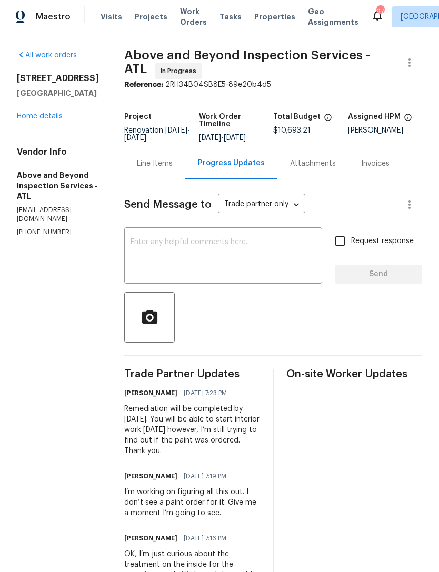
click at [61, 128] on div "All work orders [STREET_ADDRESS] Home details Vendor Info Above and Beyond Insp…" at bounding box center [58, 143] width 82 height 187
click at [48, 117] on link "Home details" at bounding box center [40, 116] width 46 height 7
